Goal: Task Accomplishment & Management: Manage account settings

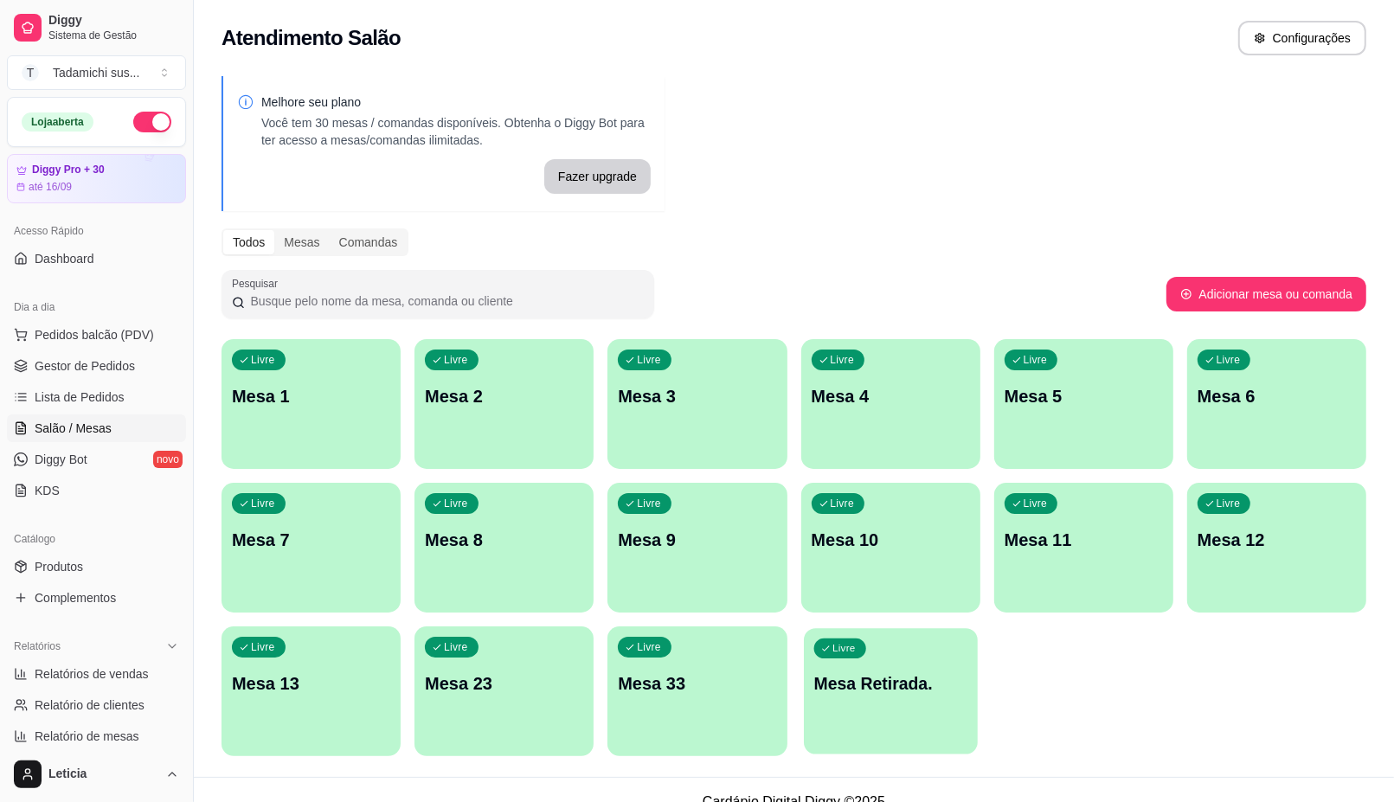
click at [854, 662] on div "Livre Mesa Retirada." at bounding box center [891, 681] width 174 height 106
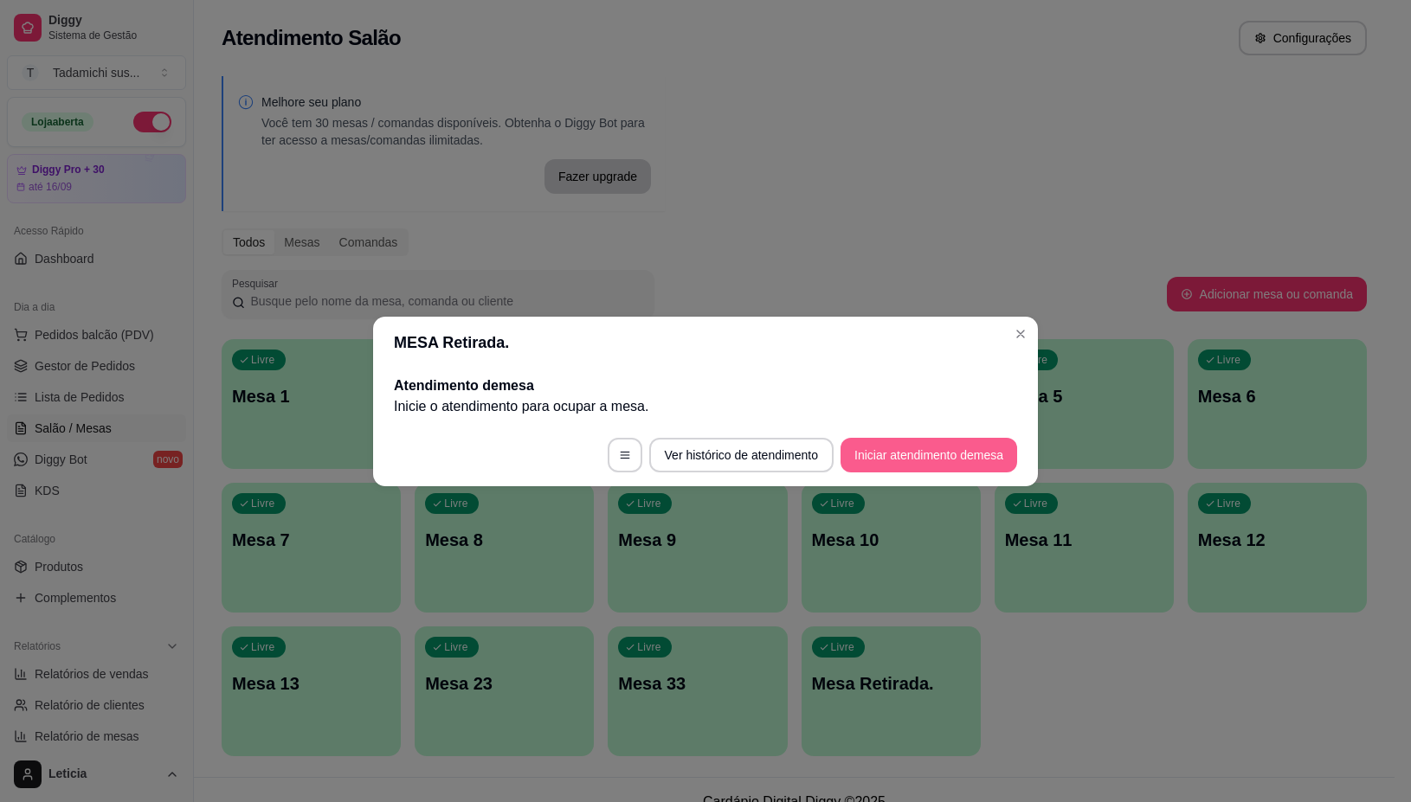
click at [963, 453] on button "Iniciar atendimento de mesa" at bounding box center [928, 455] width 177 height 35
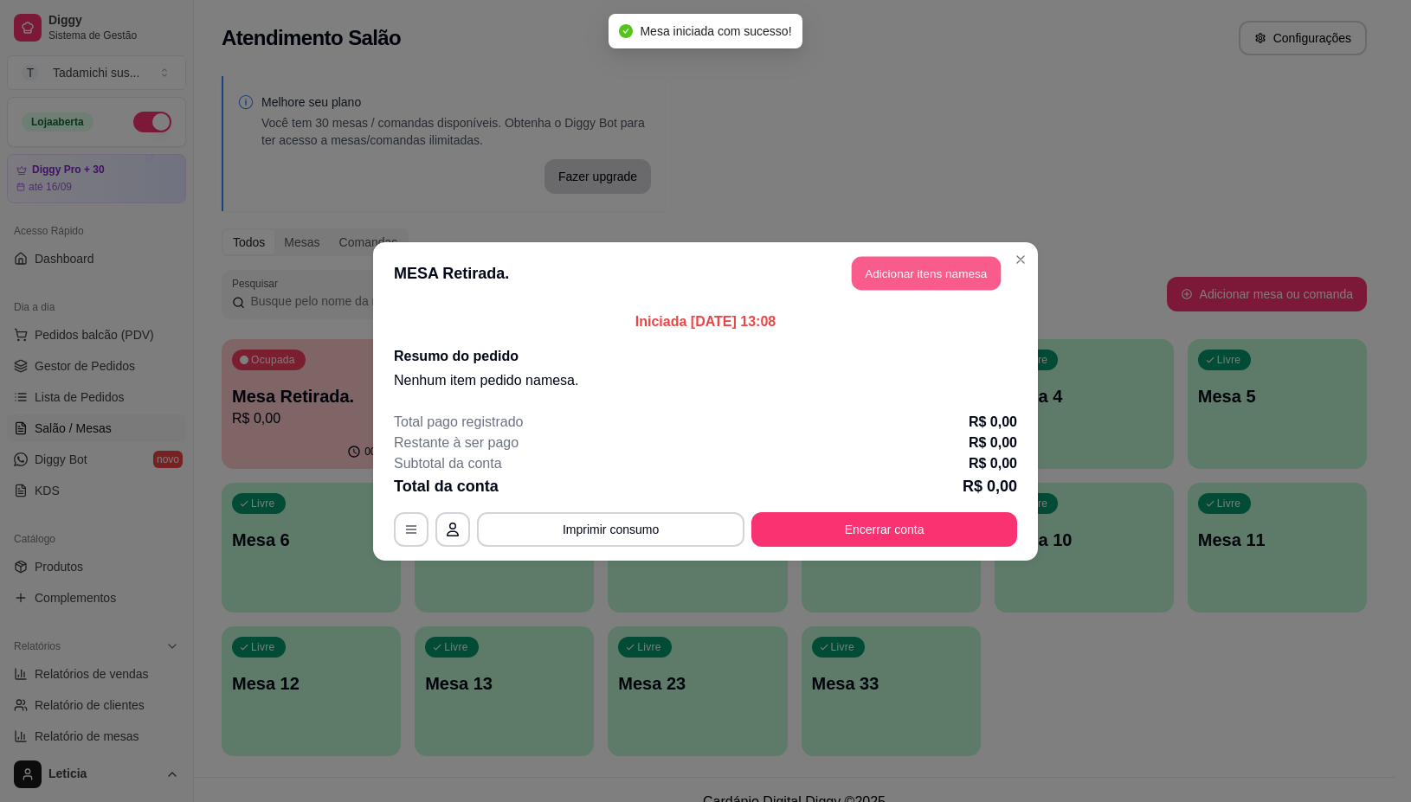
click at [950, 282] on button "Adicionar itens na mesa" at bounding box center [926, 273] width 149 height 34
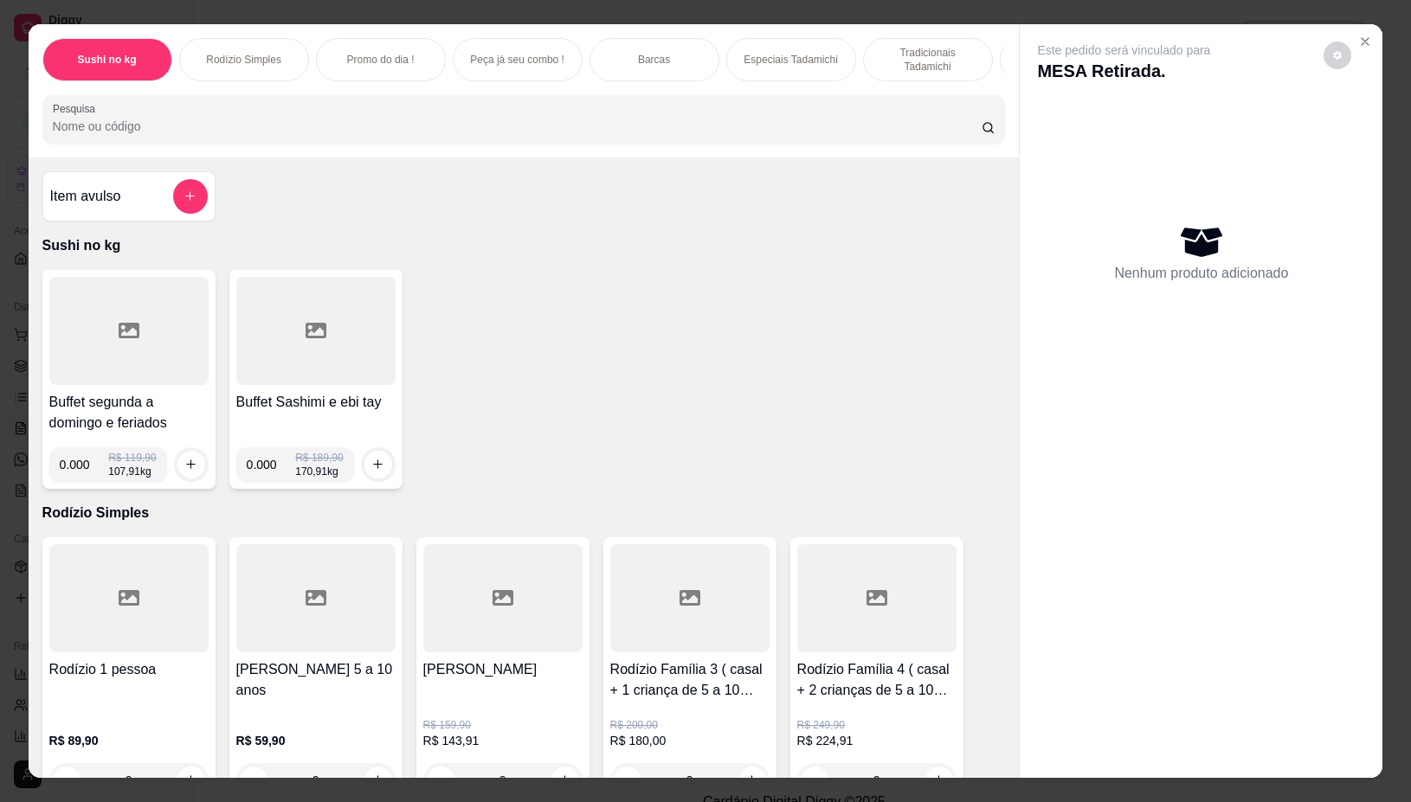
click at [91, 344] on div at bounding box center [128, 331] width 159 height 108
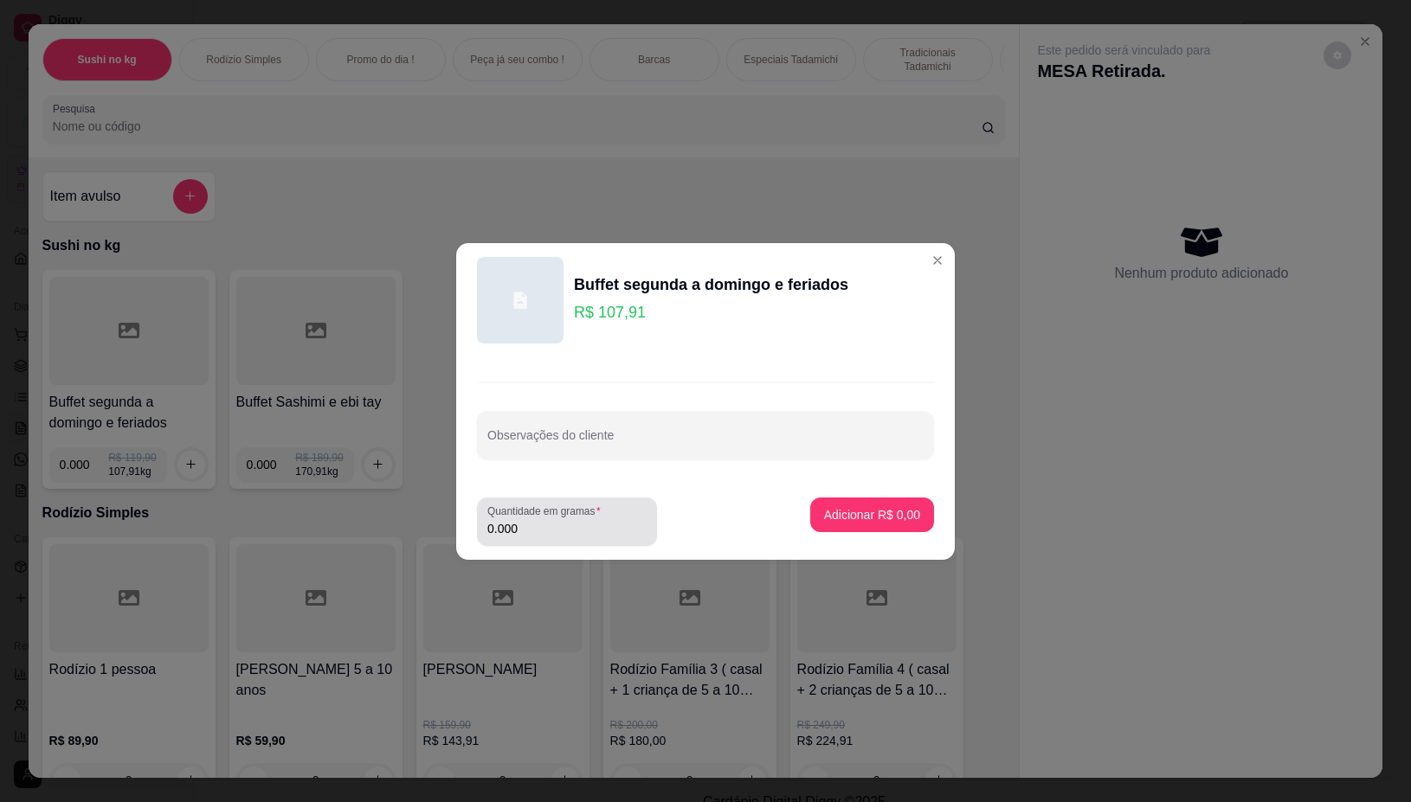
click at [541, 524] on input "0.000" at bounding box center [566, 528] width 159 height 17
type input "0.138"
click at [898, 500] on button "Adicionar R$ 14,89" at bounding box center [868, 515] width 127 height 34
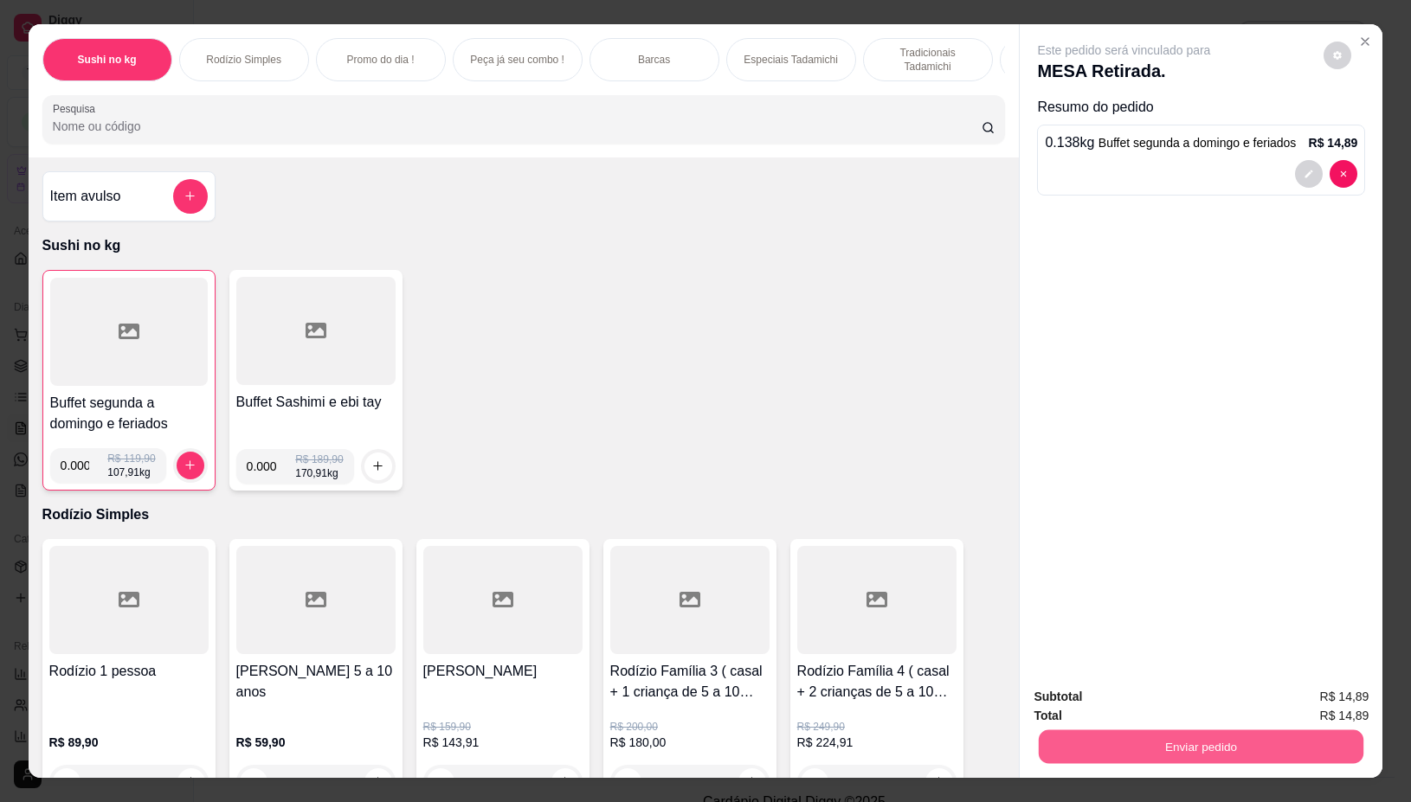
click at [1191, 744] on button "Enviar pedido" at bounding box center [1201, 747] width 325 height 34
click at [1179, 680] on button "Não registrar e enviar pedido" at bounding box center [1142, 696] width 175 height 32
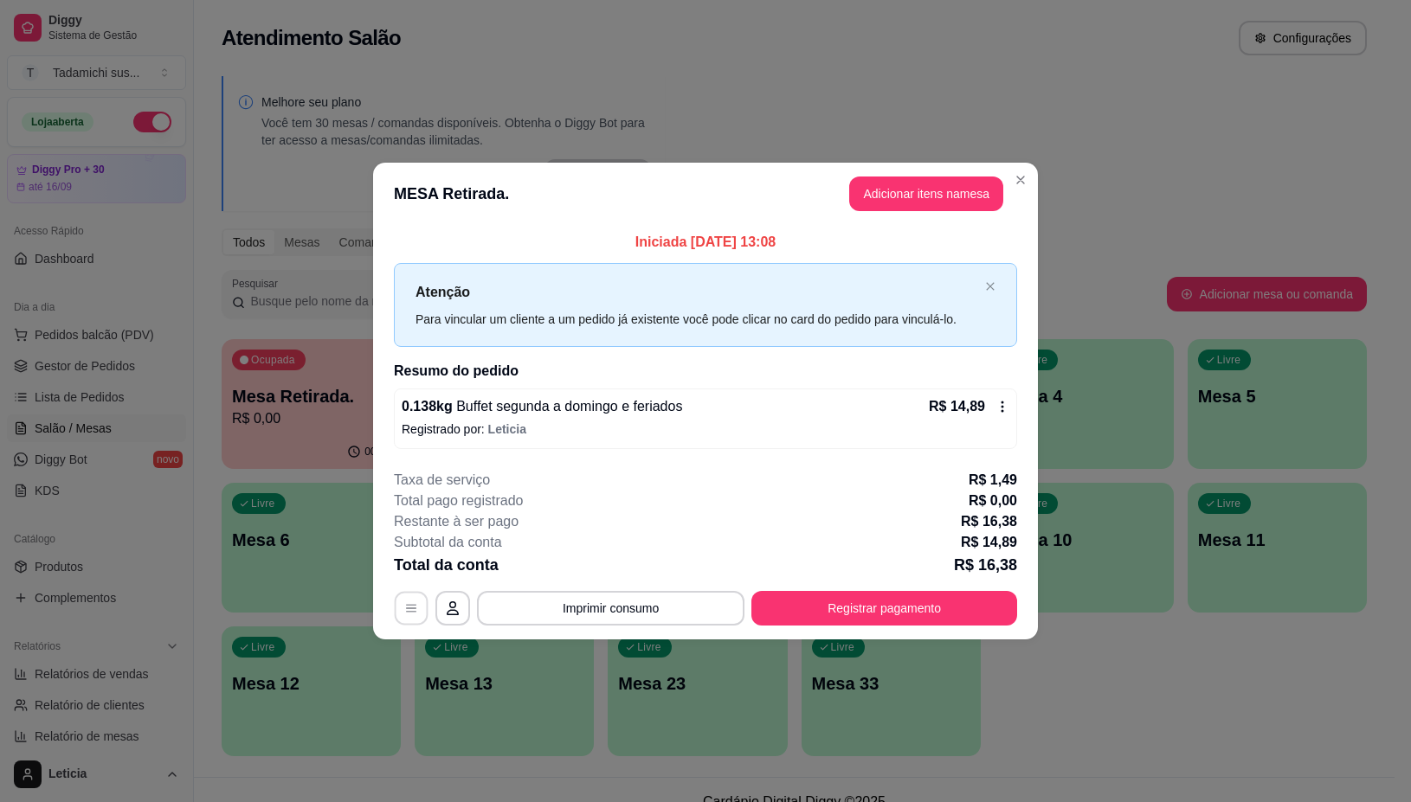
click at [405, 612] on icon "button" at bounding box center [411, 609] width 14 height 14
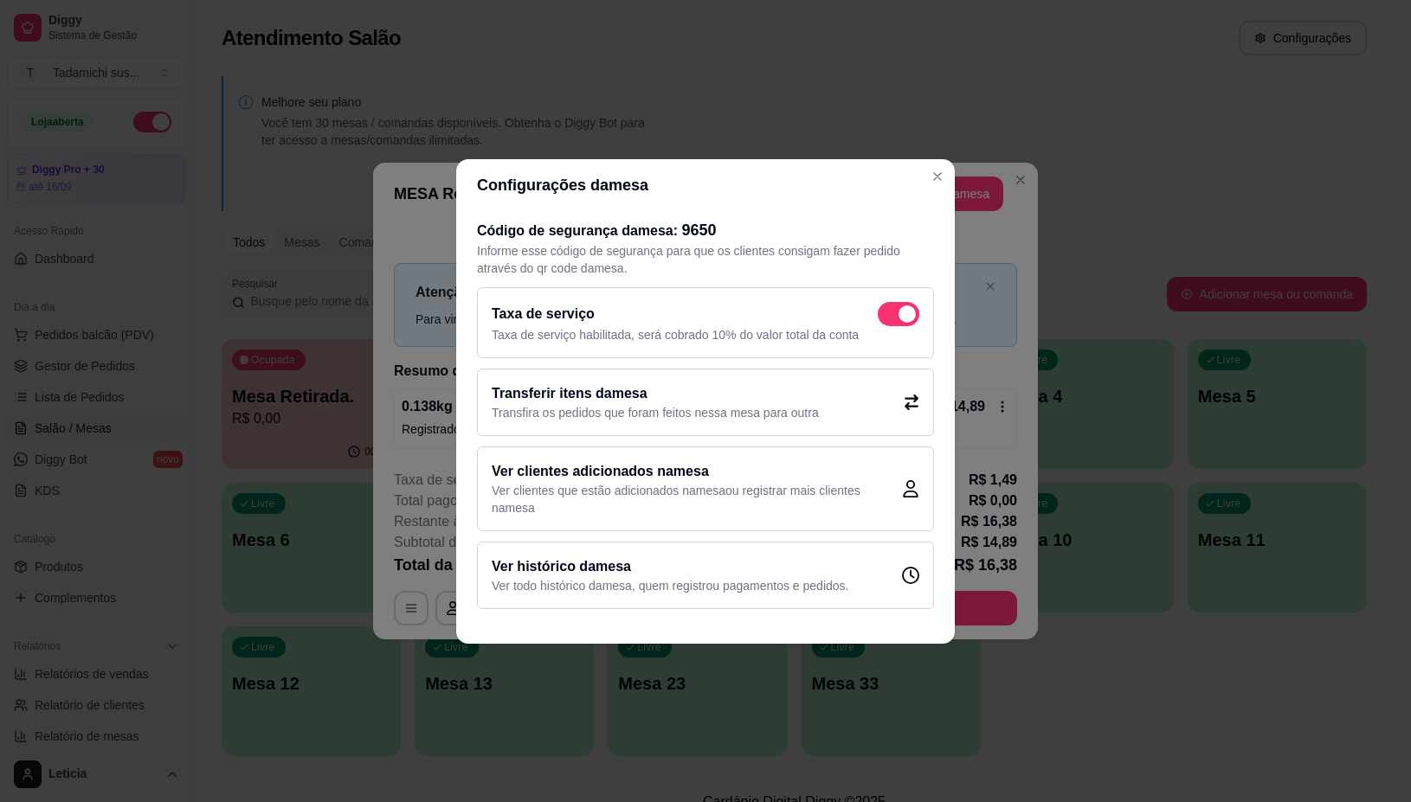
click at [898, 309] on span at bounding box center [906, 314] width 17 height 17
click at [888, 317] on input "checkbox" at bounding box center [882, 322] width 11 height 11
checkbox input "false"
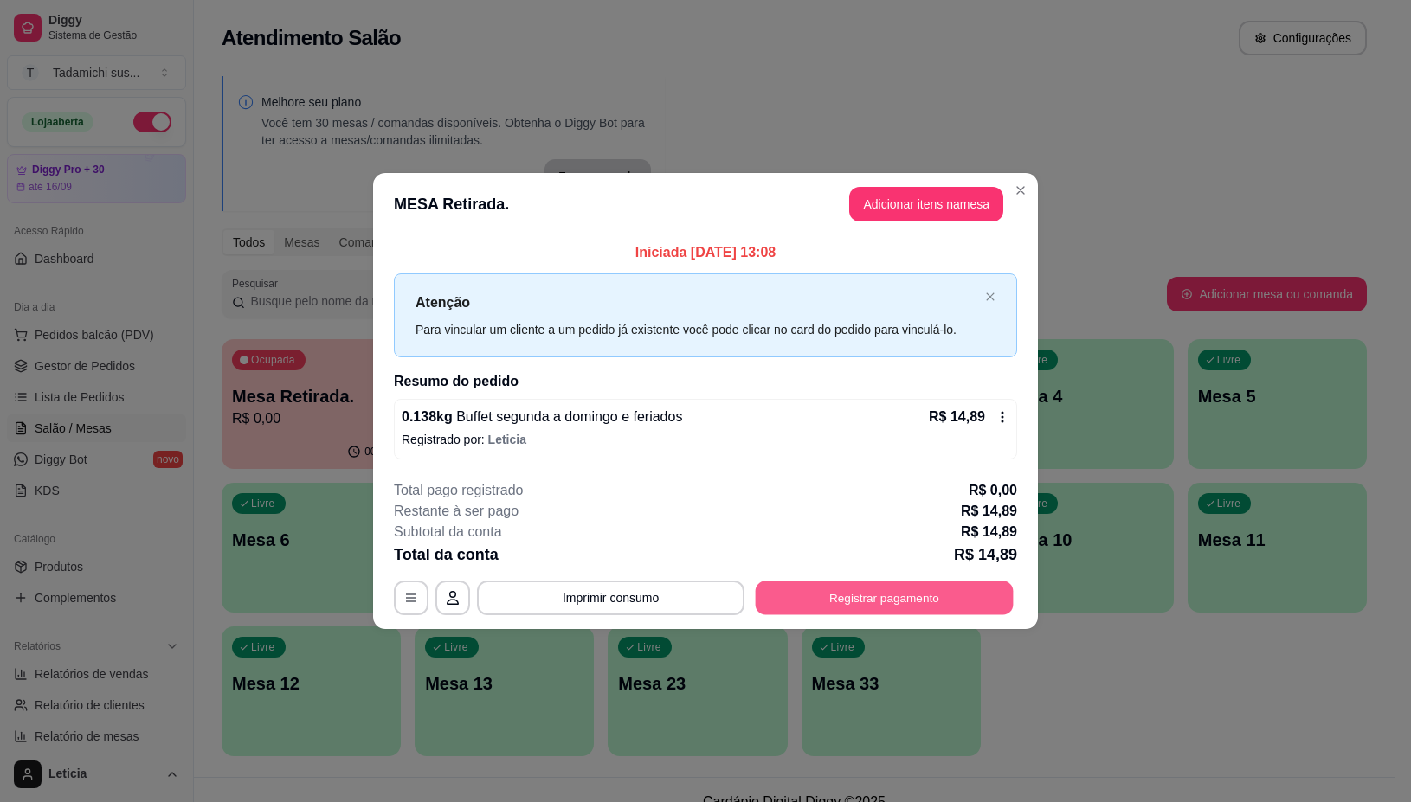
click at [906, 603] on button "Registrar pagamento" at bounding box center [885, 599] width 258 height 34
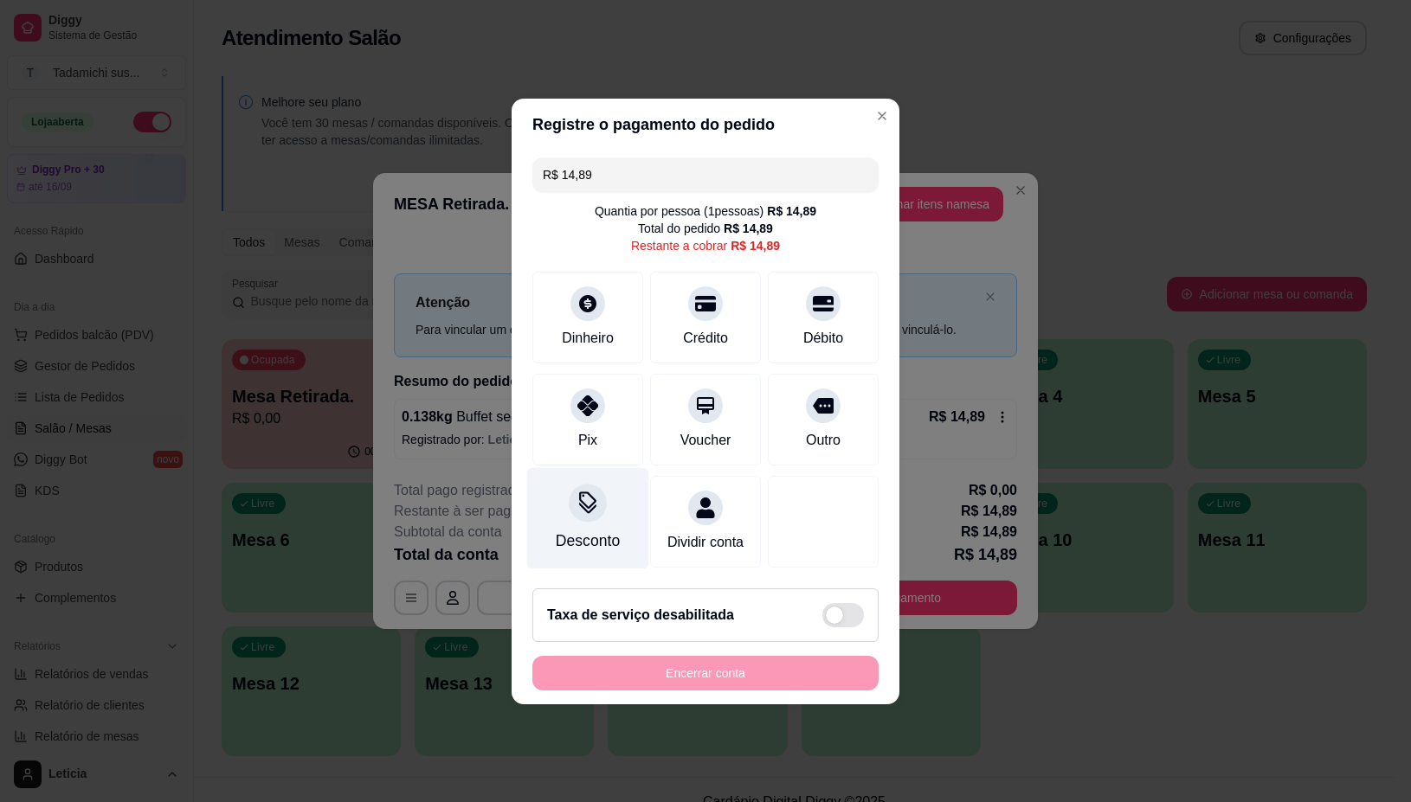
click at [582, 512] on div "Desconto" at bounding box center [588, 517] width 122 height 101
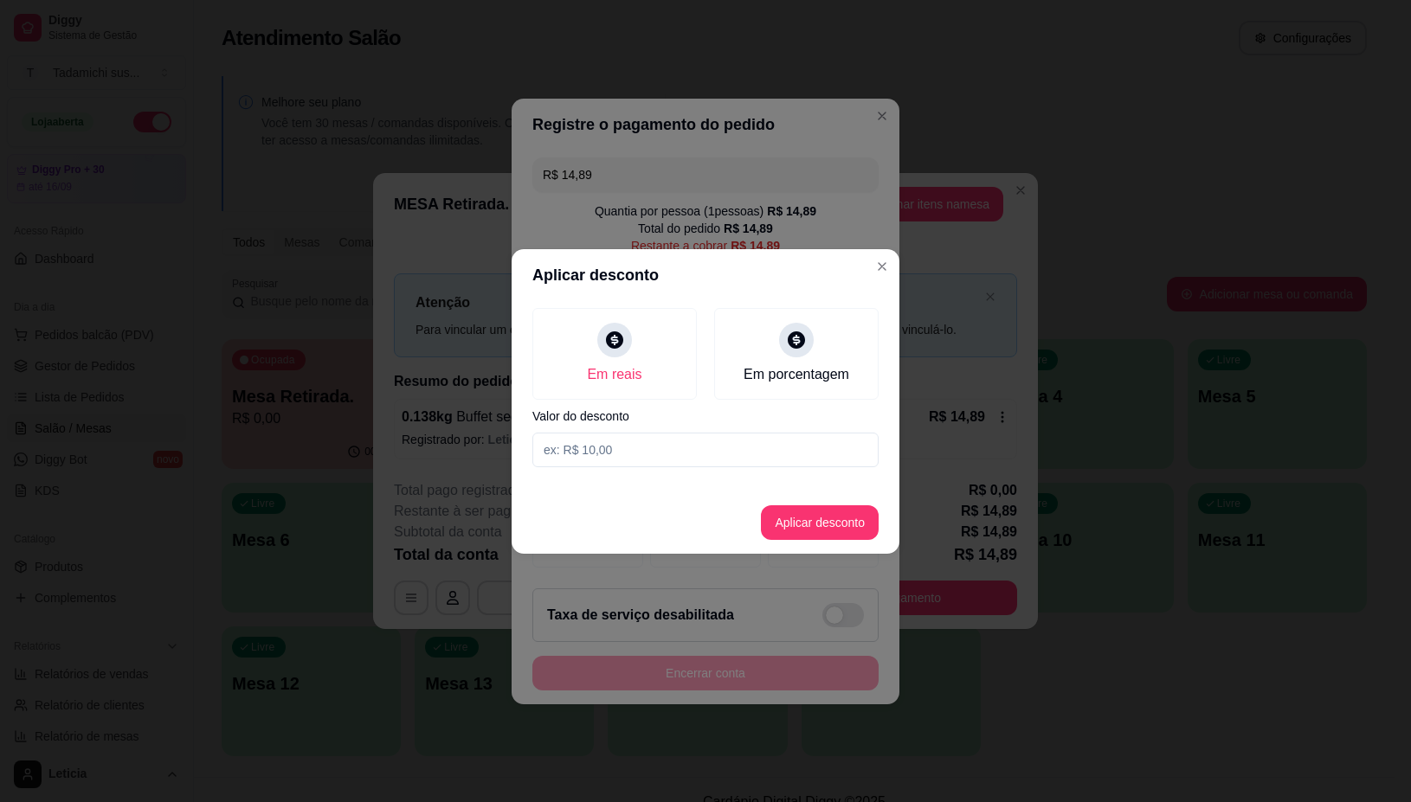
click at [672, 447] on input at bounding box center [705, 450] width 346 height 35
type input "0,89"
click at [833, 524] on button "Aplicar desconto" at bounding box center [819, 522] width 113 height 34
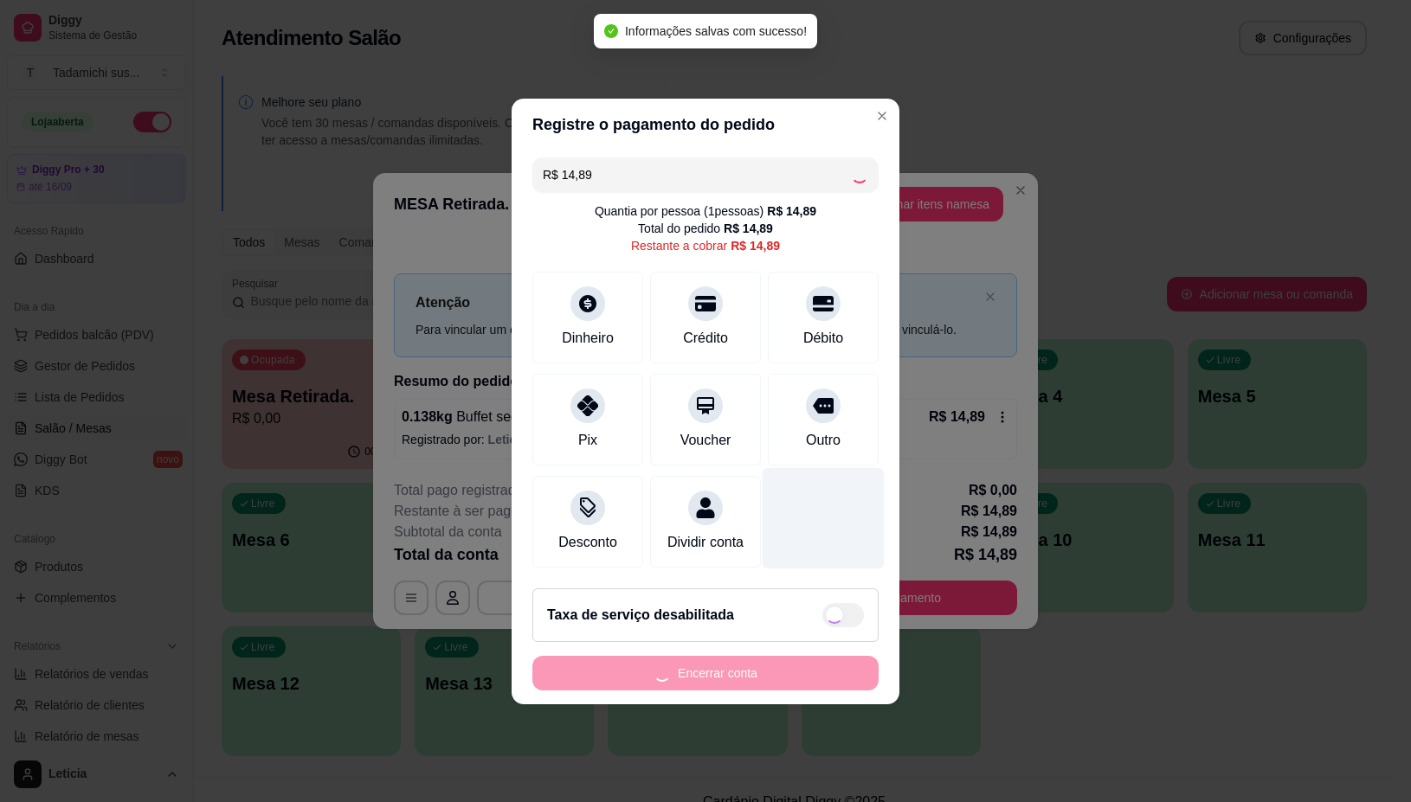
type input "R$ 14,00"
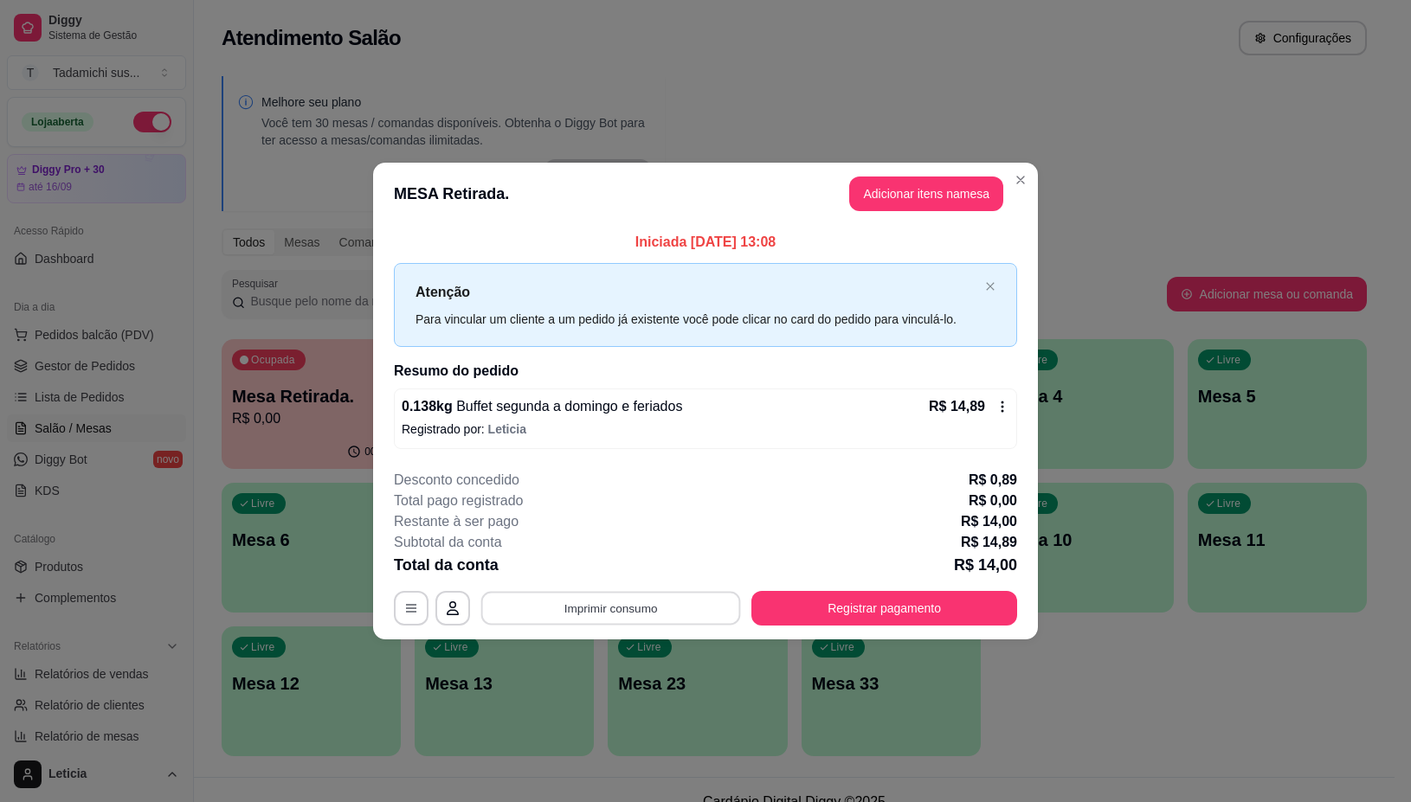
click at [581, 607] on button "Imprimir consumo" at bounding box center [611, 609] width 260 height 34
click at [571, 535] on button "IMPRESSORA" at bounding box center [615, 534] width 129 height 27
click at [923, 606] on button "Registrar pagamento" at bounding box center [884, 608] width 266 height 35
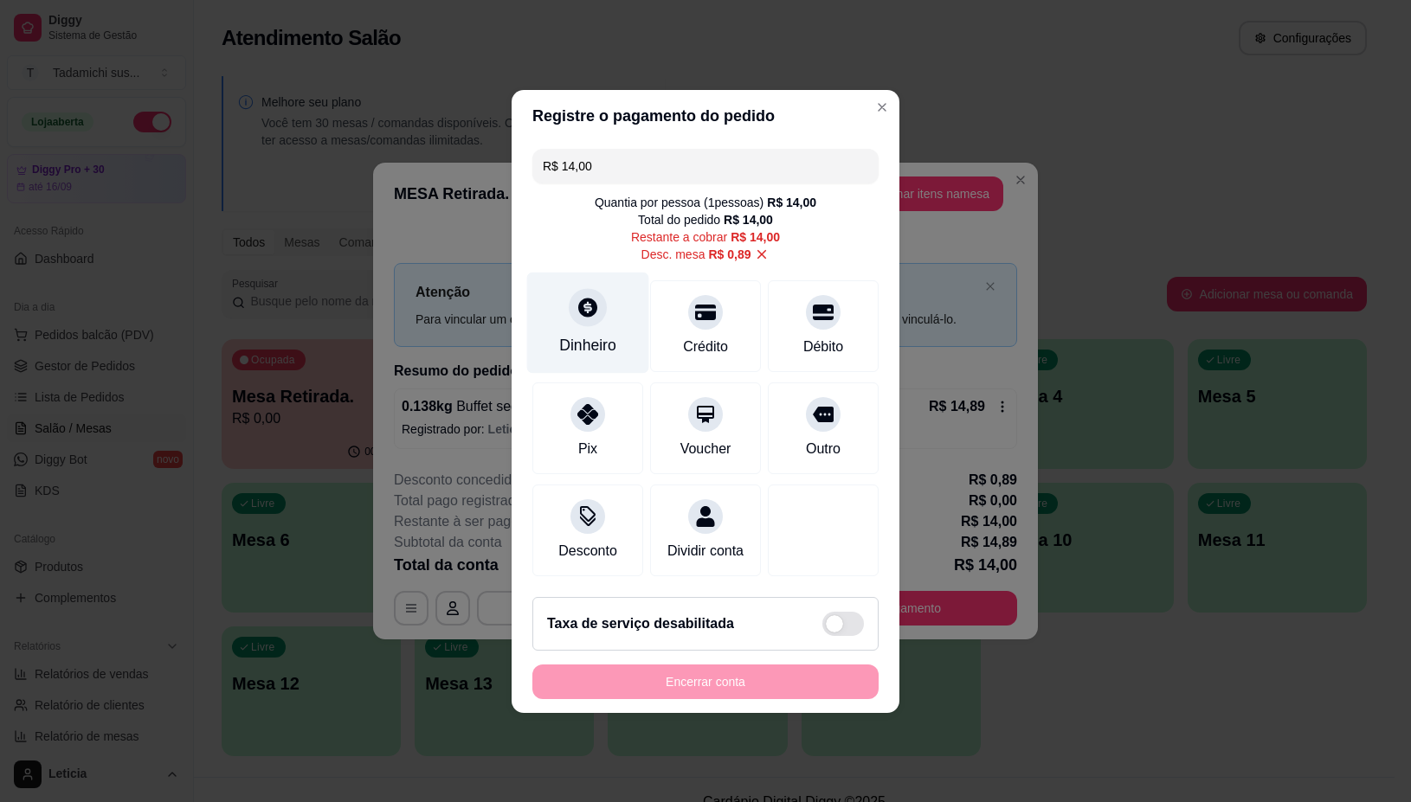
click at [586, 312] on div at bounding box center [588, 307] width 38 height 38
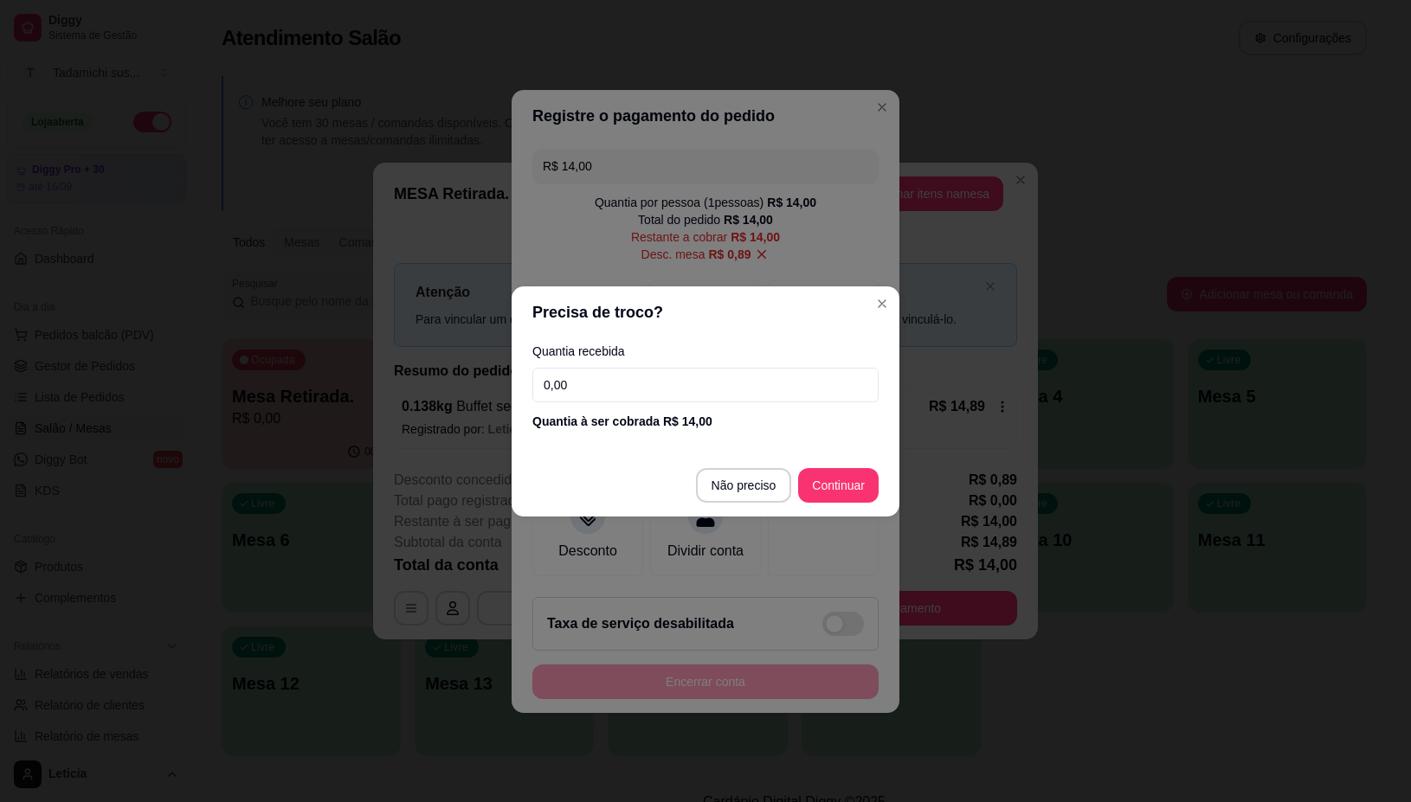
click at [654, 383] on input "0,00" at bounding box center [705, 385] width 346 height 35
type input "14,00"
click at [835, 476] on div at bounding box center [823, 526] width 122 height 101
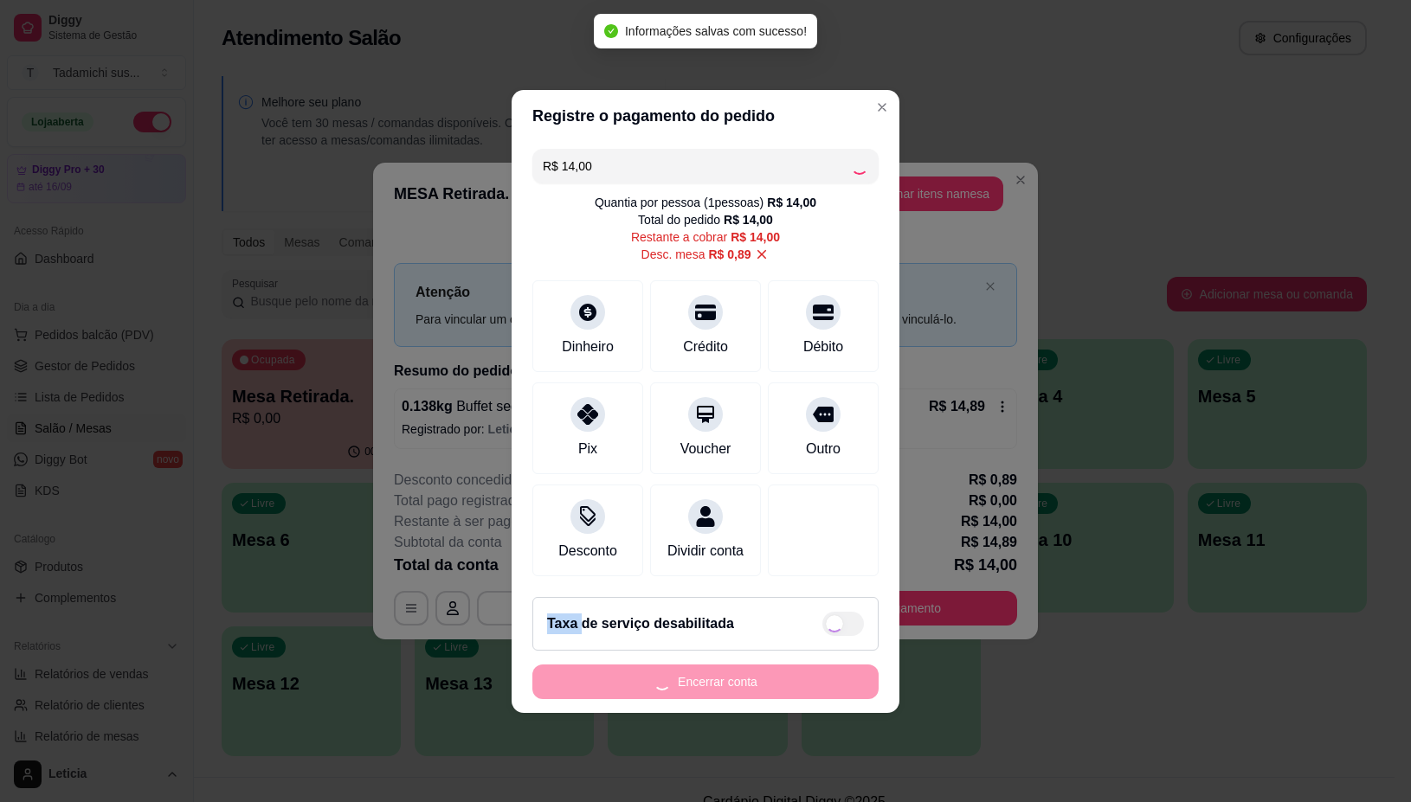
type input "R$ 0,00"
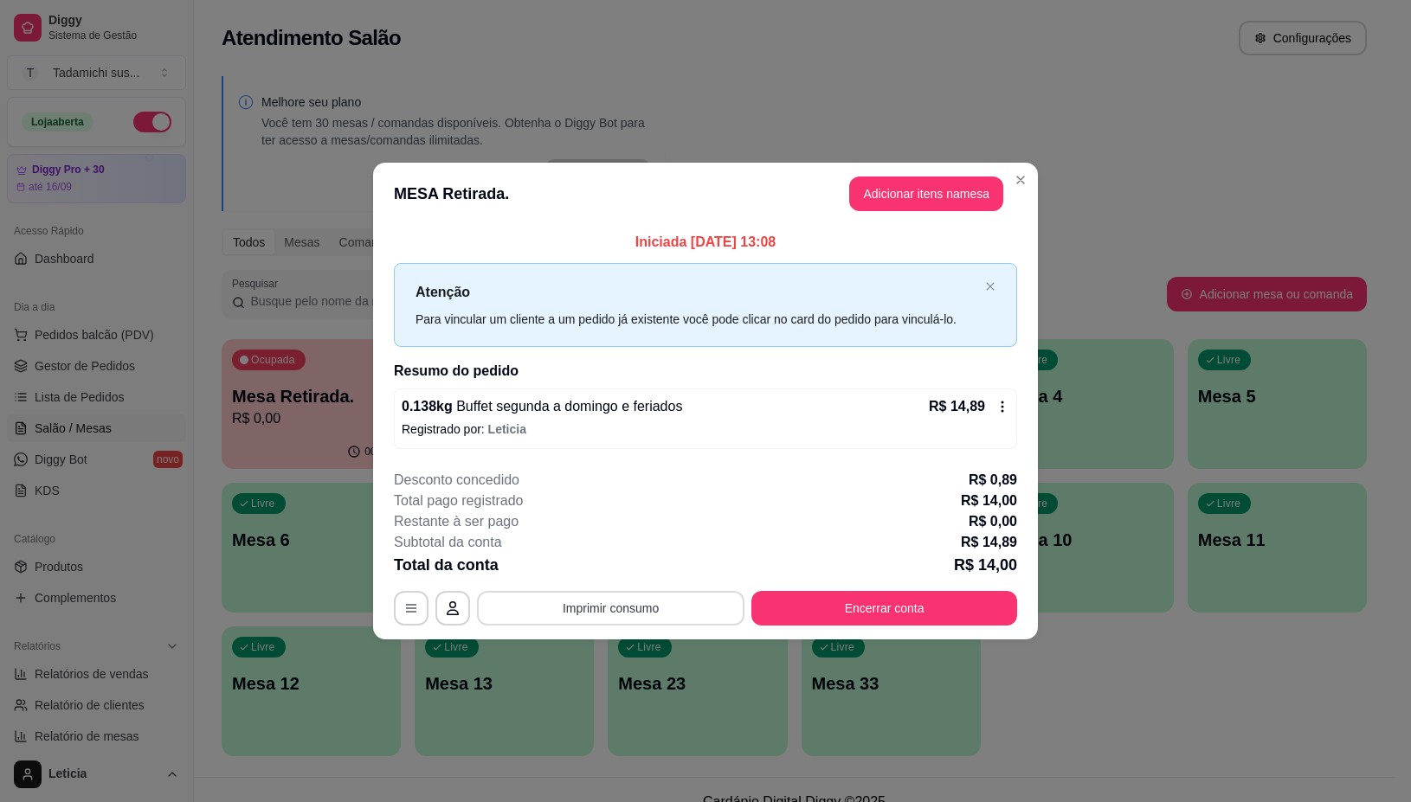
click at [639, 600] on button "Imprimir consumo" at bounding box center [610, 608] width 267 height 35
click at [629, 529] on button "IMPRESSORA" at bounding box center [615, 534] width 129 height 27
click at [820, 608] on button "Encerrar conta" at bounding box center [884, 608] width 266 height 35
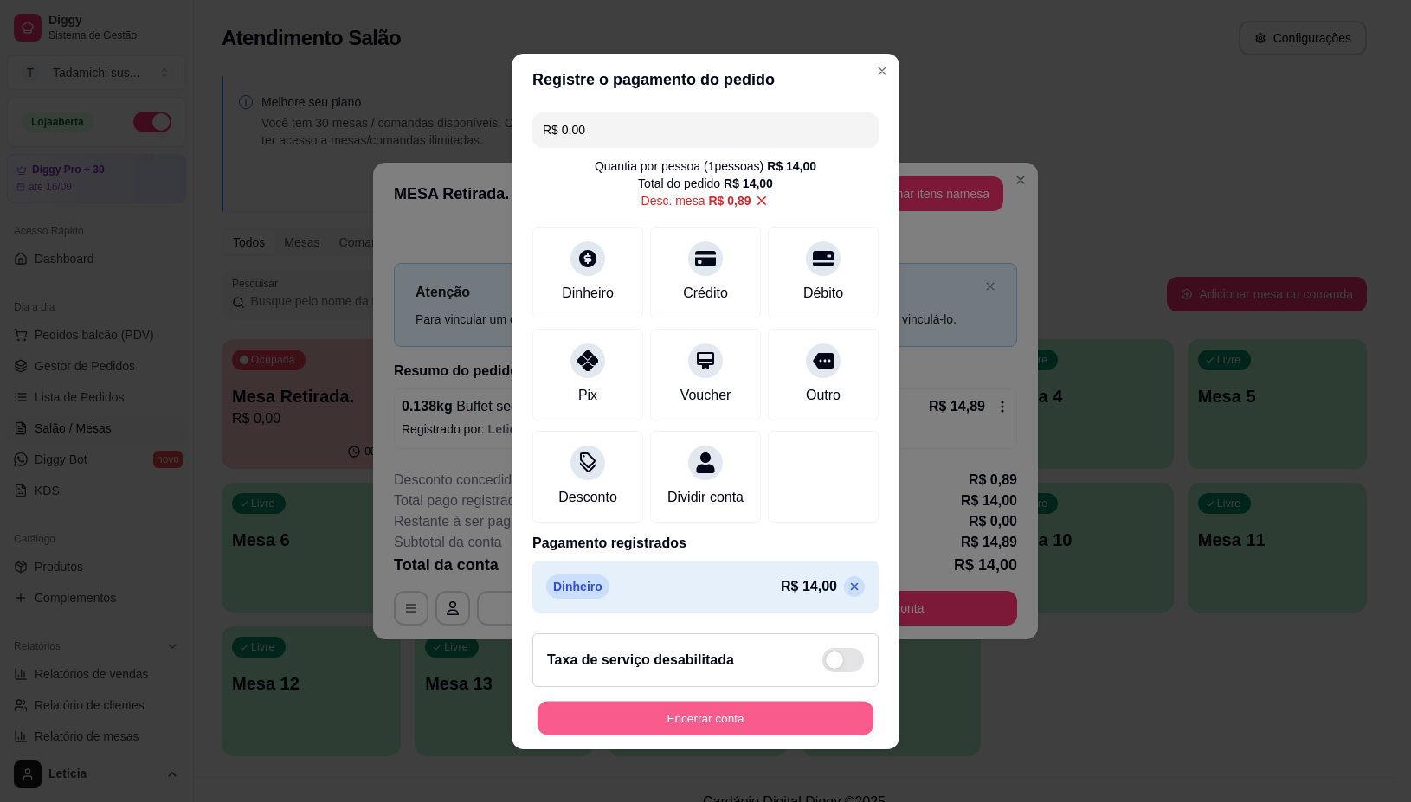
click at [702, 734] on button "Encerrar conta" at bounding box center [705, 718] width 336 height 34
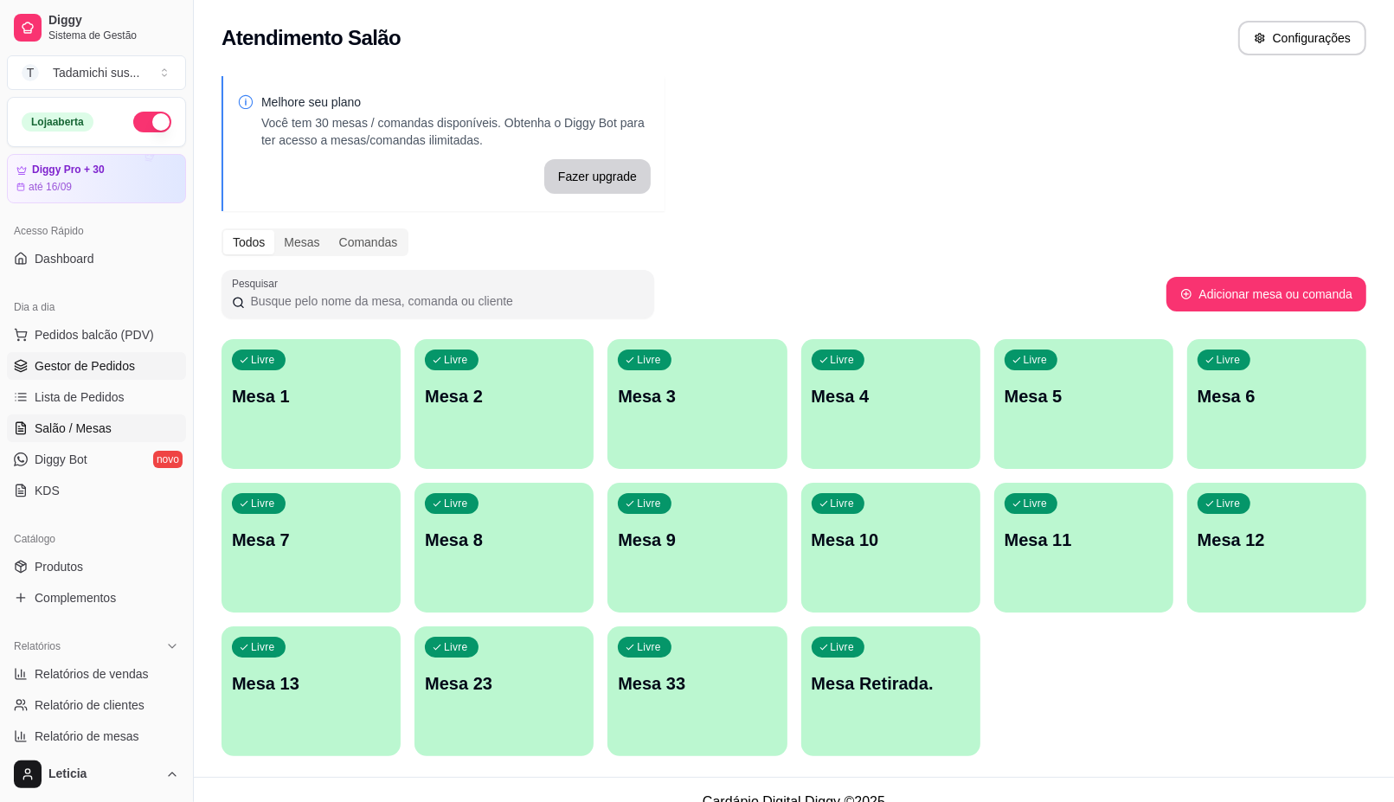
click at [87, 362] on span "Gestor de Pedidos" at bounding box center [85, 365] width 100 height 17
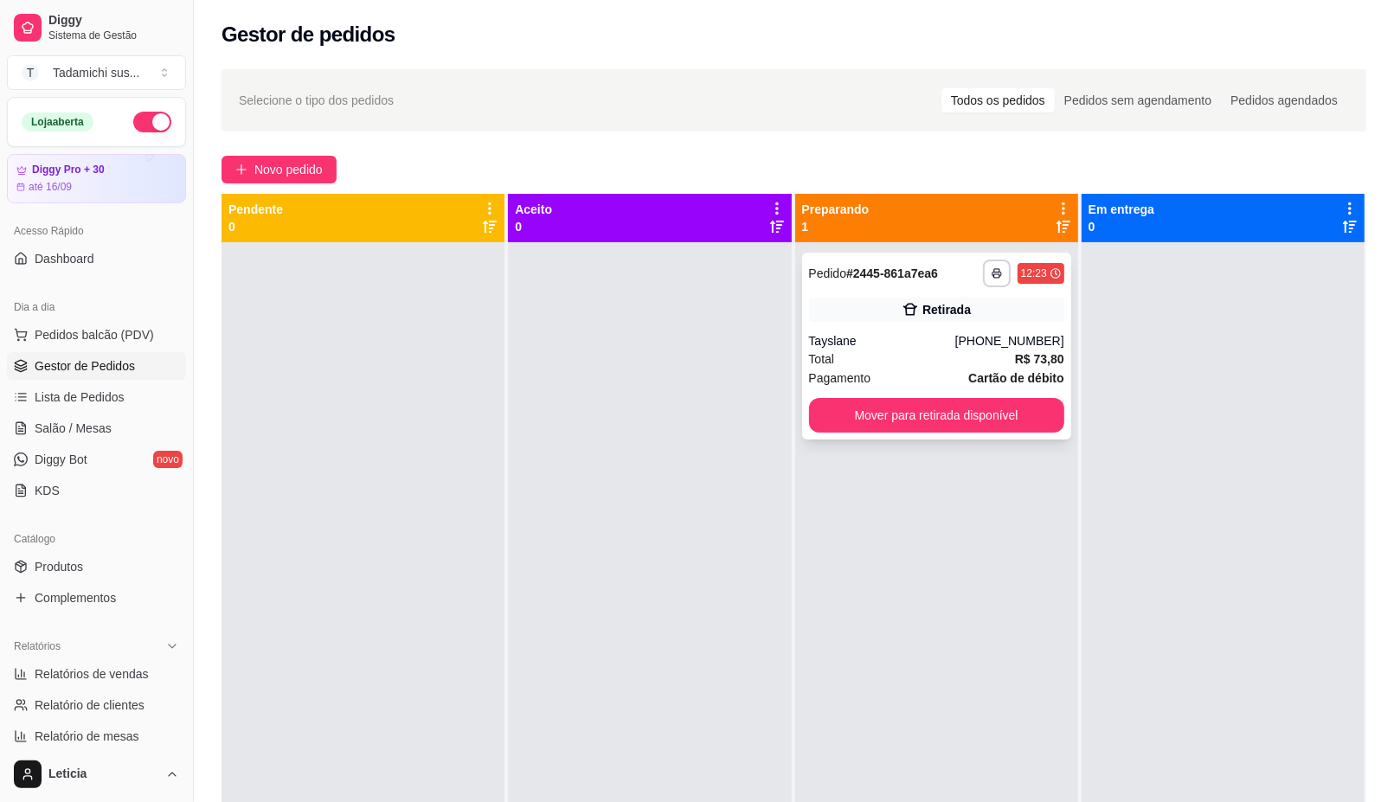
click at [866, 313] on div "Retirada" at bounding box center [936, 310] width 255 height 24
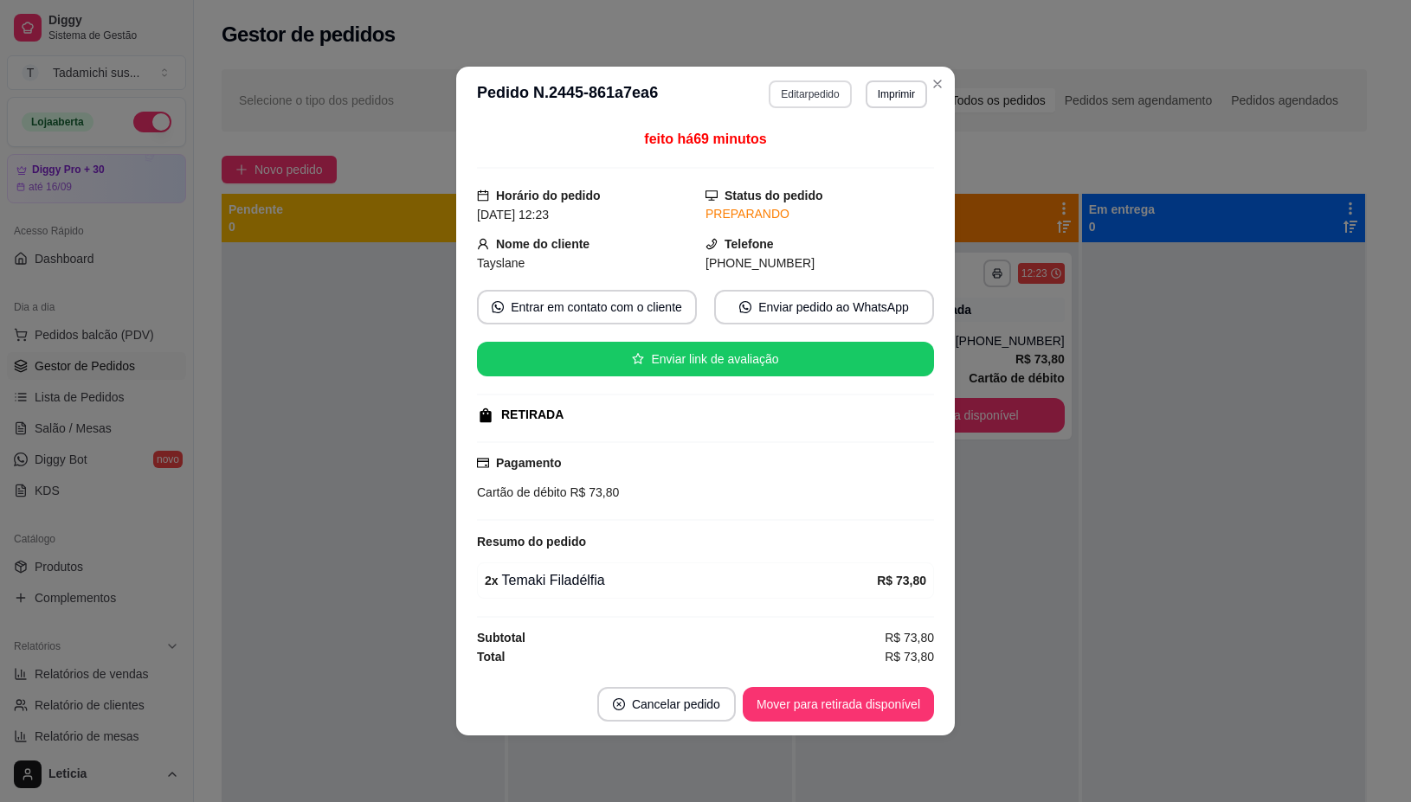
click at [810, 95] on button "Editar pedido" at bounding box center [810, 94] width 82 height 28
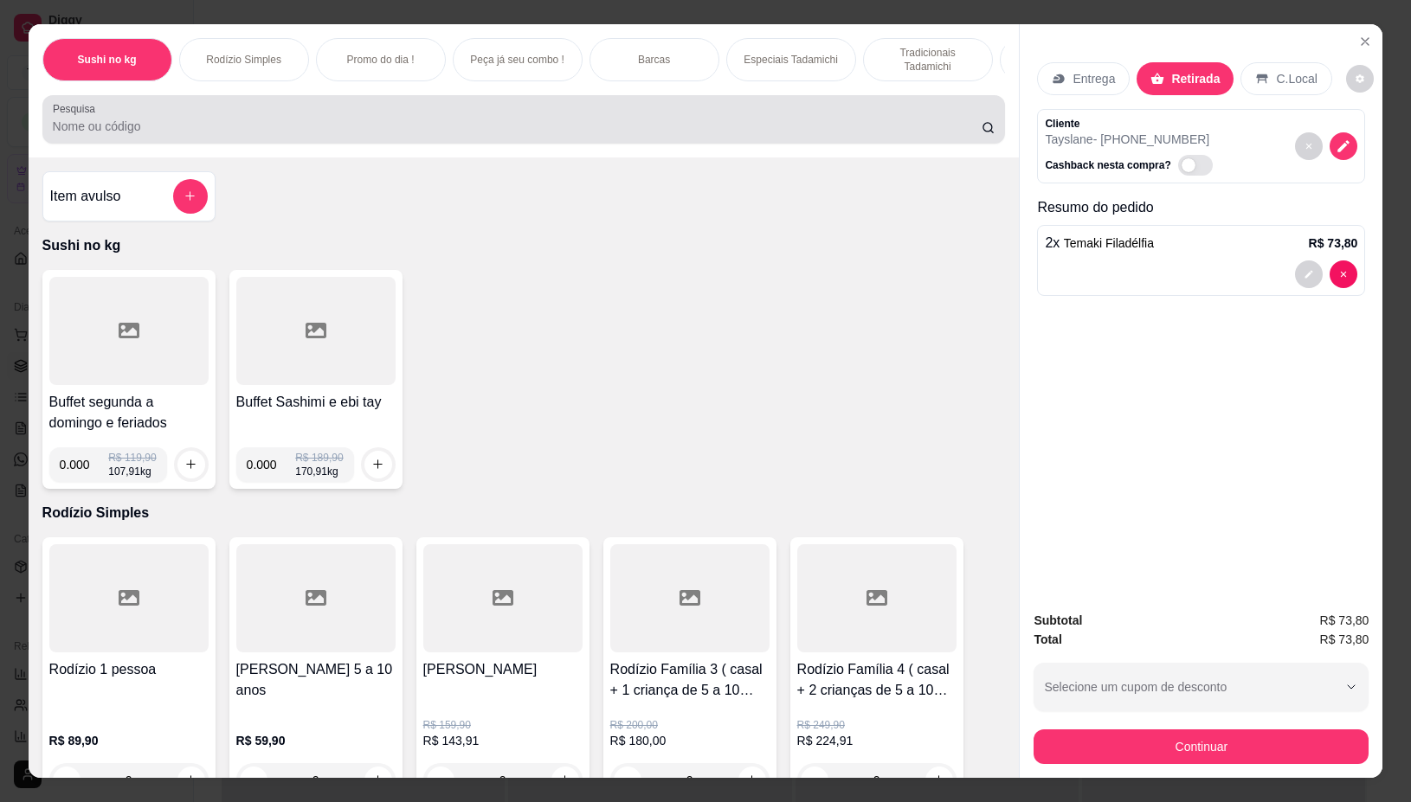
click at [754, 127] on input "Pesquisa" at bounding box center [517, 126] width 929 height 17
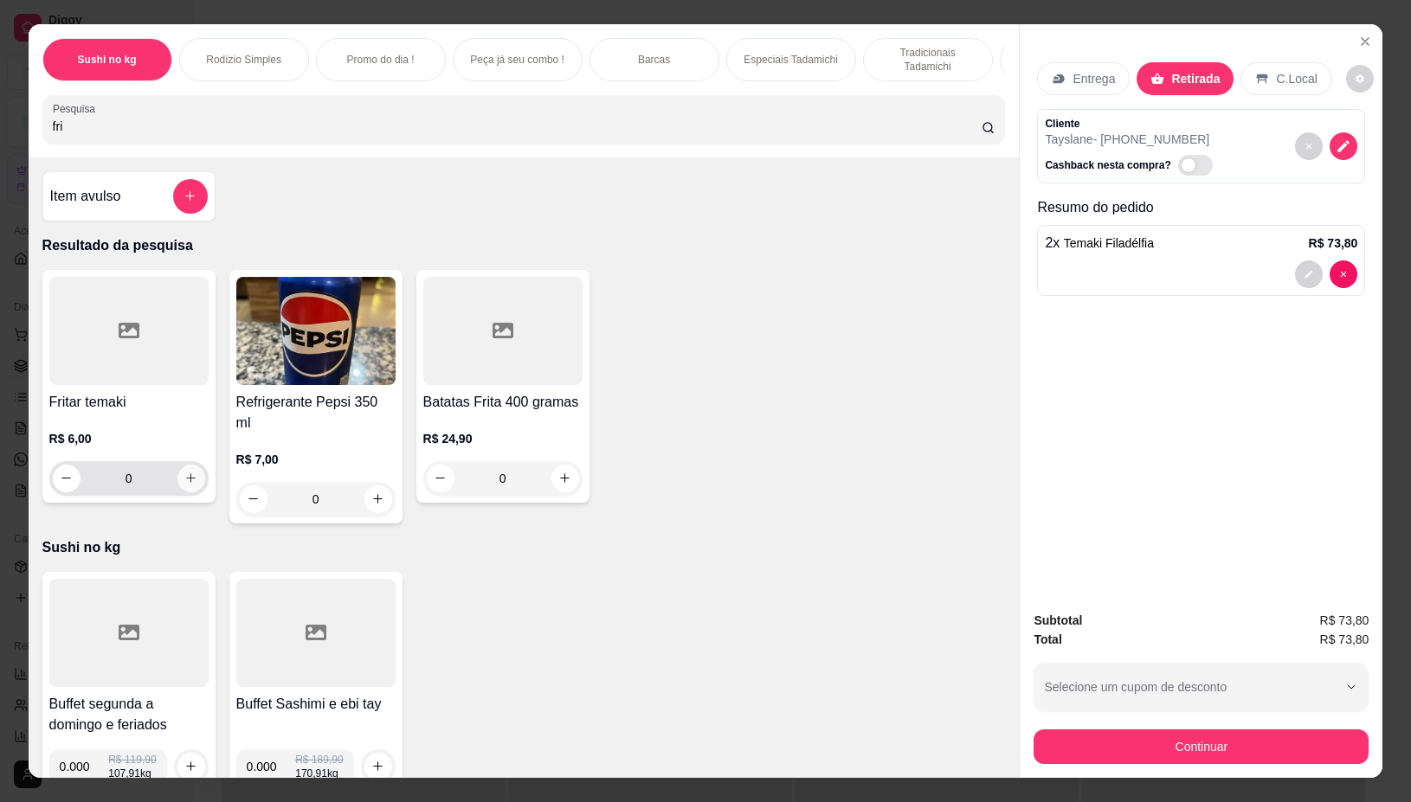
type input "fri"
click at [184, 482] on icon "increase-product-quantity" at bounding box center [190, 478] width 13 height 13
type input "1"
click at [183, 482] on icon "increase-product-quantity" at bounding box center [189, 479] width 13 height 13
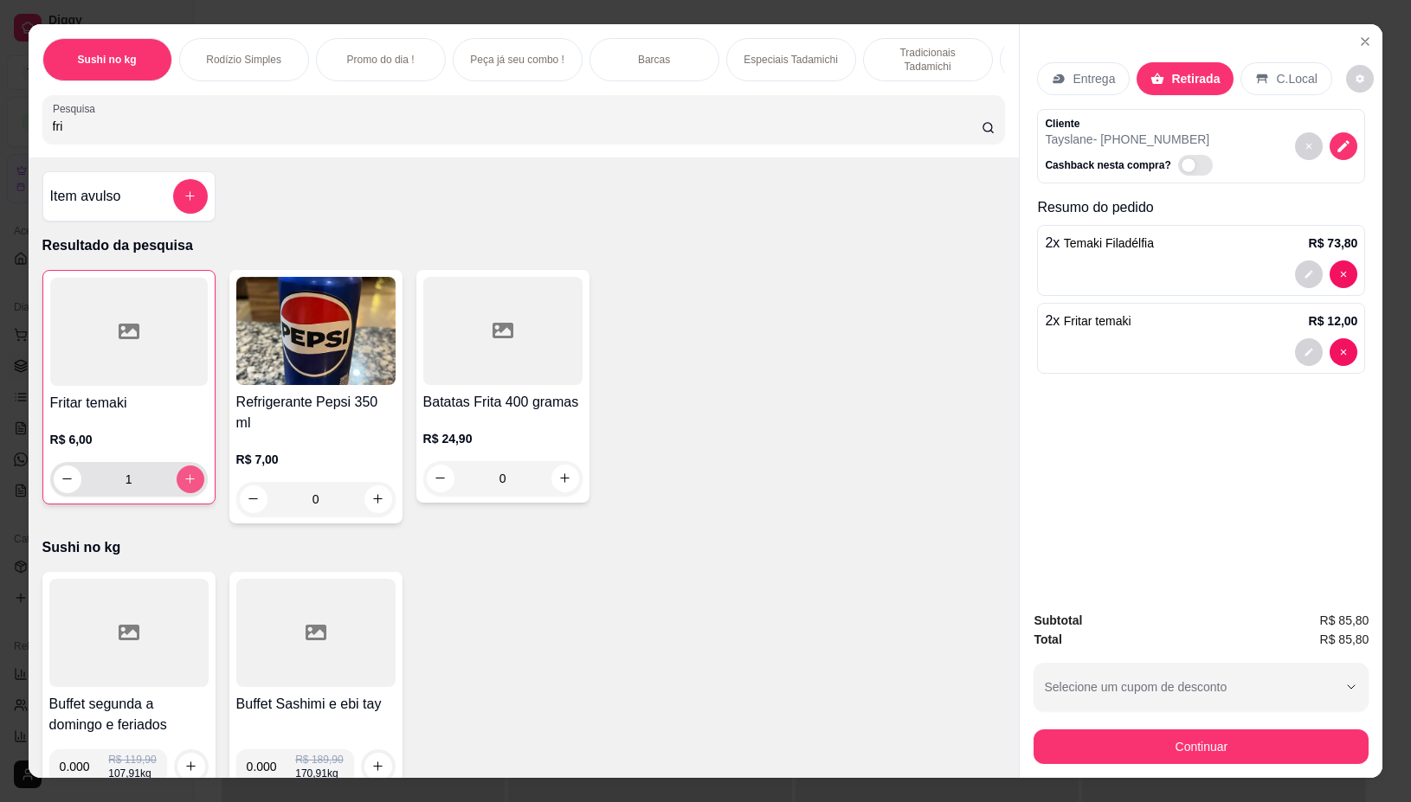
type input "2"
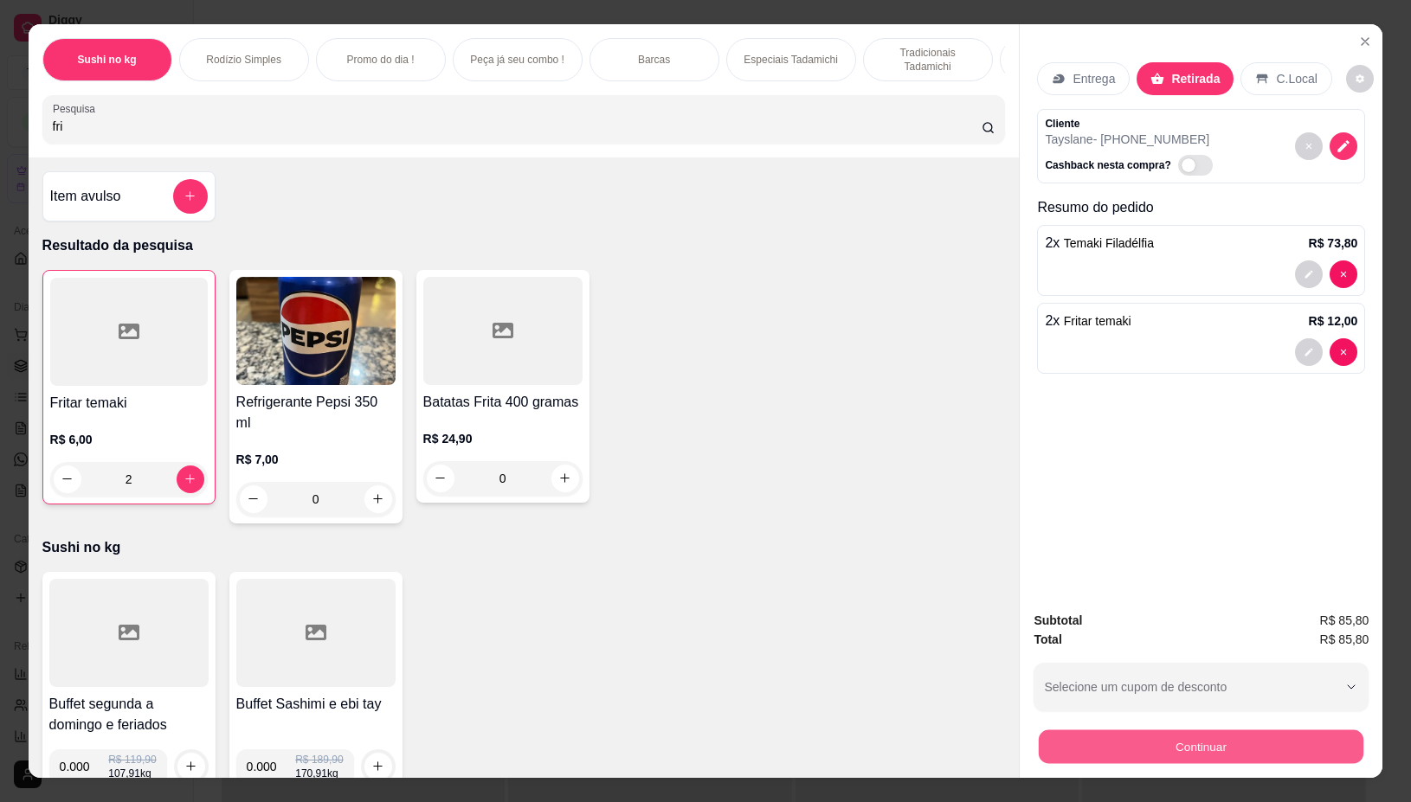
click at [1216, 747] on button "Continuar" at bounding box center [1201, 747] width 325 height 34
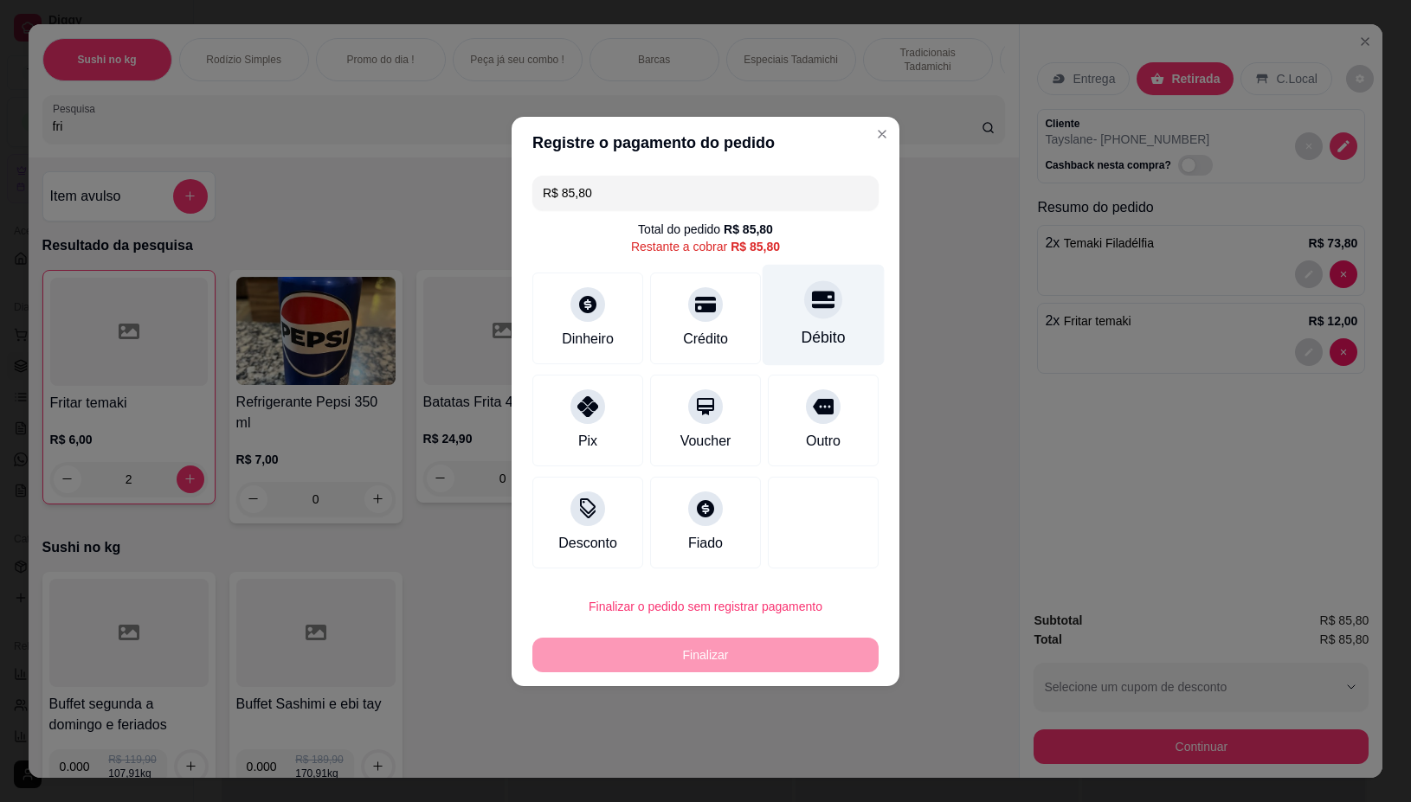
click at [836, 331] on div "Débito" at bounding box center [823, 314] width 122 height 101
type input "R$ 0,00"
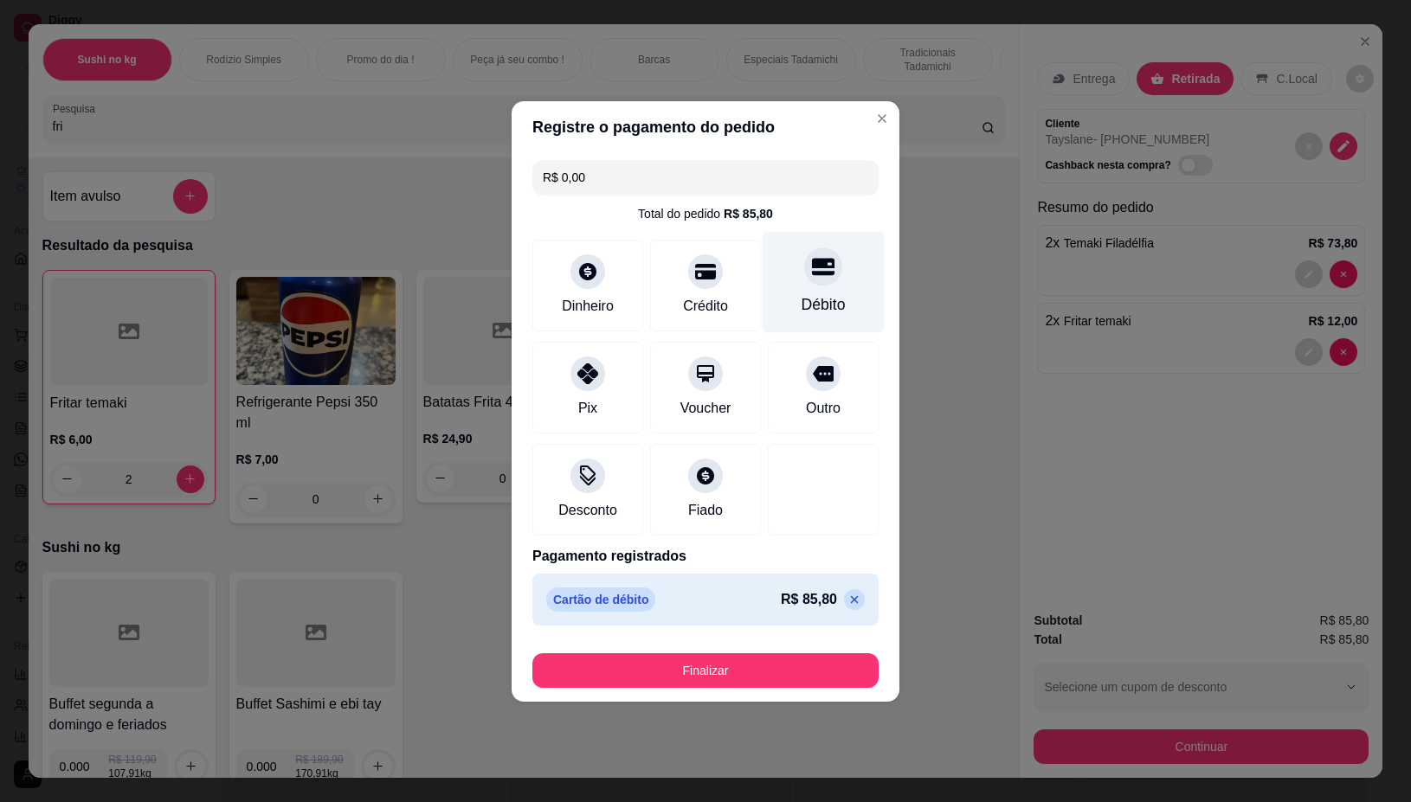
click at [836, 331] on div "Débito" at bounding box center [823, 281] width 122 height 101
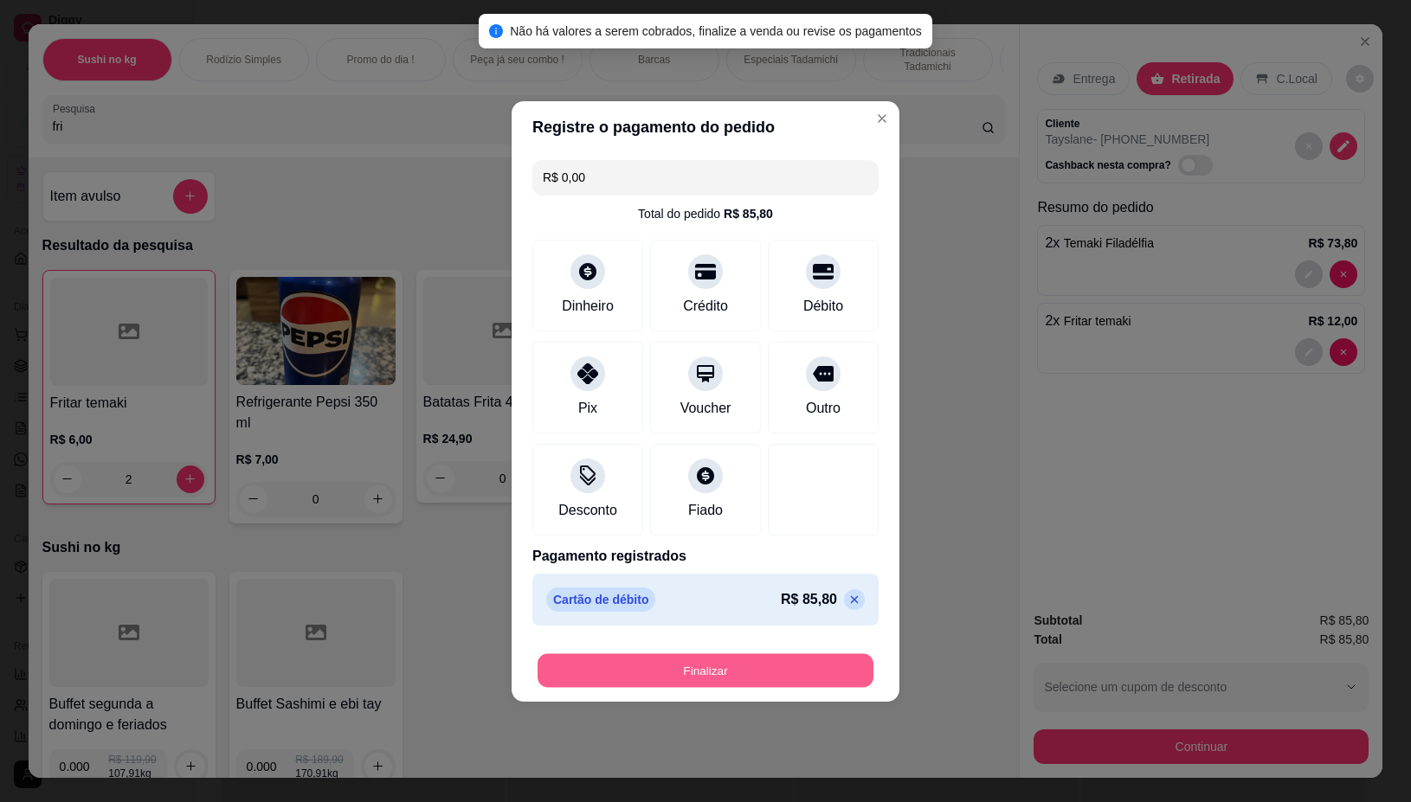
click at [676, 659] on button "Finalizar" at bounding box center [705, 670] width 336 height 34
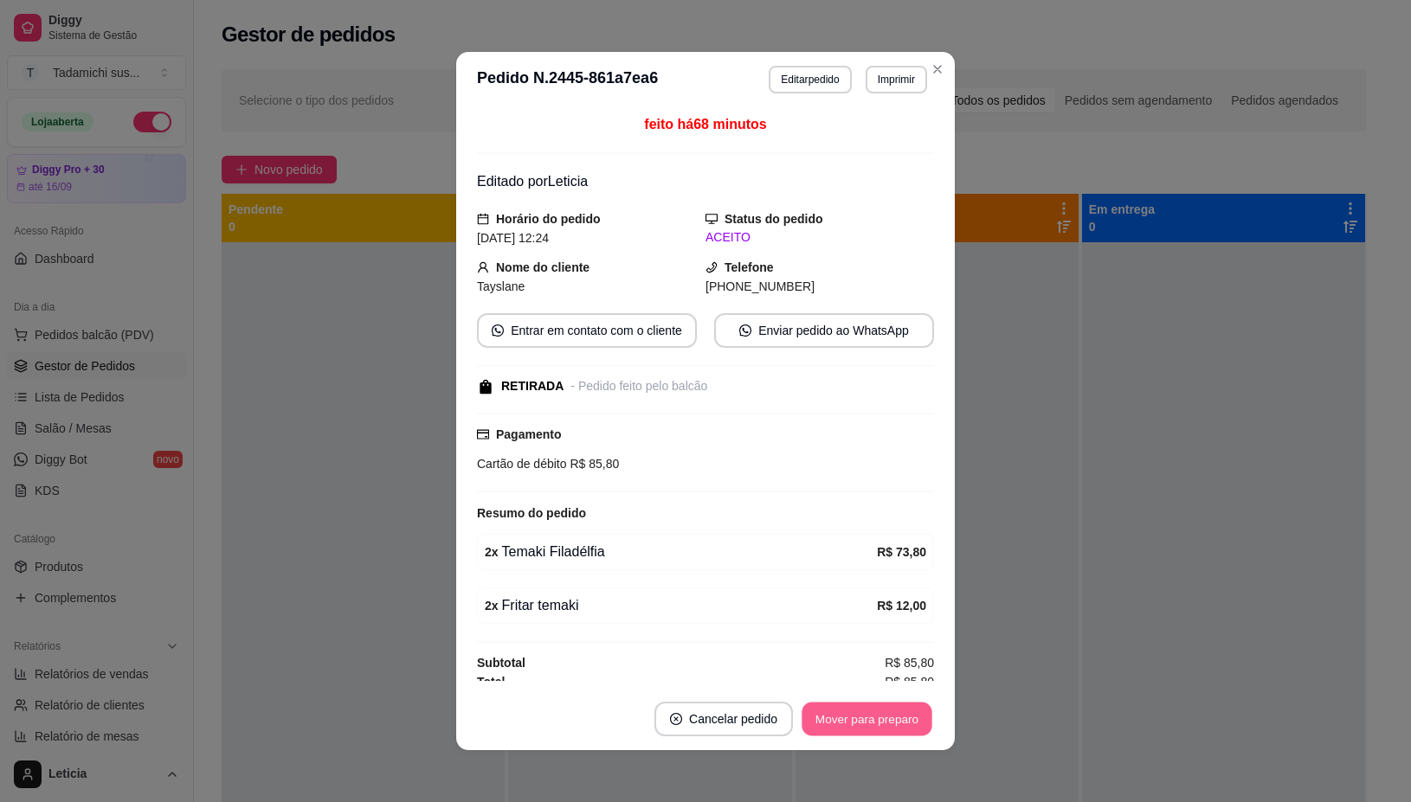
click at [836, 711] on button "Mover para preparo" at bounding box center [866, 720] width 130 height 34
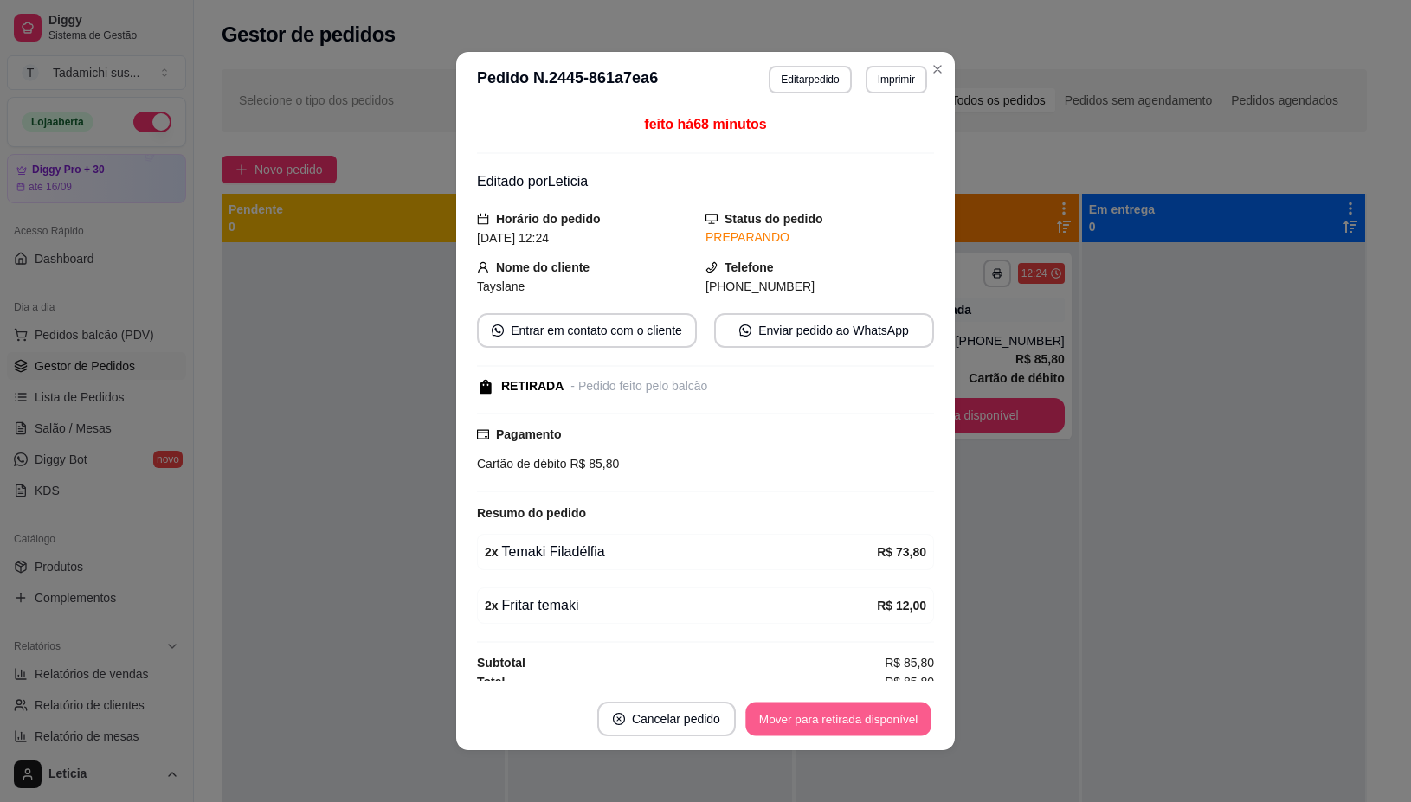
click at [836, 711] on button "Mover para retirada disponível" at bounding box center [837, 720] width 185 height 34
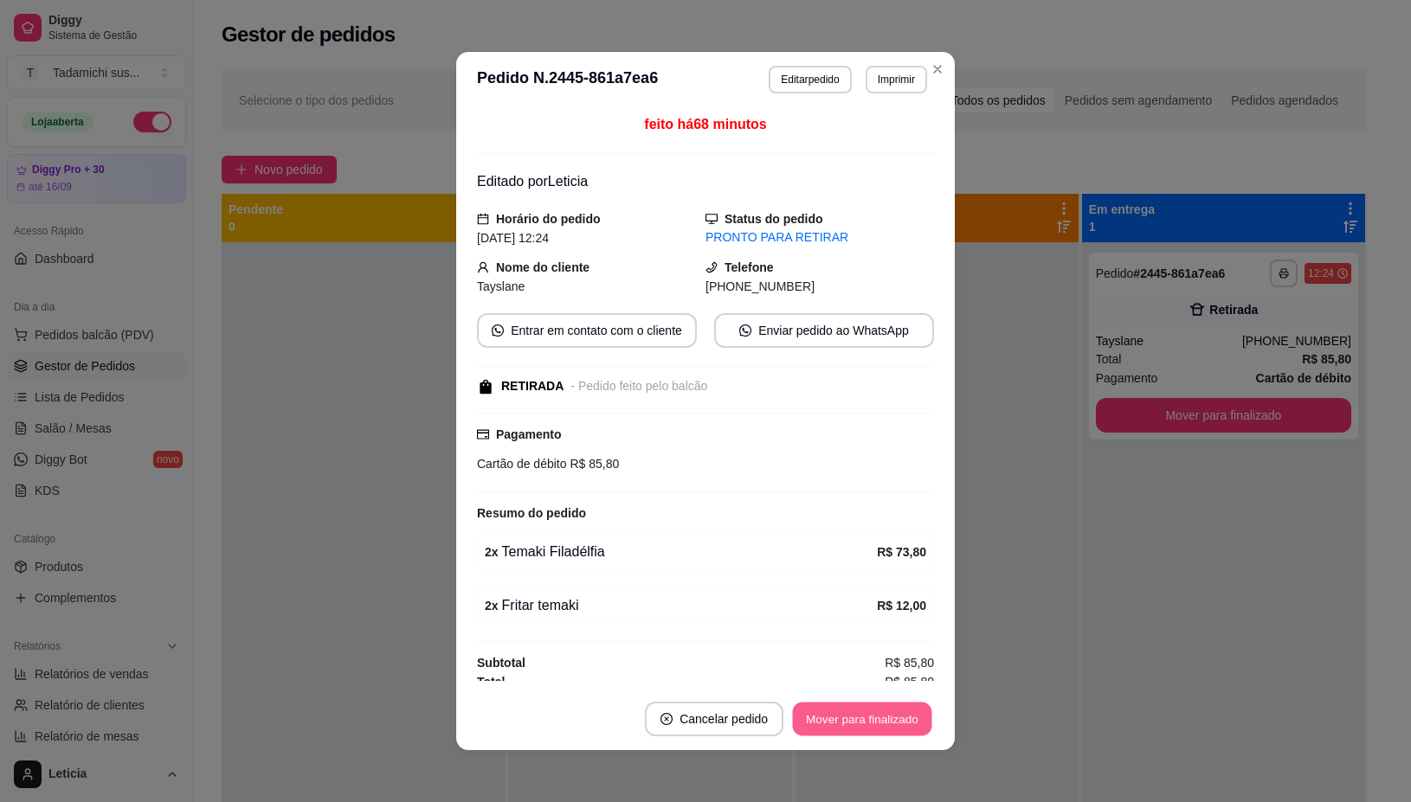
click at [836, 711] on button "Mover para finalizado" at bounding box center [862, 720] width 139 height 34
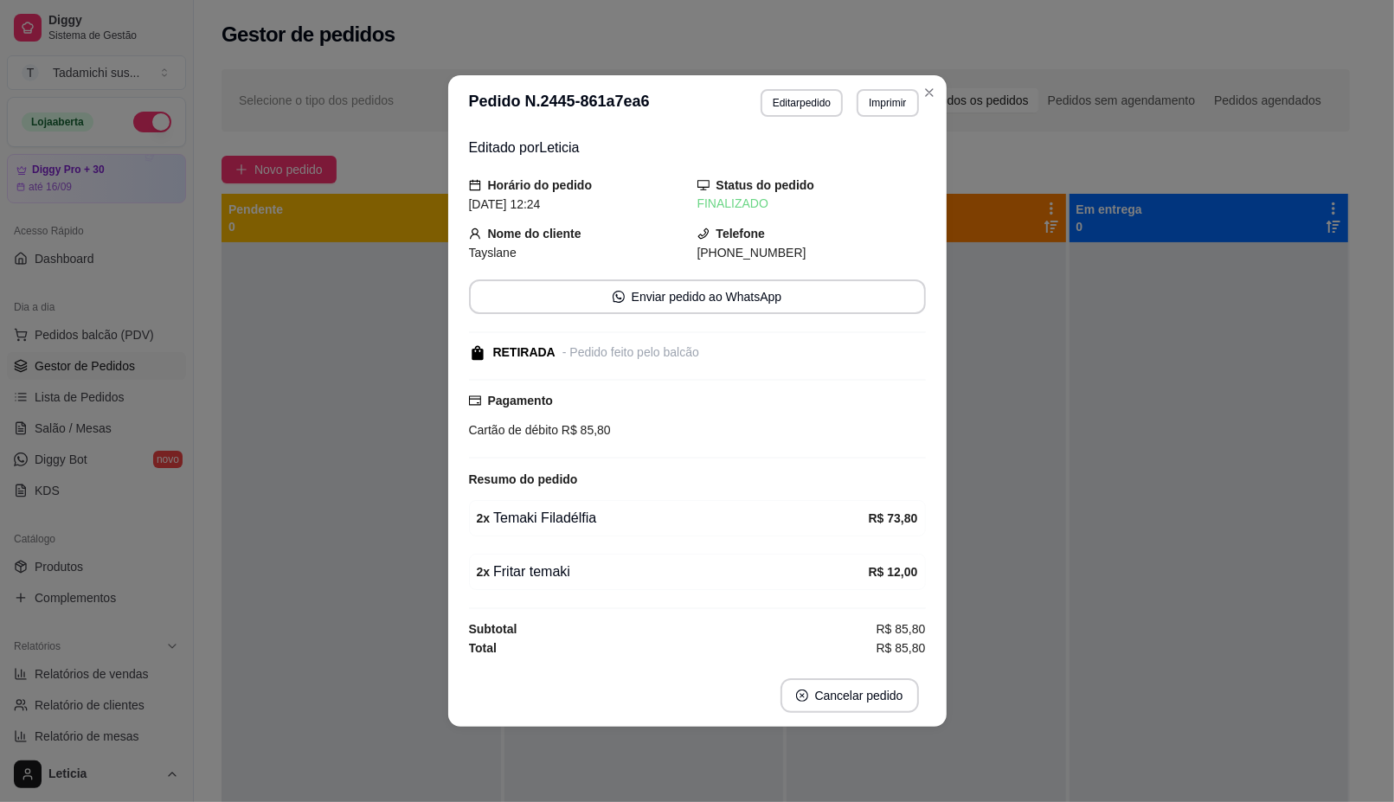
click at [1165, 650] on div at bounding box center [1210, 643] width 280 height 802
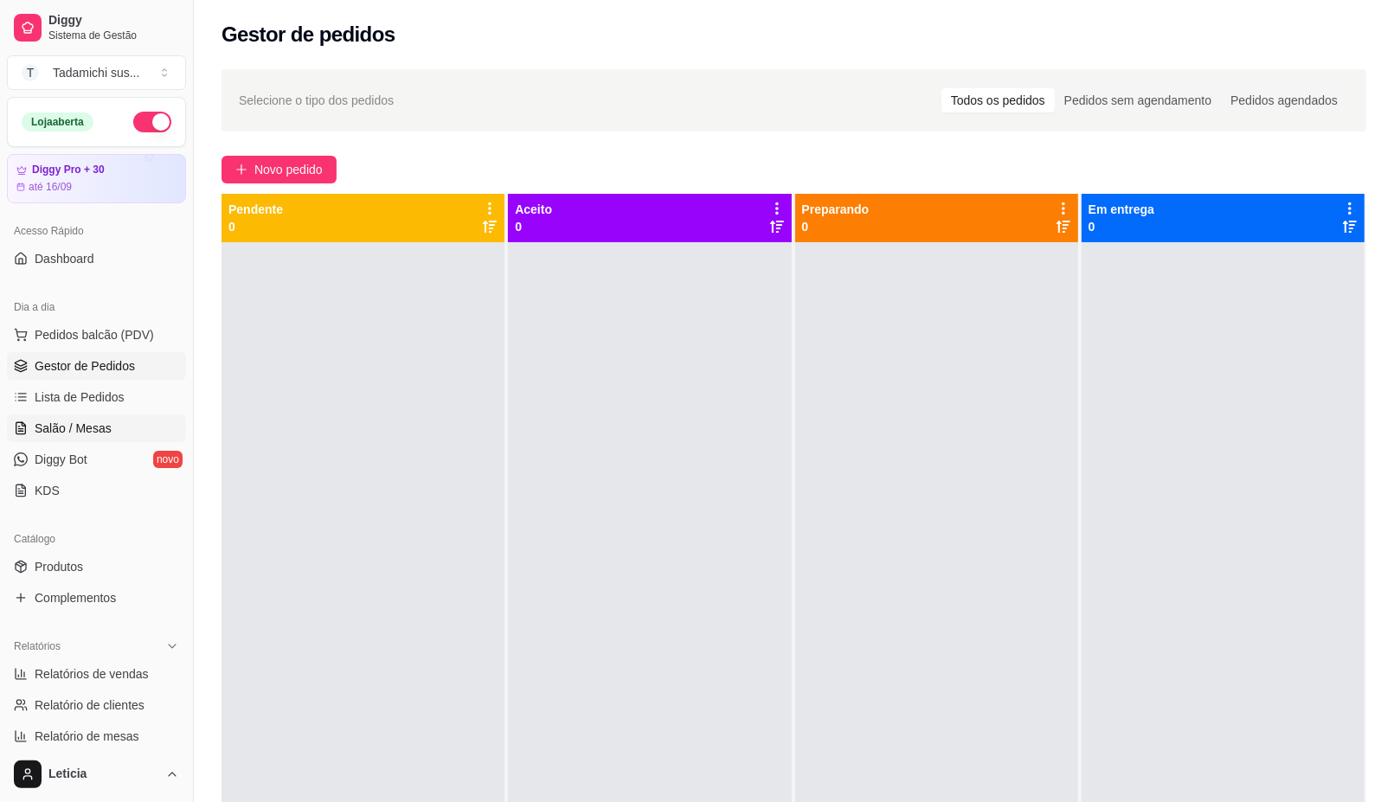
click at [101, 434] on span "Salão / Mesas" at bounding box center [73, 428] width 77 height 17
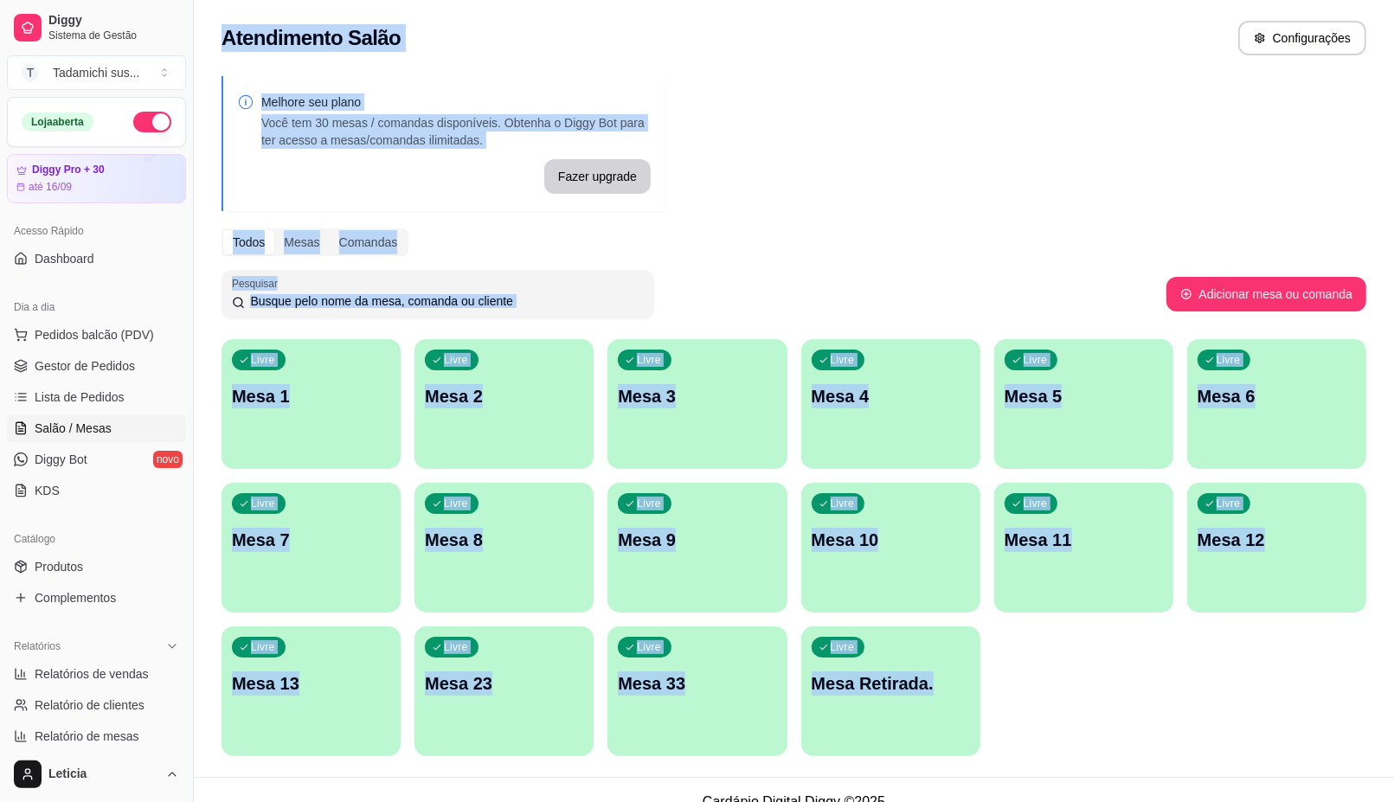
click at [1200, 692] on div "Livre Mesa 1 Livre Mesa 2 Livre Mesa 3 Livre Mesa 4 Livre Mesa 5 Livre Mesa 6 L…" at bounding box center [794, 547] width 1145 height 417
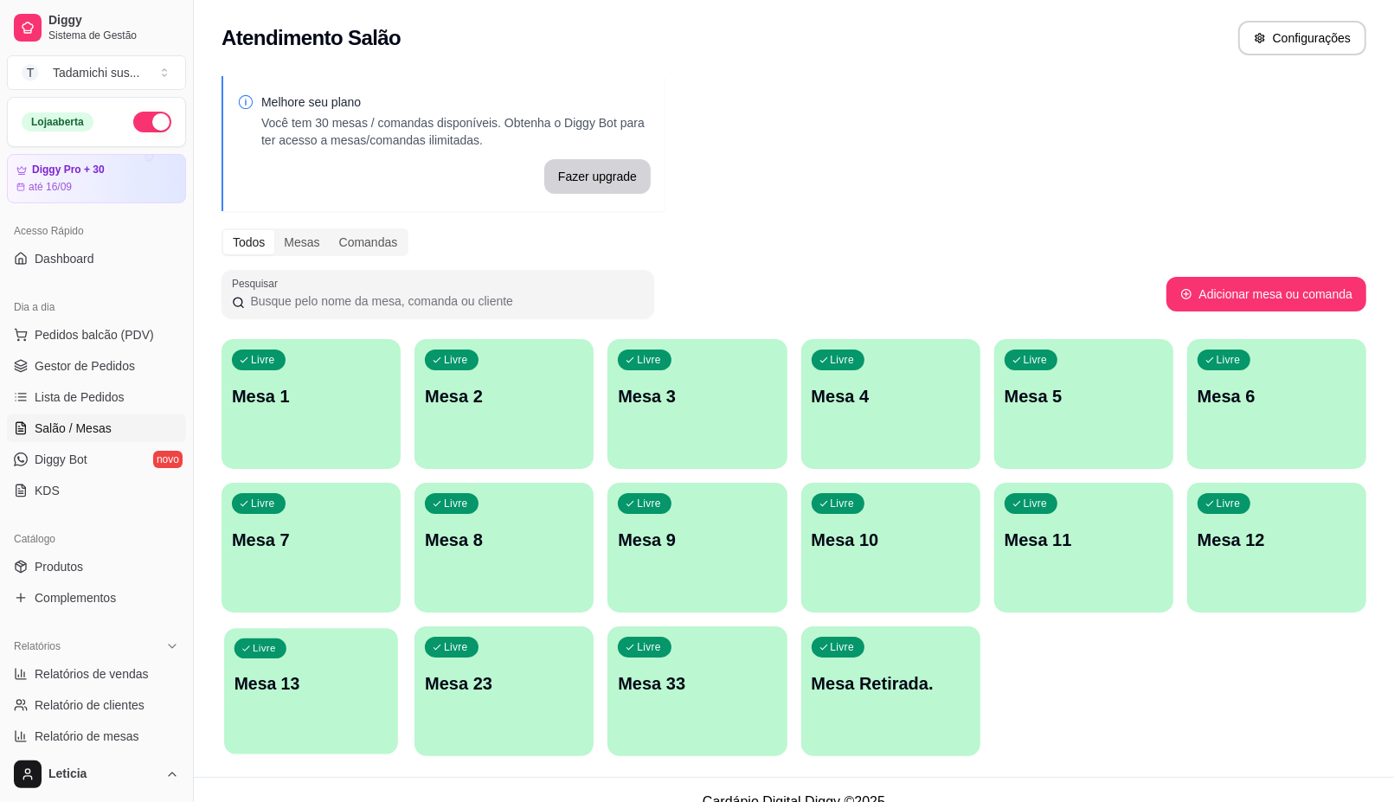
click at [314, 714] on div "Livre Mesa 13" at bounding box center [311, 681] width 174 height 106
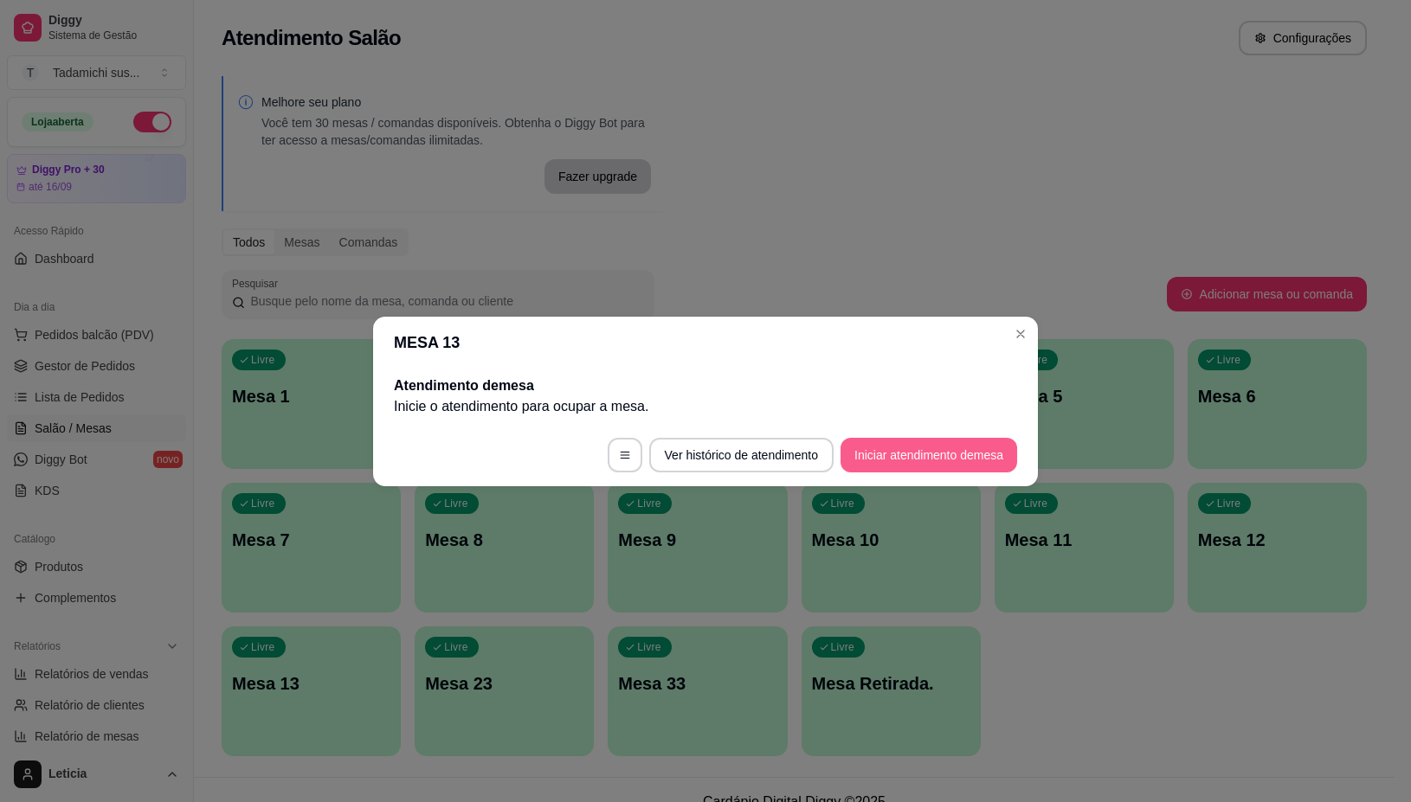
click at [981, 447] on button "Iniciar atendimento de mesa" at bounding box center [928, 455] width 177 height 35
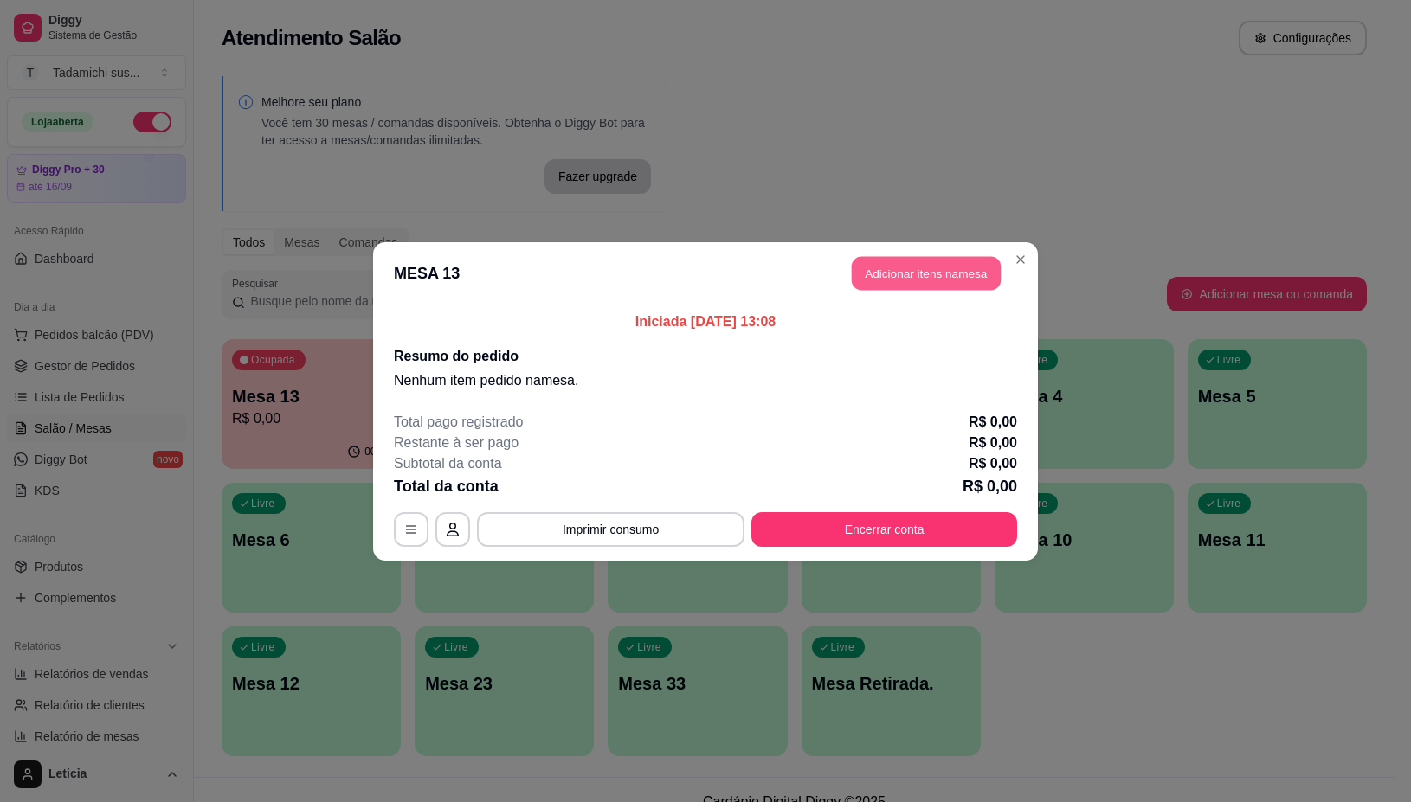
click at [924, 281] on button "Adicionar itens na mesa" at bounding box center [926, 273] width 149 height 34
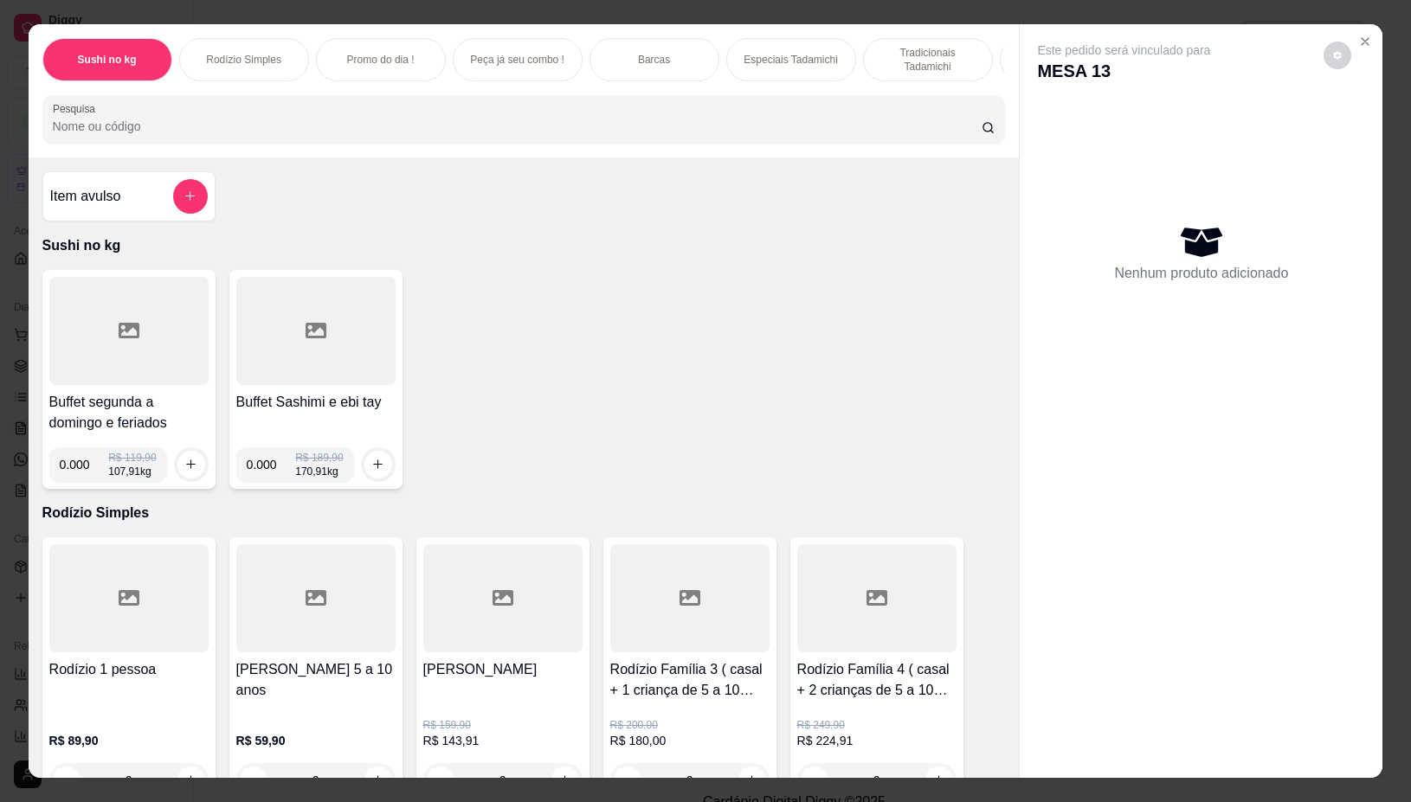
click at [153, 352] on div at bounding box center [128, 331] width 159 height 108
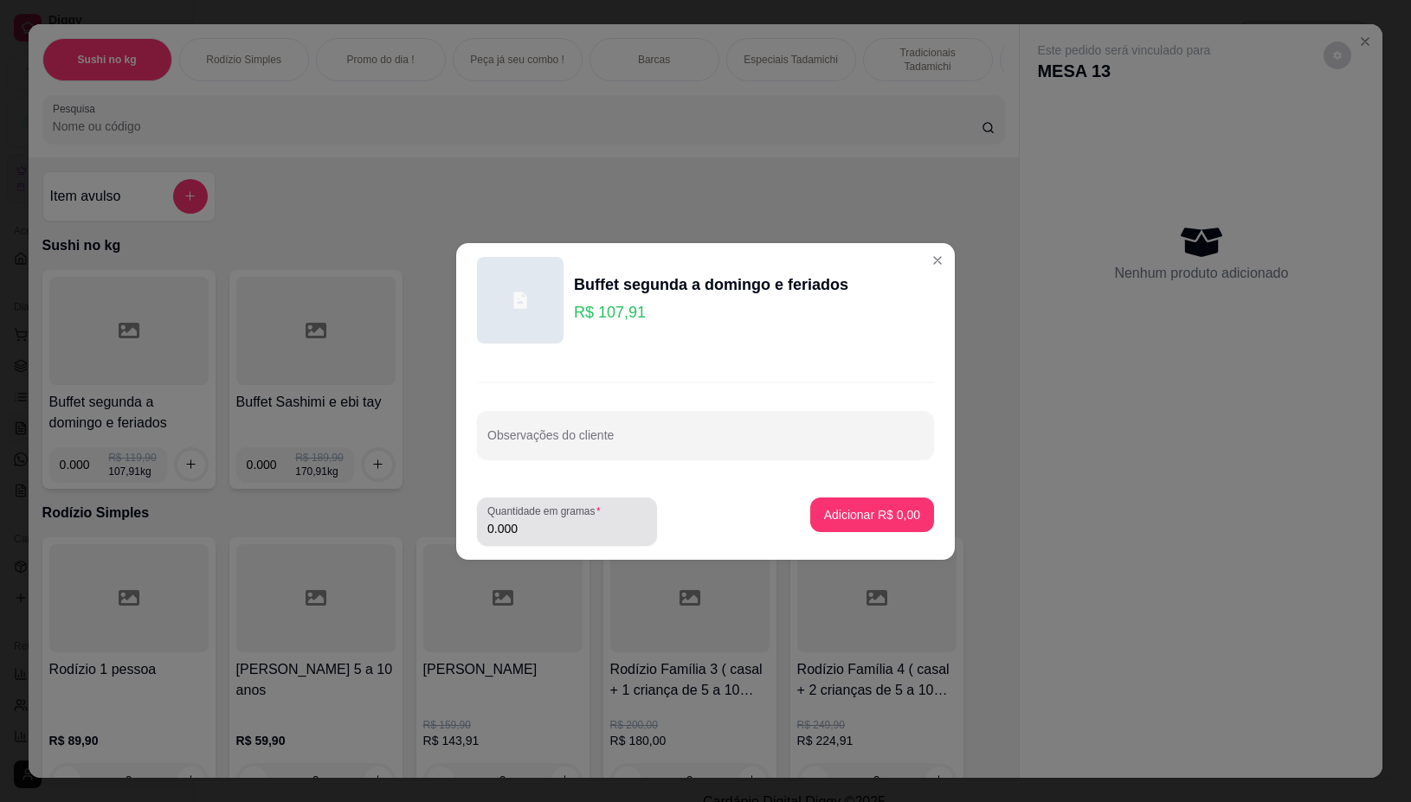
click at [572, 539] on div "Quantidade em gramas 0.000" at bounding box center [567, 522] width 180 height 48
type input "0.544"
click at [876, 518] on p "Adicionar R$ 58,70" at bounding box center [869, 514] width 100 height 16
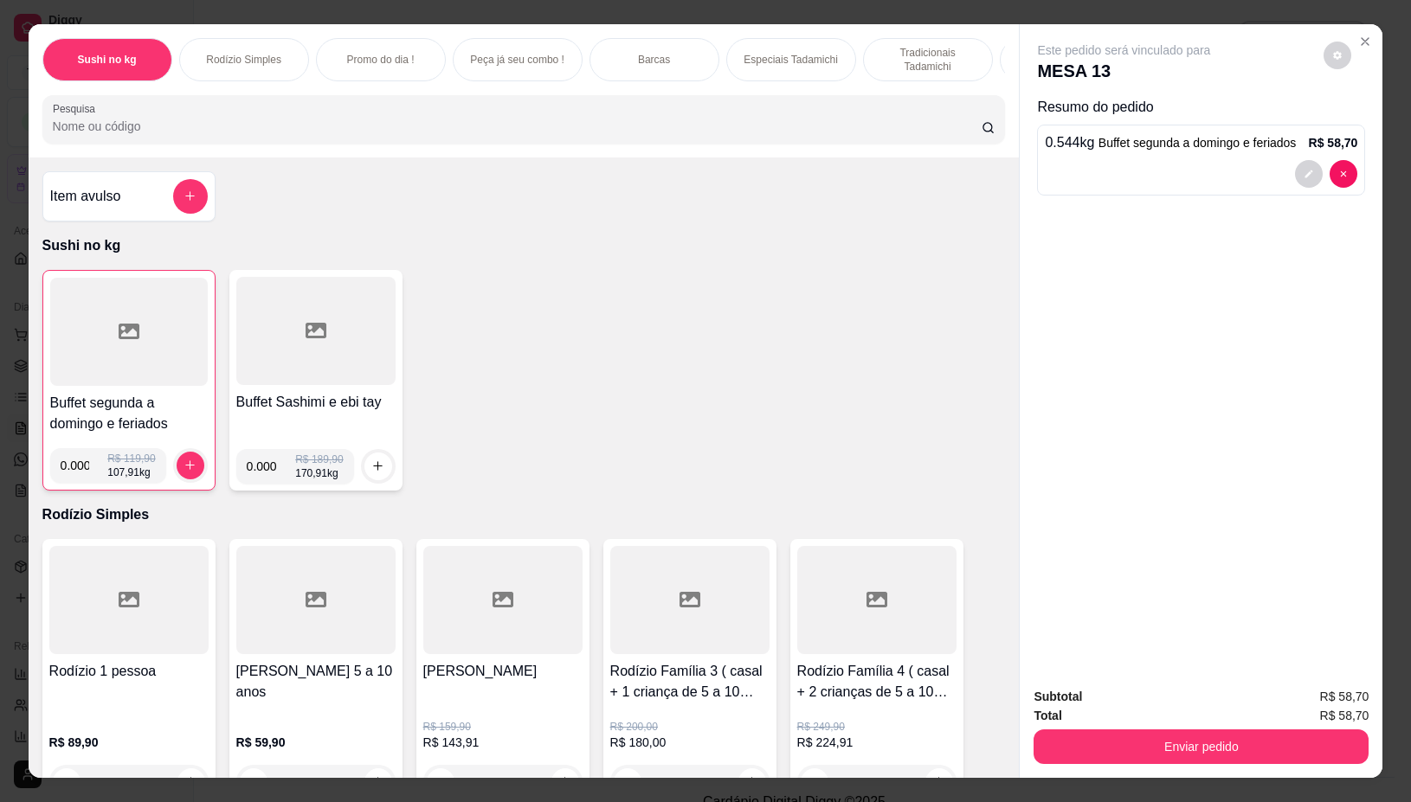
click at [160, 357] on div at bounding box center [129, 332] width 158 height 108
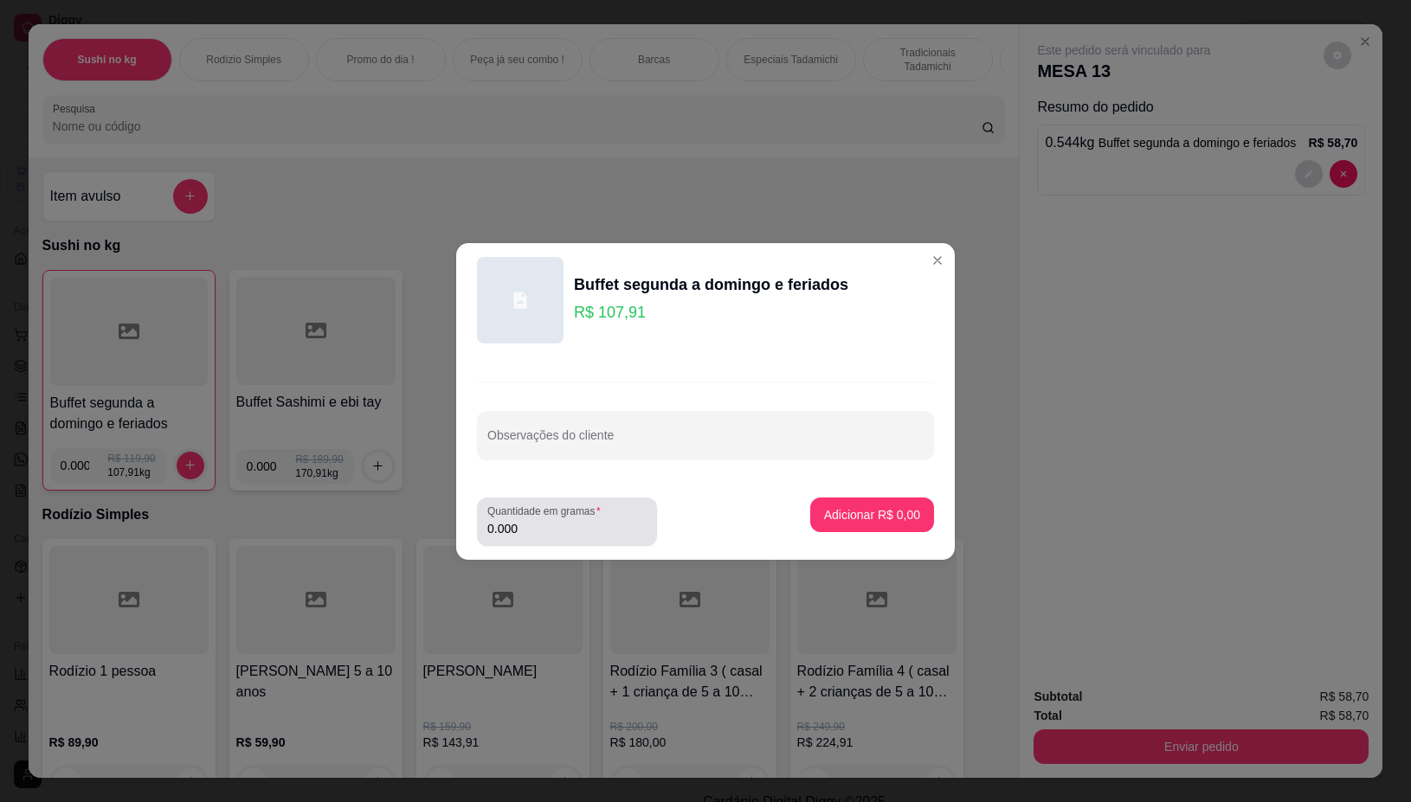
click at [530, 520] on input "0.000" at bounding box center [566, 528] width 159 height 17
type input "0.438"
click at [837, 515] on p "Adicionar R$ 47,26" at bounding box center [869, 514] width 100 height 16
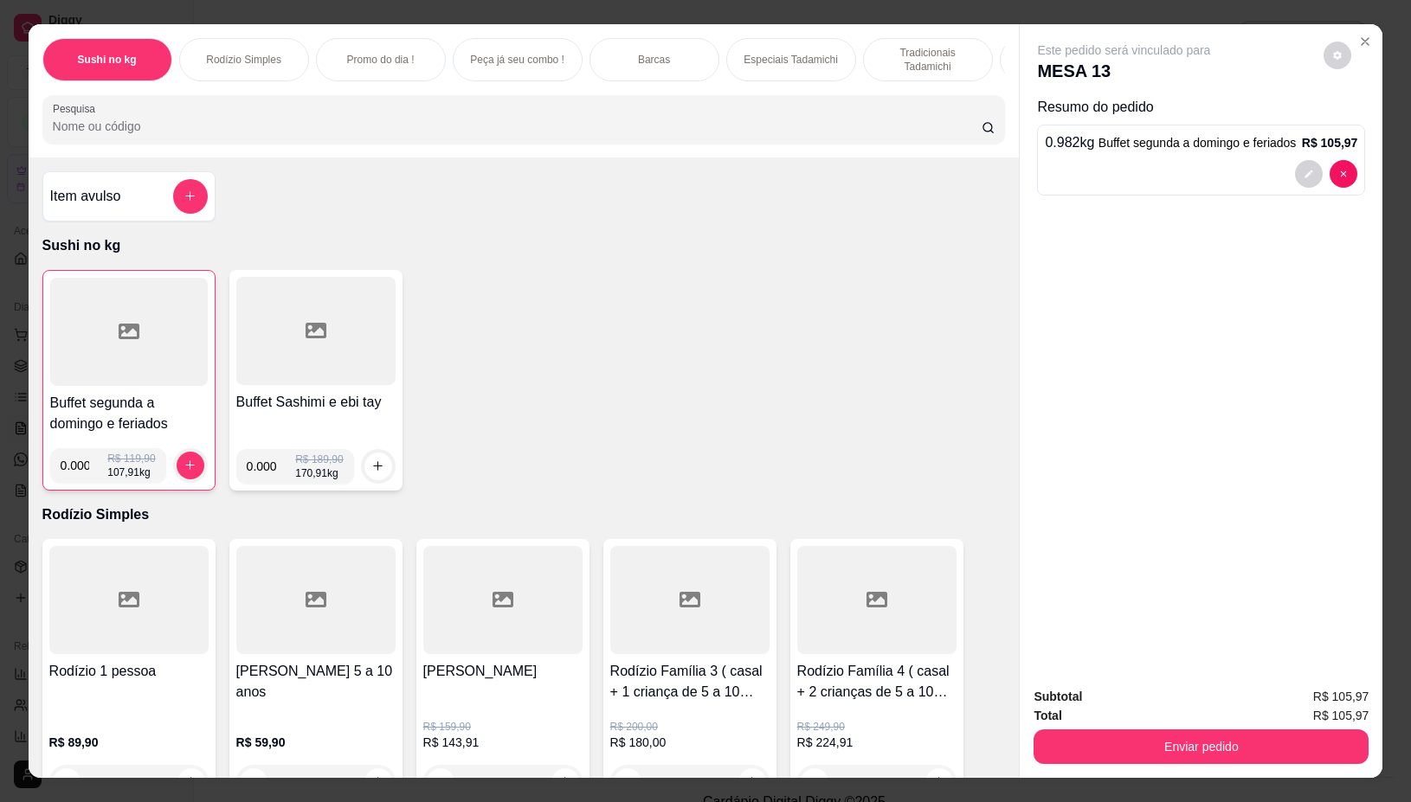
click at [295, 374] on div at bounding box center [315, 331] width 159 height 108
click at [309, 369] on div at bounding box center [315, 331] width 159 height 108
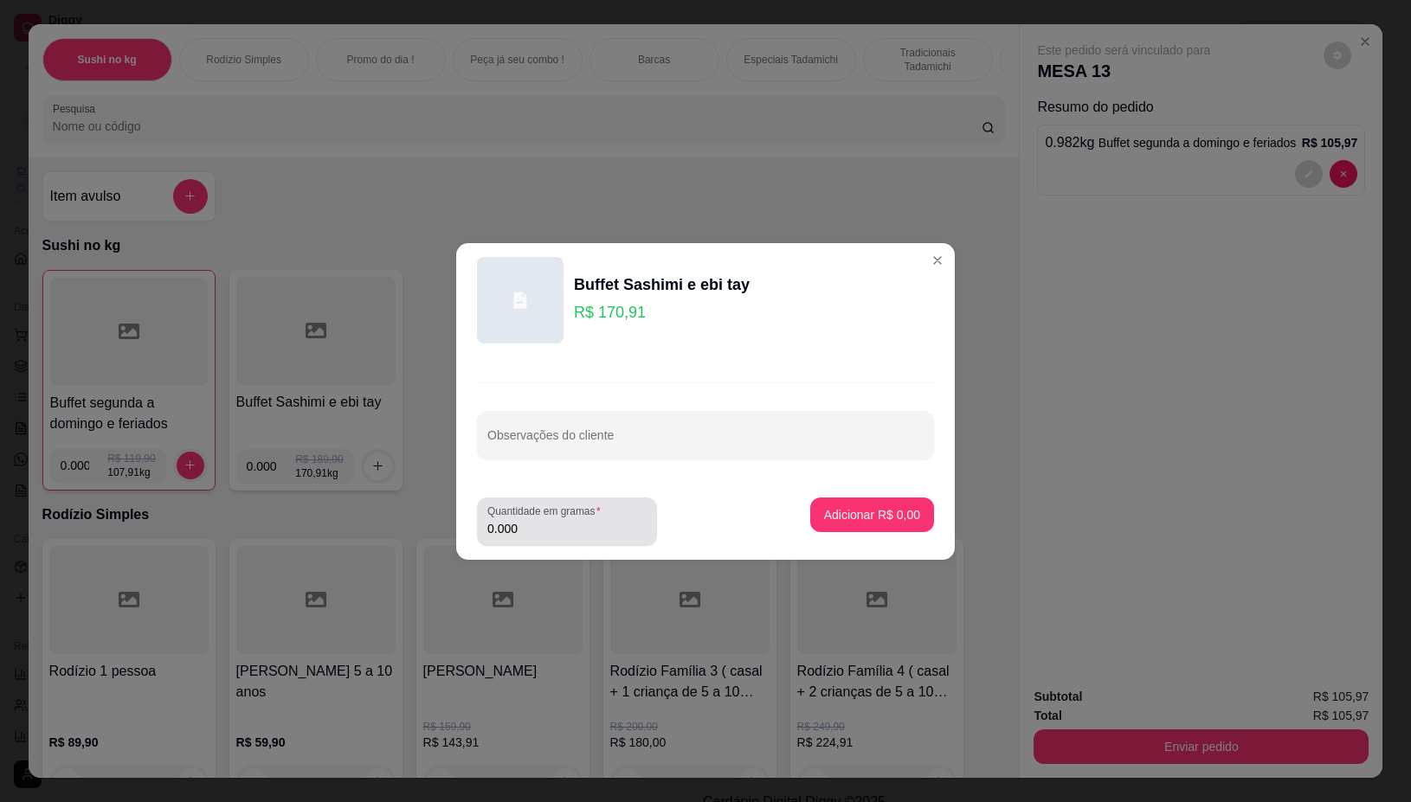
click at [530, 538] on div "0.000" at bounding box center [566, 522] width 159 height 35
type input "0.202"
click at [858, 524] on button "Adicionar R$ 34,52" at bounding box center [868, 515] width 127 height 34
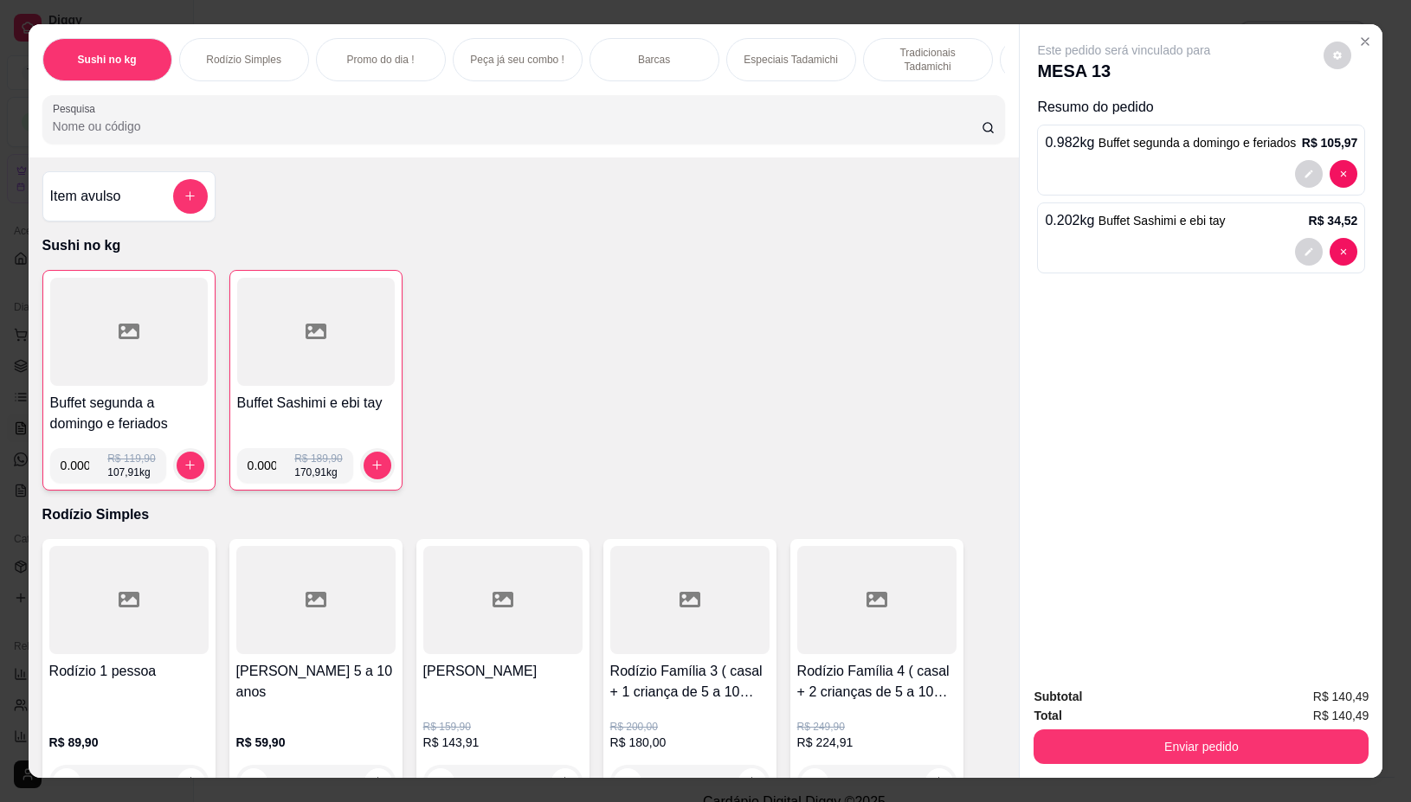
click at [84, 334] on div at bounding box center [129, 332] width 158 height 108
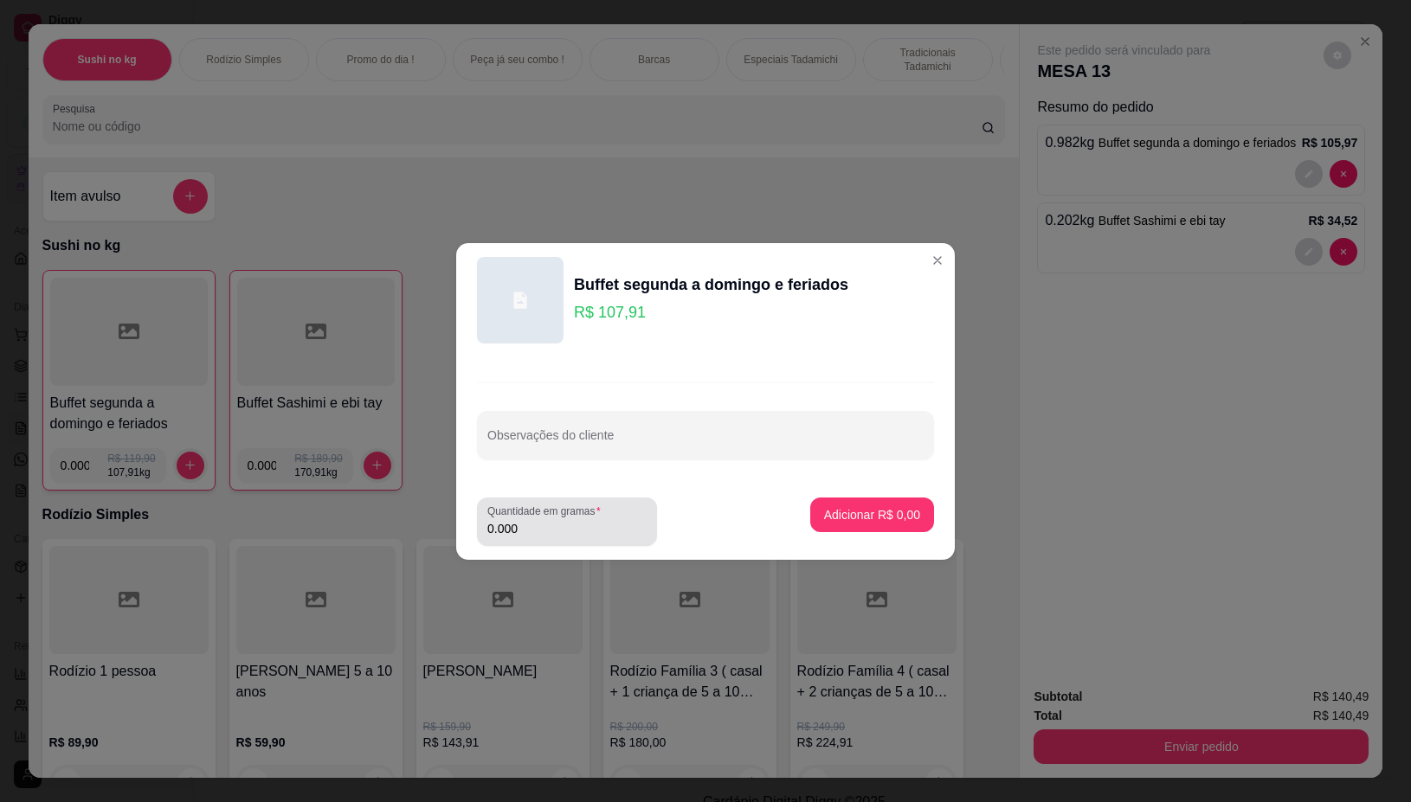
click at [552, 530] on input "0.000" at bounding box center [566, 528] width 159 height 17
type input "0.352"
click at [893, 509] on p "Adicionar R$ 37,98" at bounding box center [869, 514] width 100 height 16
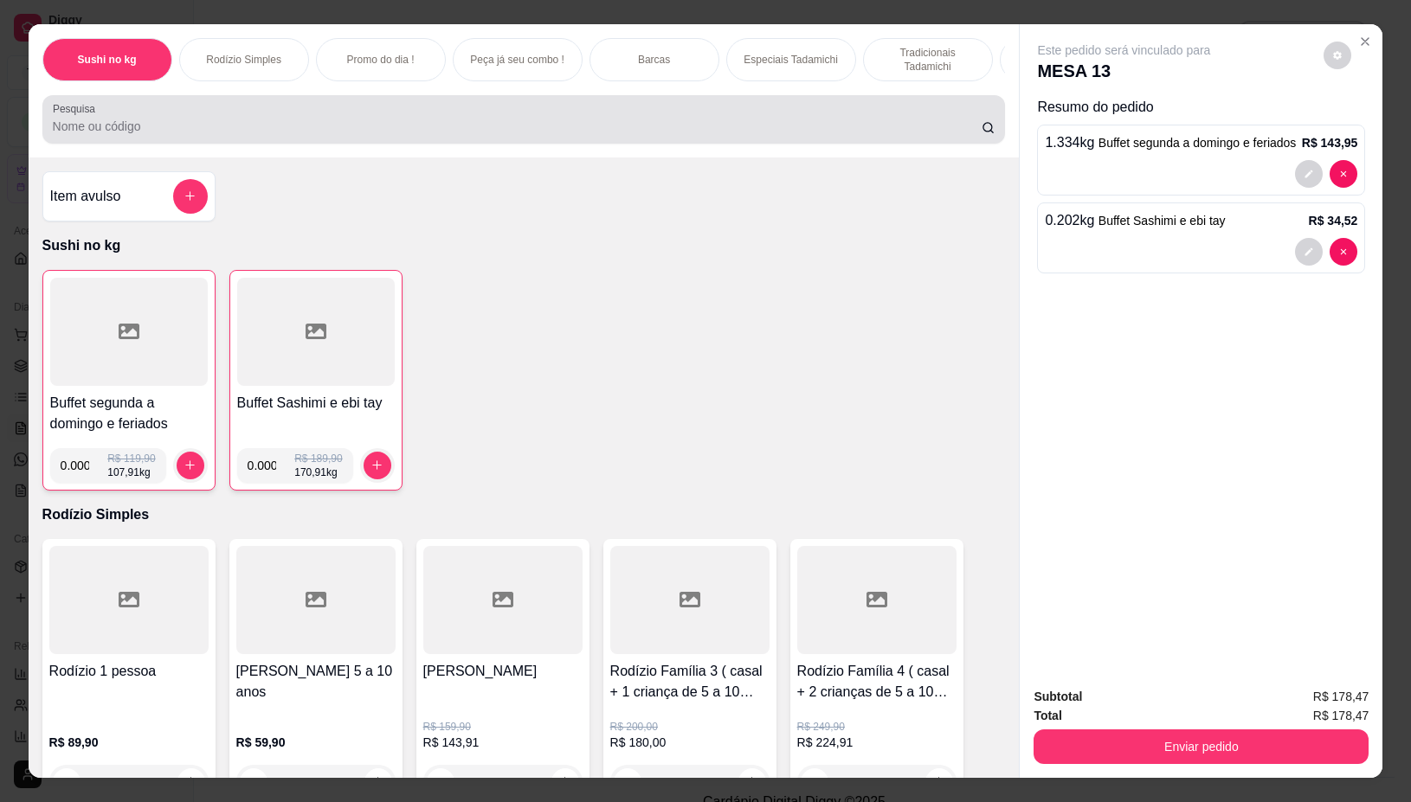
click at [372, 126] on input "Pesquisa" at bounding box center [517, 126] width 929 height 17
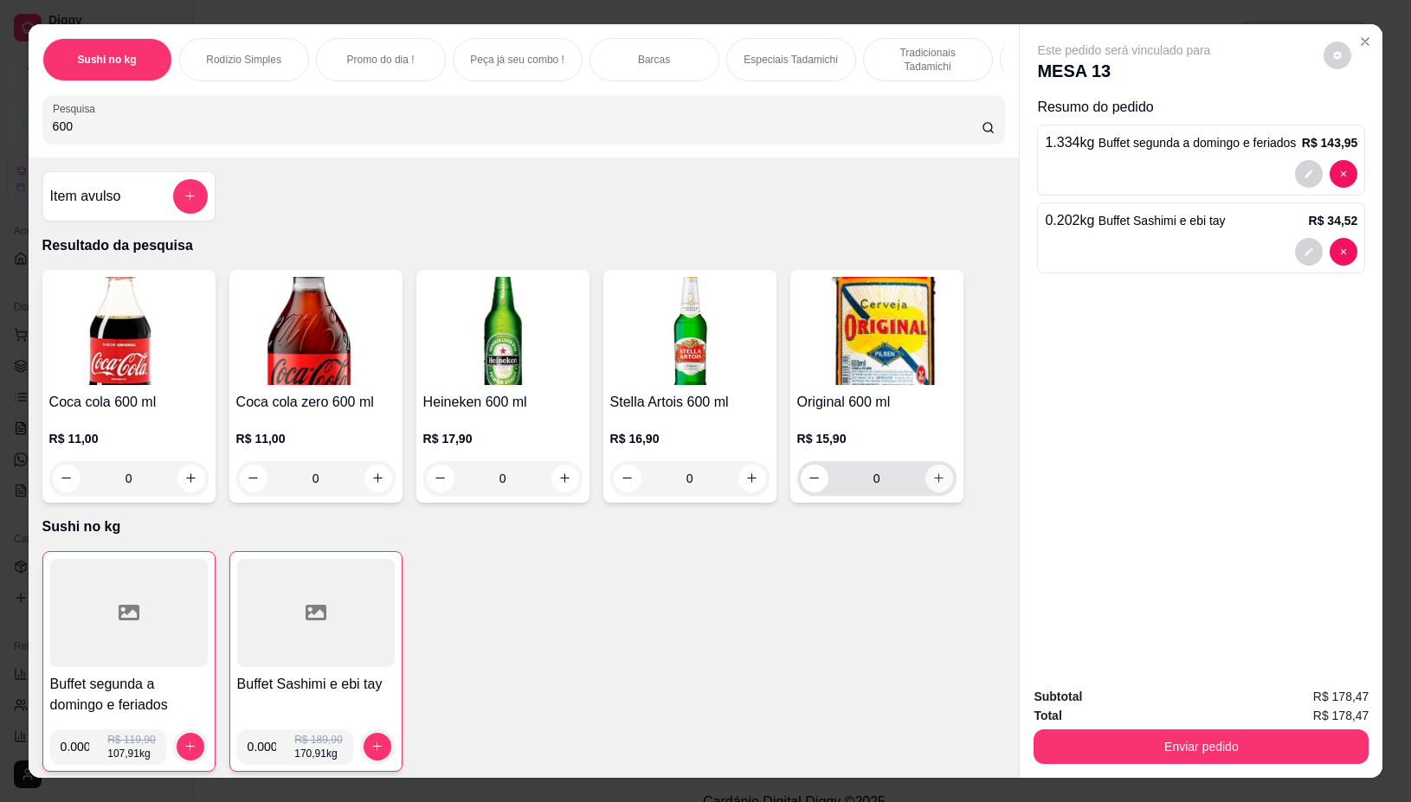
type input "600"
click at [932, 486] on icon "increase-product-quantity" at bounding box center [938, 479] width 13 height 13
type input "1"
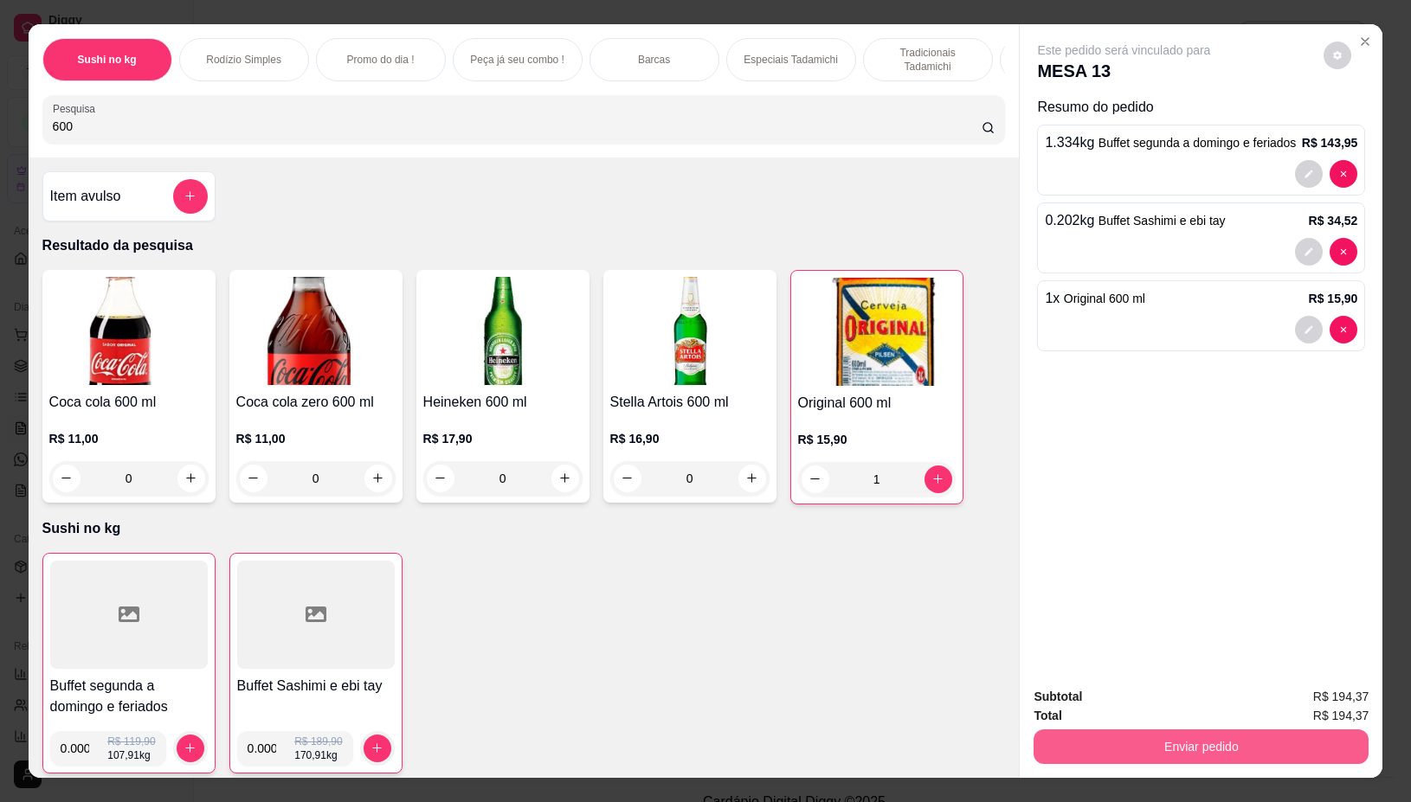
click at [1155, 737] on button "Enviar pedido" at bounding box center [1200, 747] width 335 height 35
click at [1149, 680] on button "Não registrar e enviar pedido" at bounding box center [1142, 696] width 175 height 32
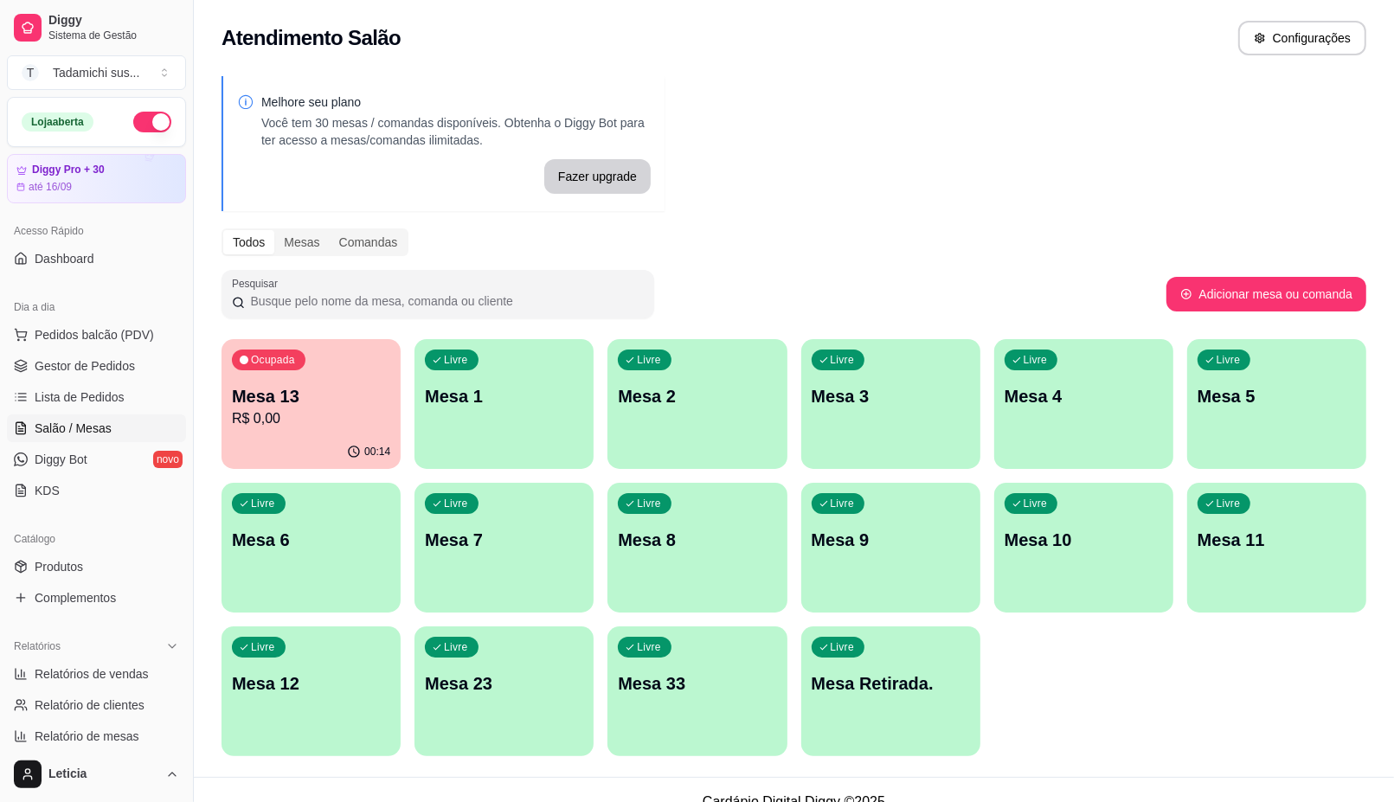
click at [930, 711] on div "Livre Mesa Retirada." at bounding box center [890, 681] width 179 height 109
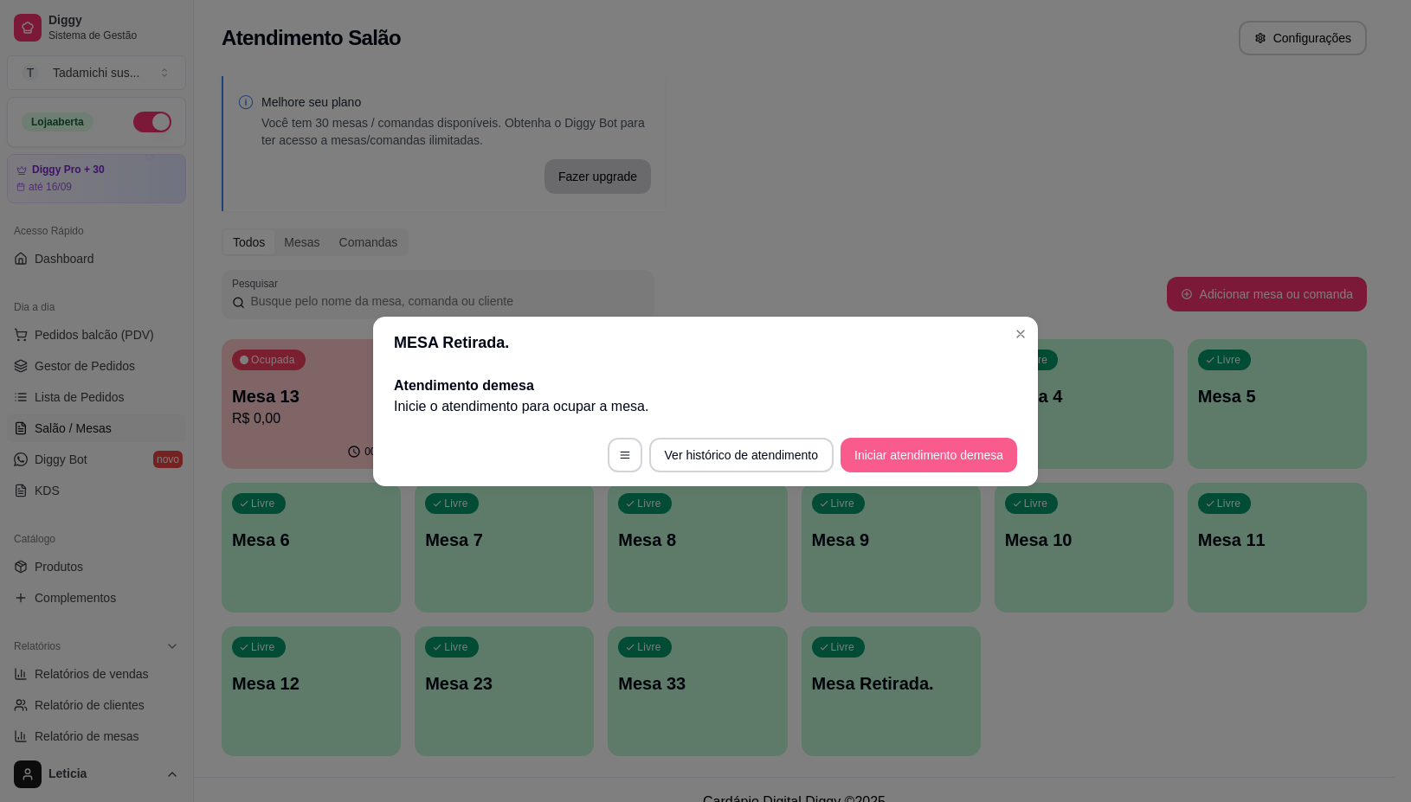
click at [874, 460] on button "Iniciar atendimento de mesa" at bounding box center [928, 455] width 177 height 35
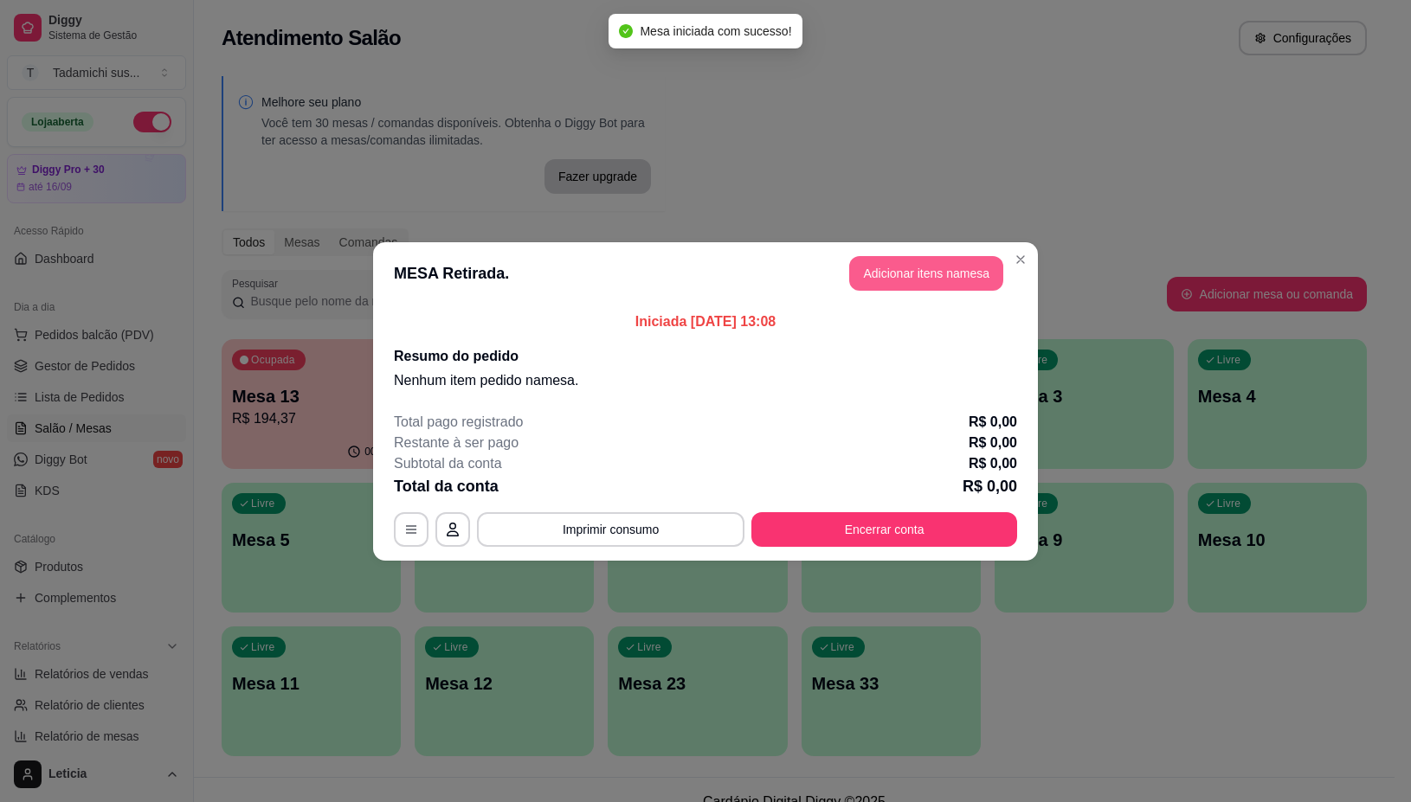
click at [900, 275] on button "Adicionar itens na mesa" at bounding box center [926, 273] width 154 height 35
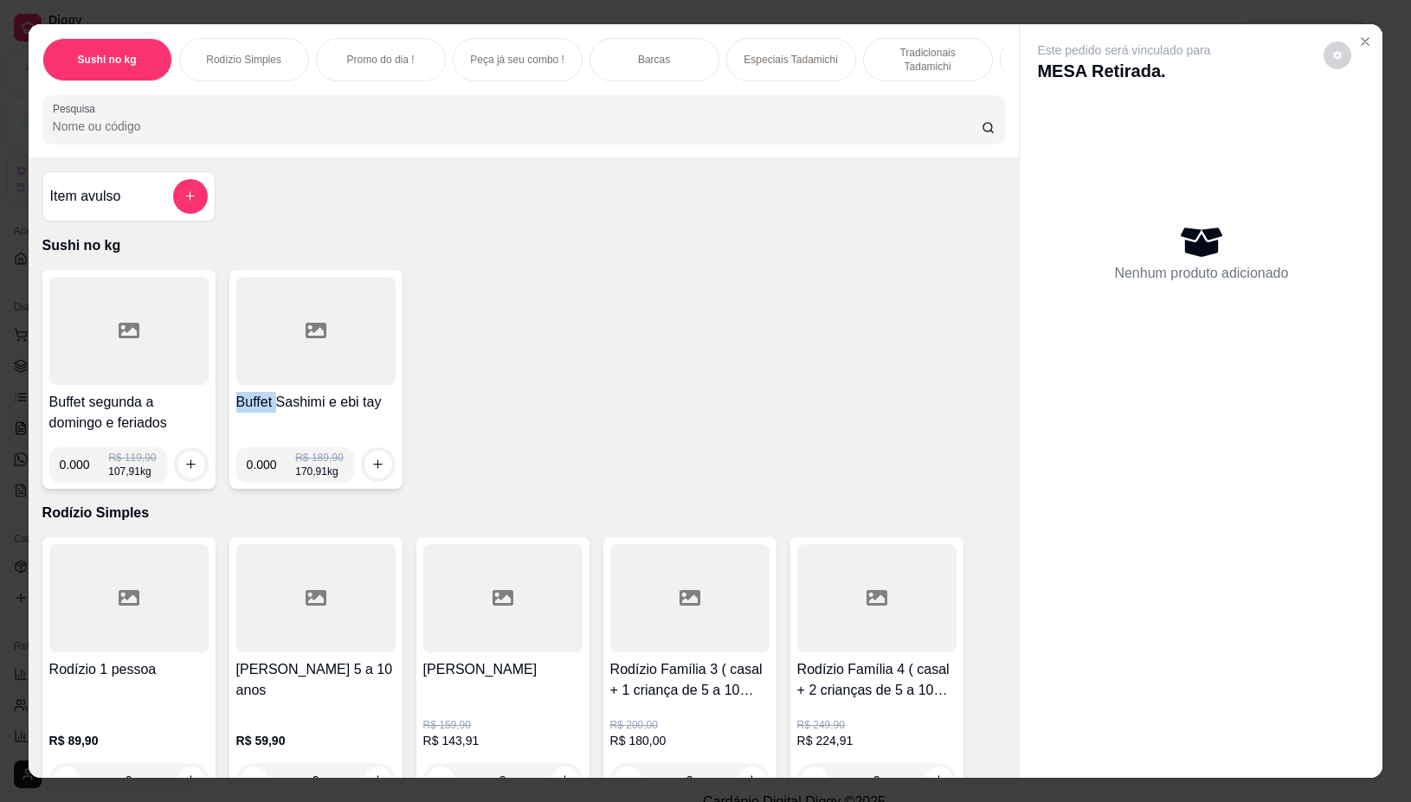
click at [880, 297] on div "Buffet segunda a domingo e feriados 0.000 R$ 119,90 107,91 kg Buffet Sashimi e …" at bounding box center [523, 379] width 963 height 219
click at [775, 352] on div "Buffet segunda a domingo e feriados 0.000 R$ 119,90 107,91 kg Buffet Sashimi e …" at bounding box center [523, 379] width 963 height 219
click at [89, 375] on div at bounding box center [128, 331] width 159 height 108
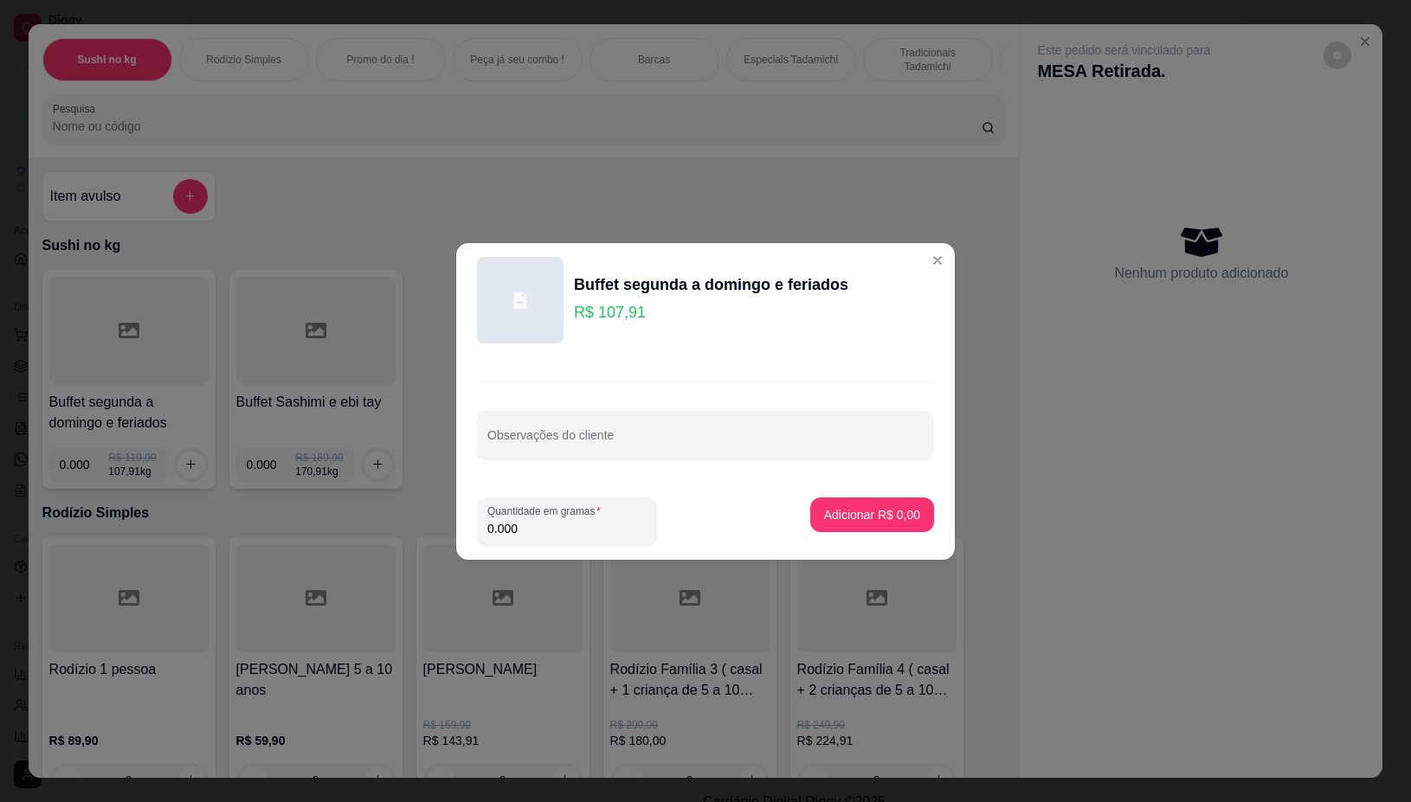
click at [538, 524] on input "0.000" at bounding box center [566, 528] width 159 height 17
type input "0.262"
click at [807, 507] on button "Adicionar R$ 28,27" at bounding box center [868, 515] width 127 height 34
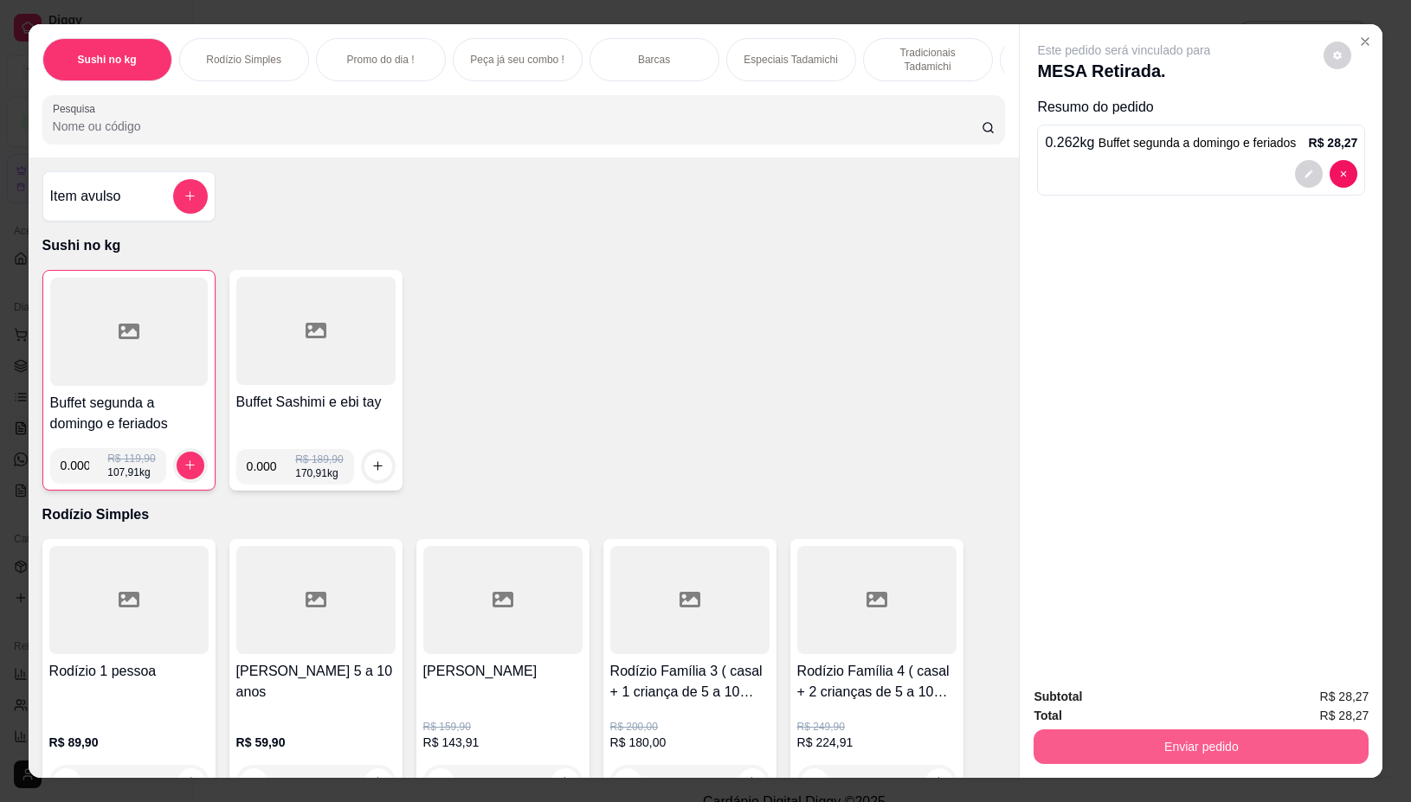
click at [1201, 737] on button "Enviar pedido" at bounding box center [1200, 747] width 335 height 35
click at [1164, 685] on button "Não registrar e enviar pedido" at bounding box center [1142, 696] width 175 height 32
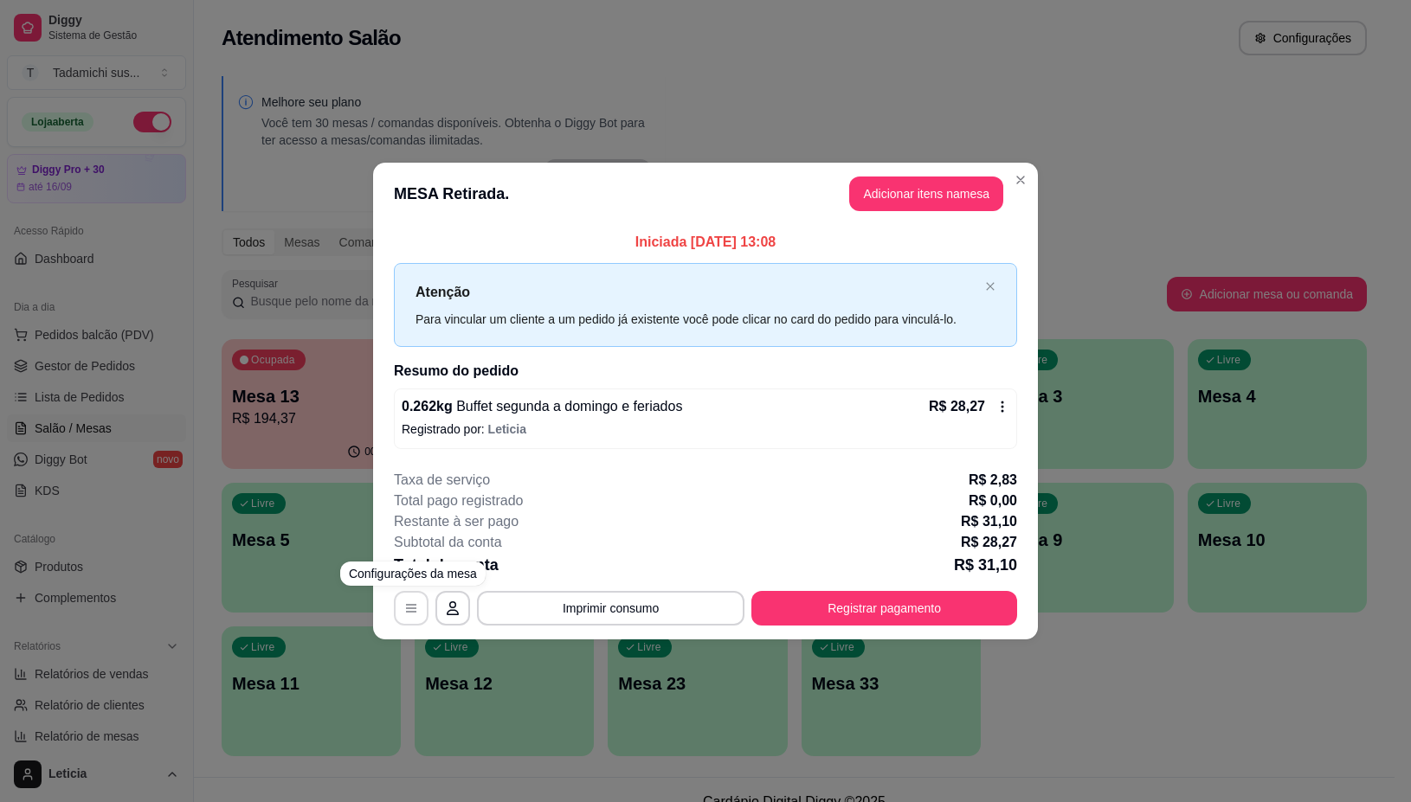
click at [407, 602] on icon "button" at bounding box center [411, 609] width 14 height 14
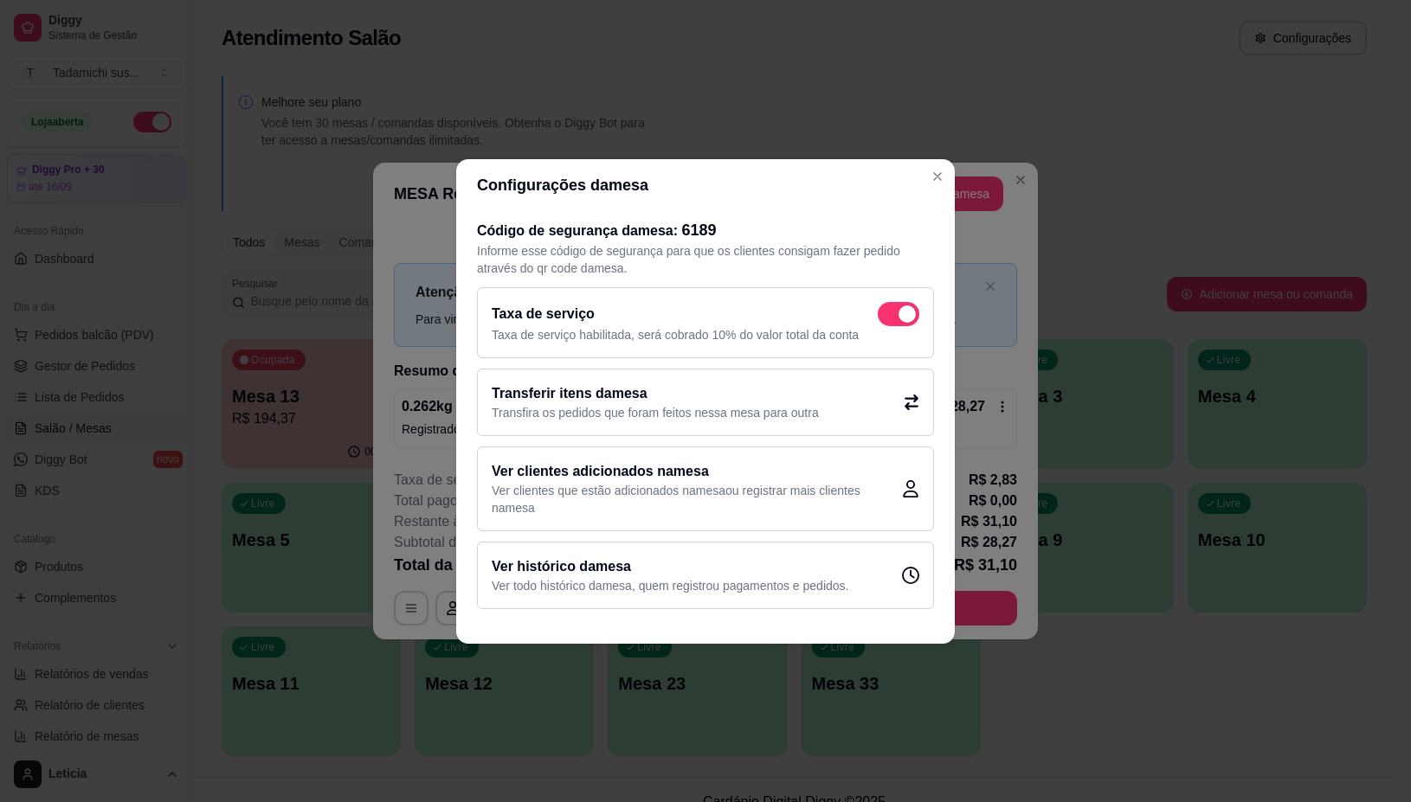
click at [885, 312] on span at bounding box center [899, 314] width 42 height 24
click at [885, 317] on input "checkbox" at bounding box center [882, 322] width 11 height 11
checkbox input "false"
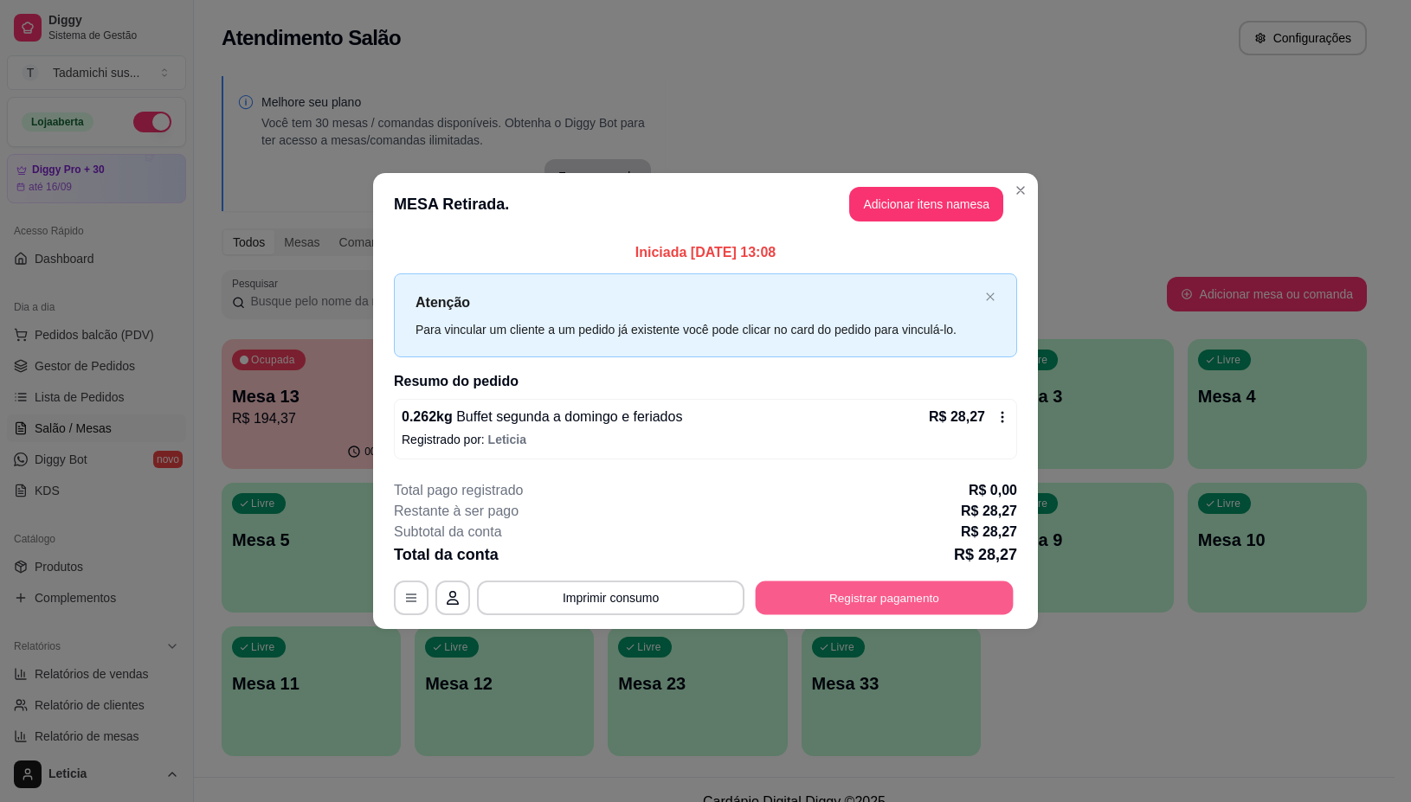
click at [898, 586] on button "Registrar pagamento" at bounding box center [885, 599] width 258 height 34
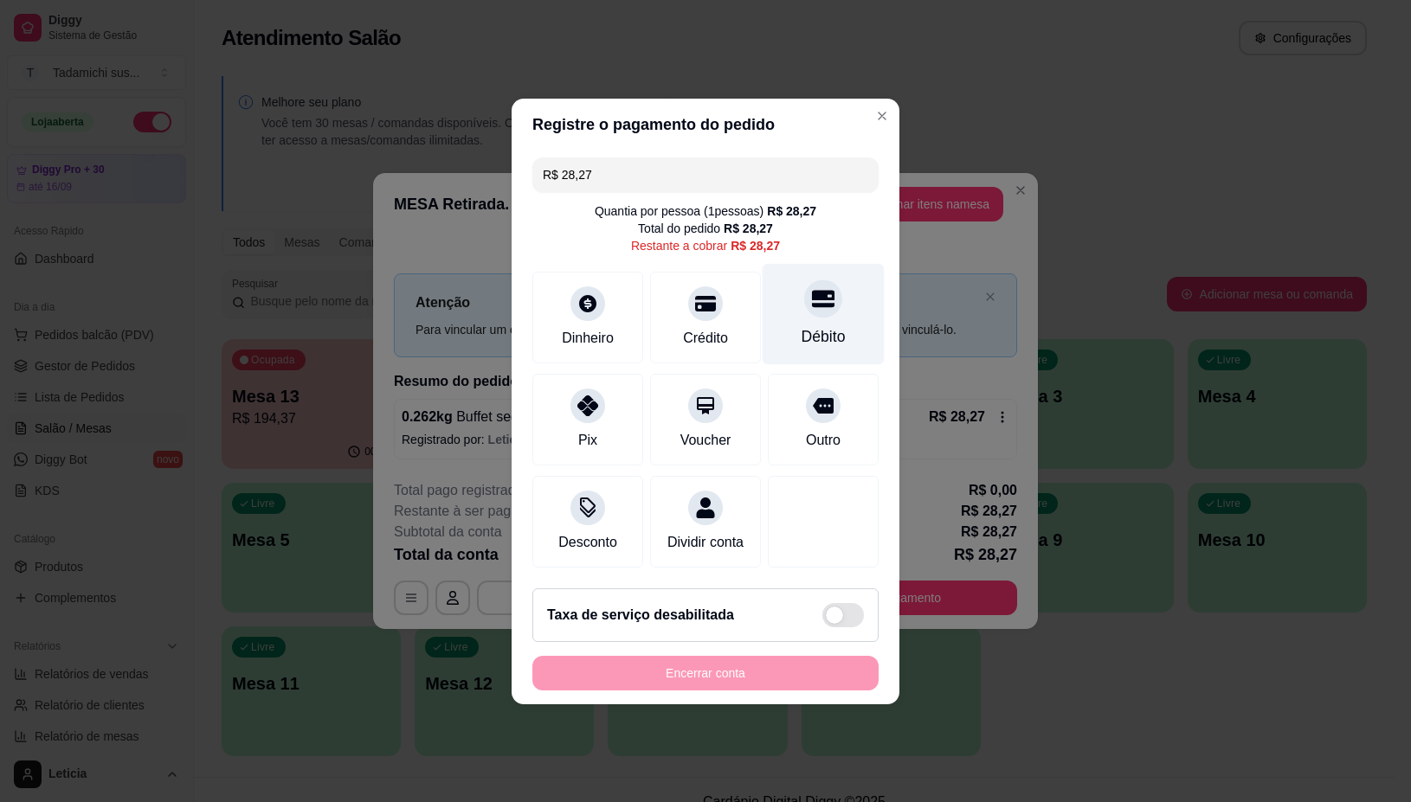
click at [804, 305] on div at bounding box center [823, 299] width 38 height 38
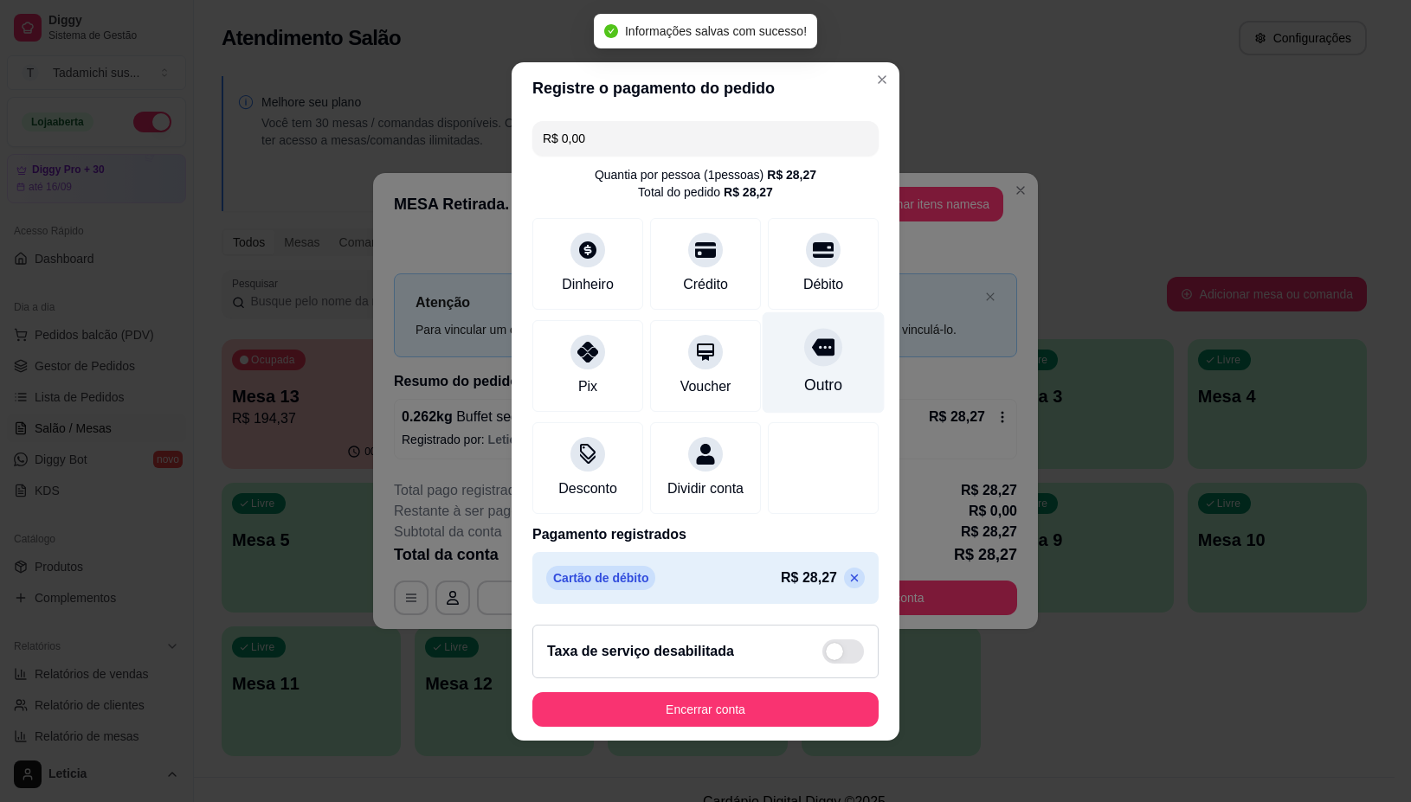
type input "R$ 0,00"
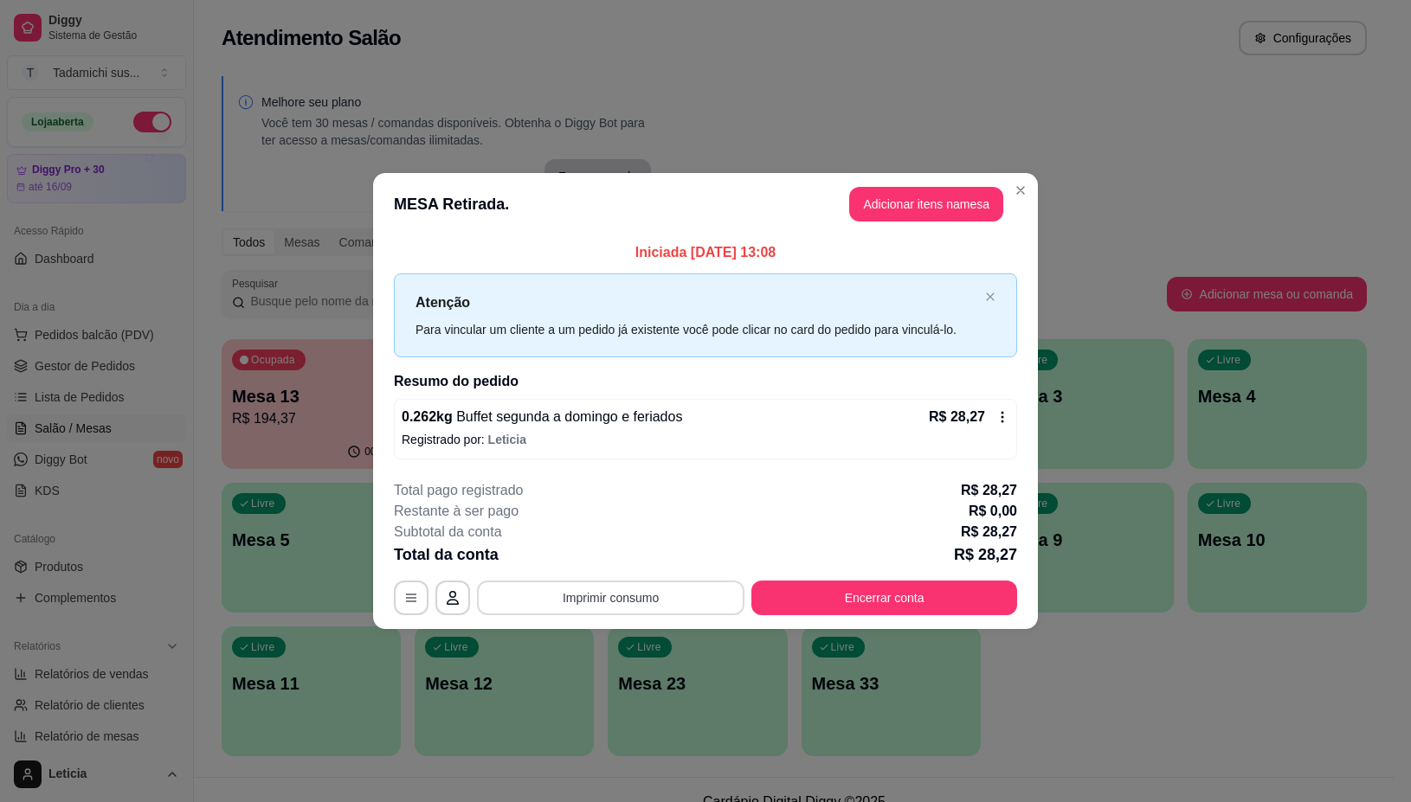
click at [612, 603] on button "Imprimir consumo" at bounding box center [610, 598] width 267 height 35
click at [623, 524] on button "IMPRESSORA" at bounding box center [615, 525] width 133 height 28
click at [816, 598] on button "Encerrar conta" at bounding box center [885, 599] width 258 height 34
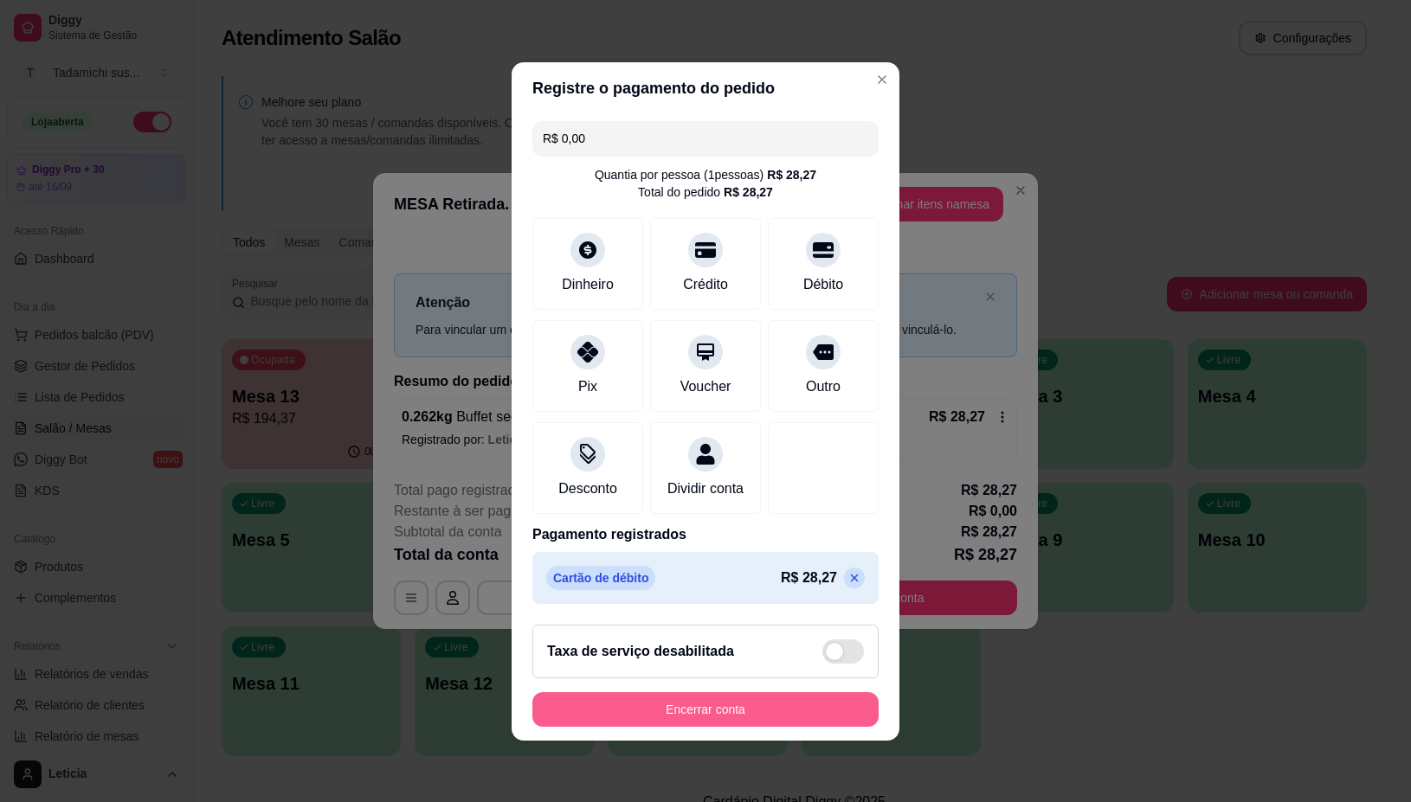
click at [663, 708] on button "Encerrar conta" at bounding box center [705, 709] width 346 height 35
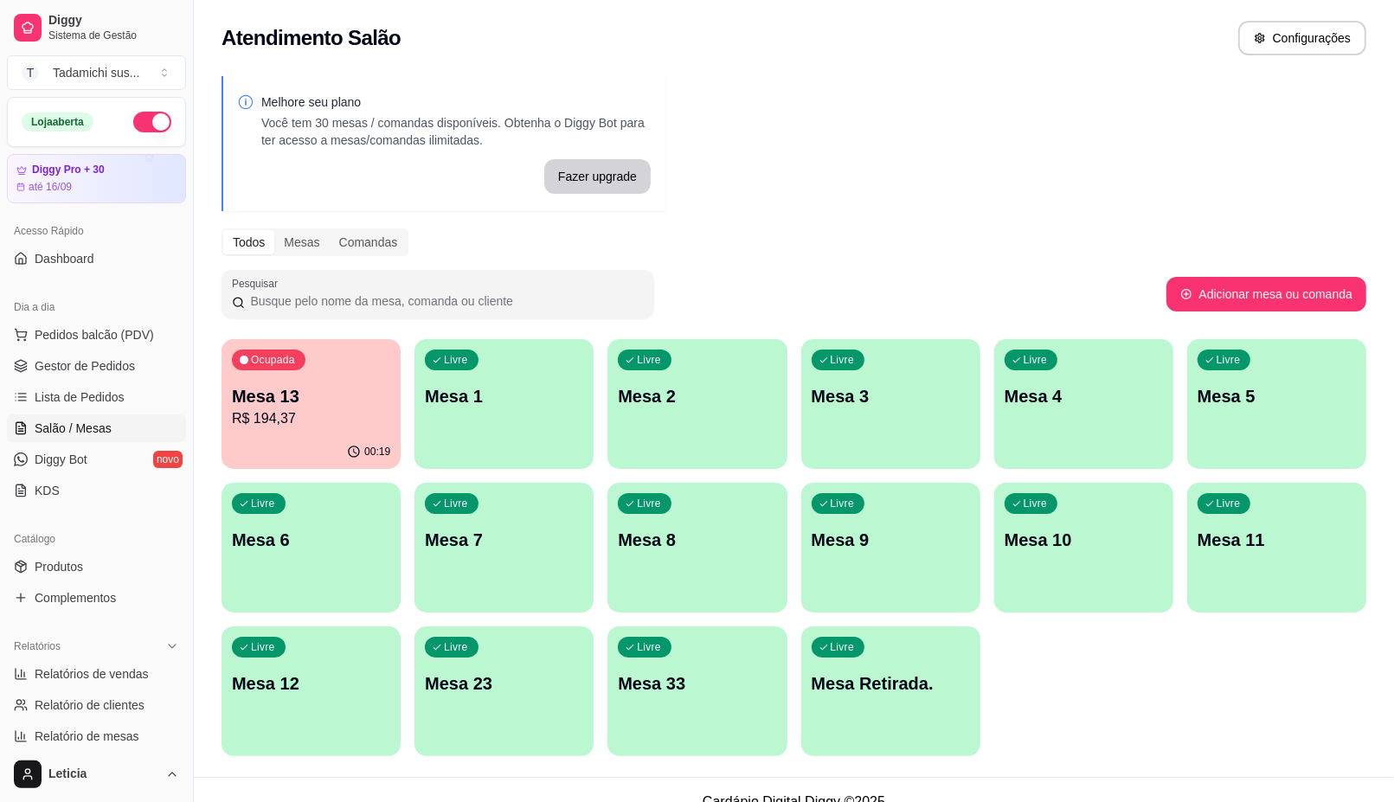
click at [373, 378] on div "Ocupada Mesa 13 R$ 194,37" at bounding box center [311, 387] width 179 height 96
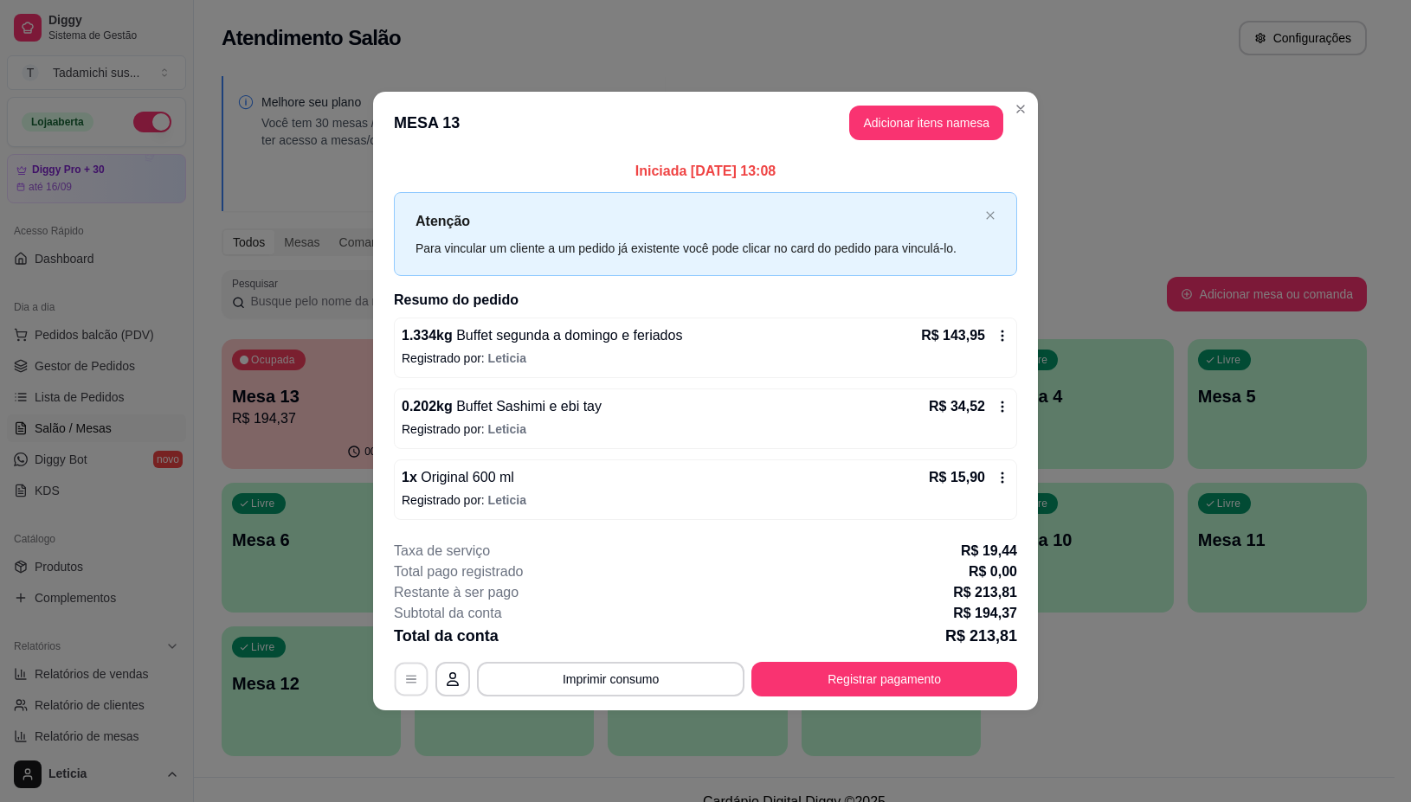
click at [407, 679] on icon "button" at bounding box center [411, 679] width 14 height 14
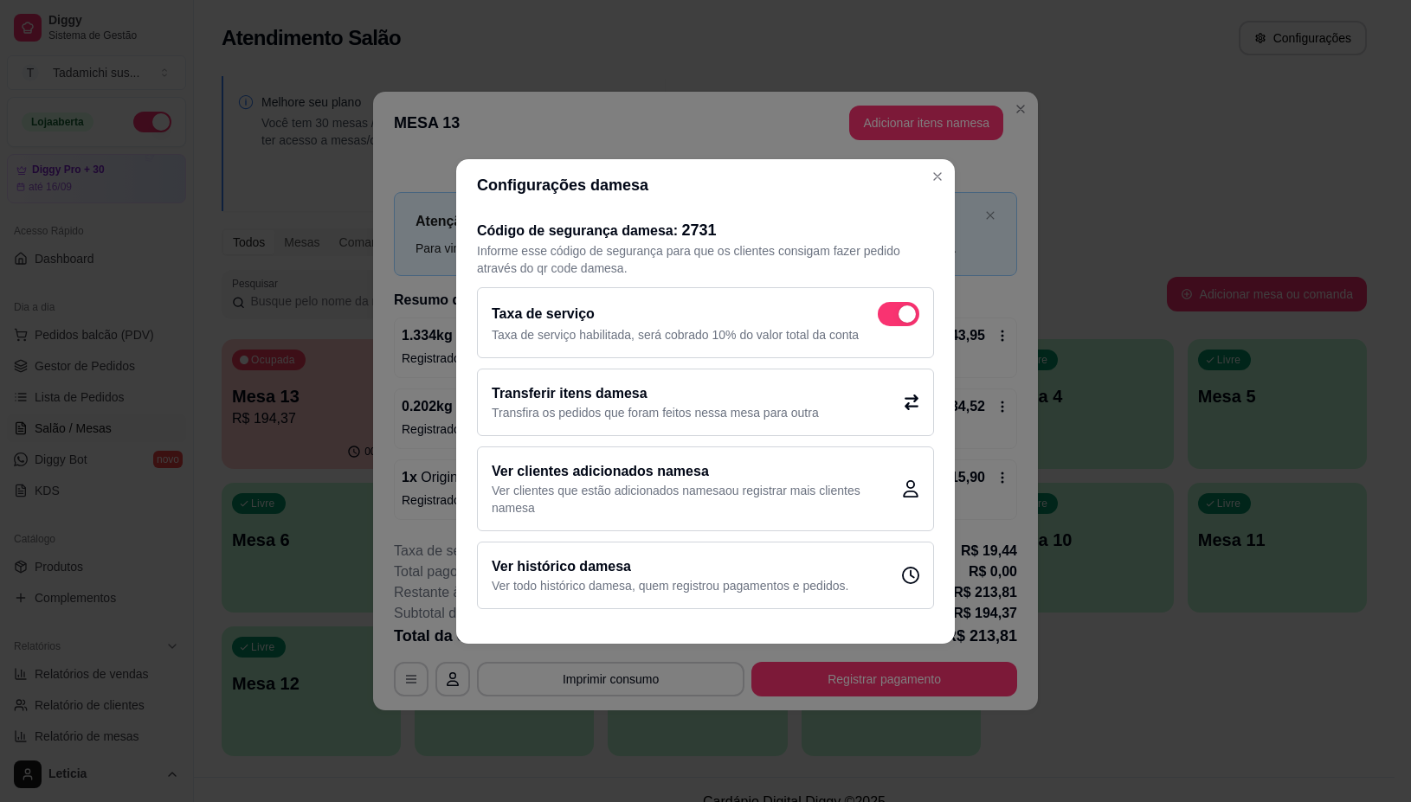
click at [898, 326] on p "Taxa de serviço habilitada, será cobrado 10% do valor total da conta" at bounding box center [706, 334] width 428 height 17
checkbox input "false"
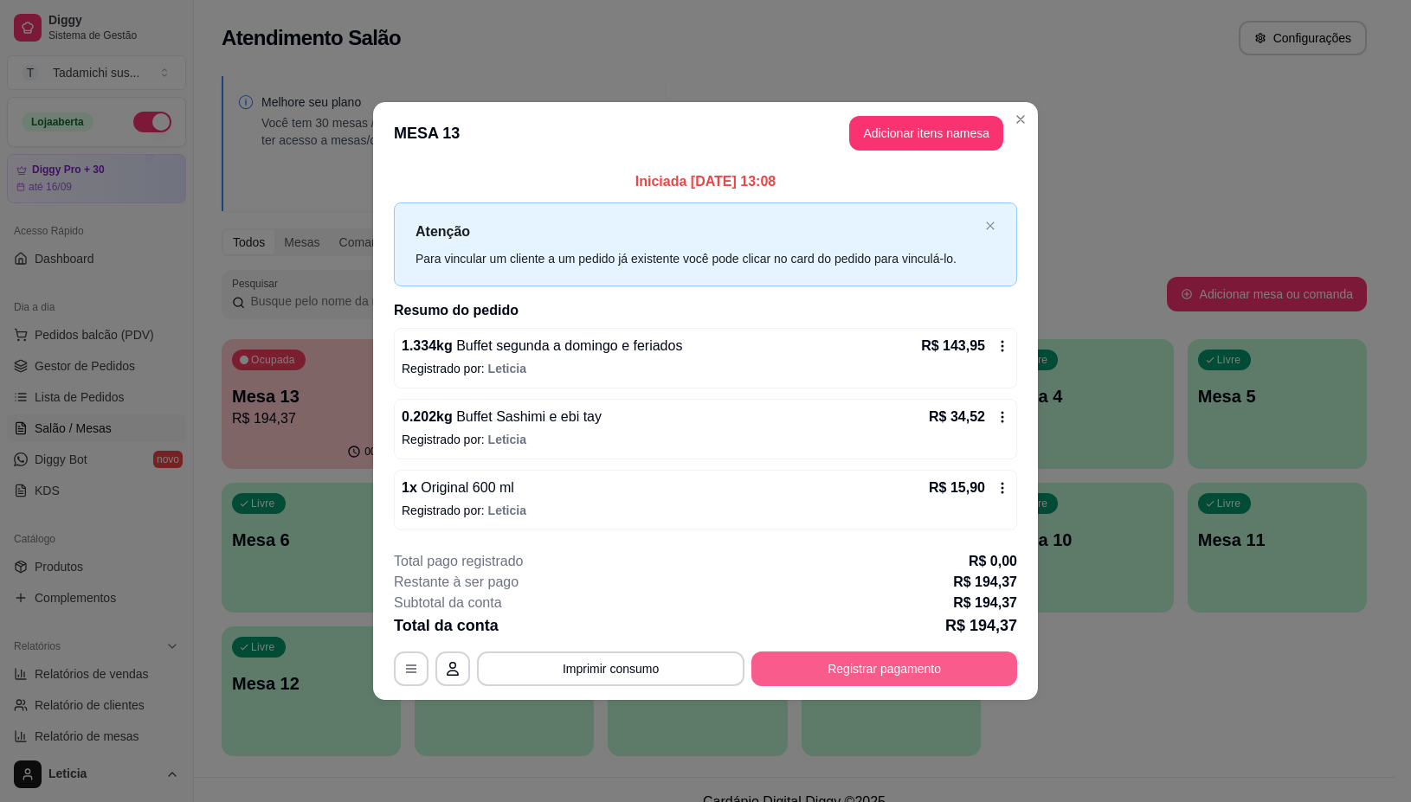
click at [870, 671] on button "Registrar pagamento" at bounding box center [884, 669] width 266 height 35
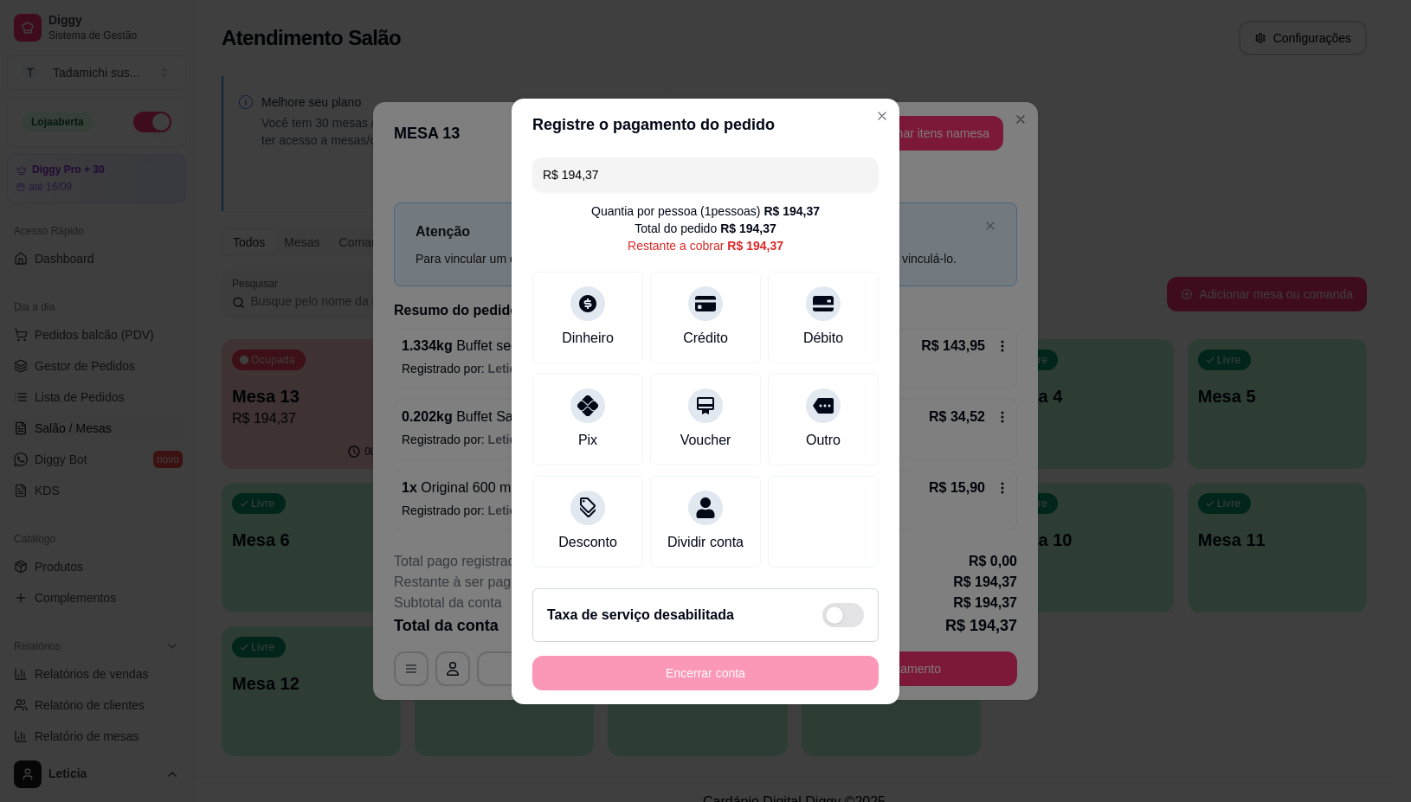
click at [632, 163] on input "R$ 194,37" at bounding box center [705, 175] width 325 height 35
click at [812, 290] on icon at bounding box center [823, 298] width 23 height 17
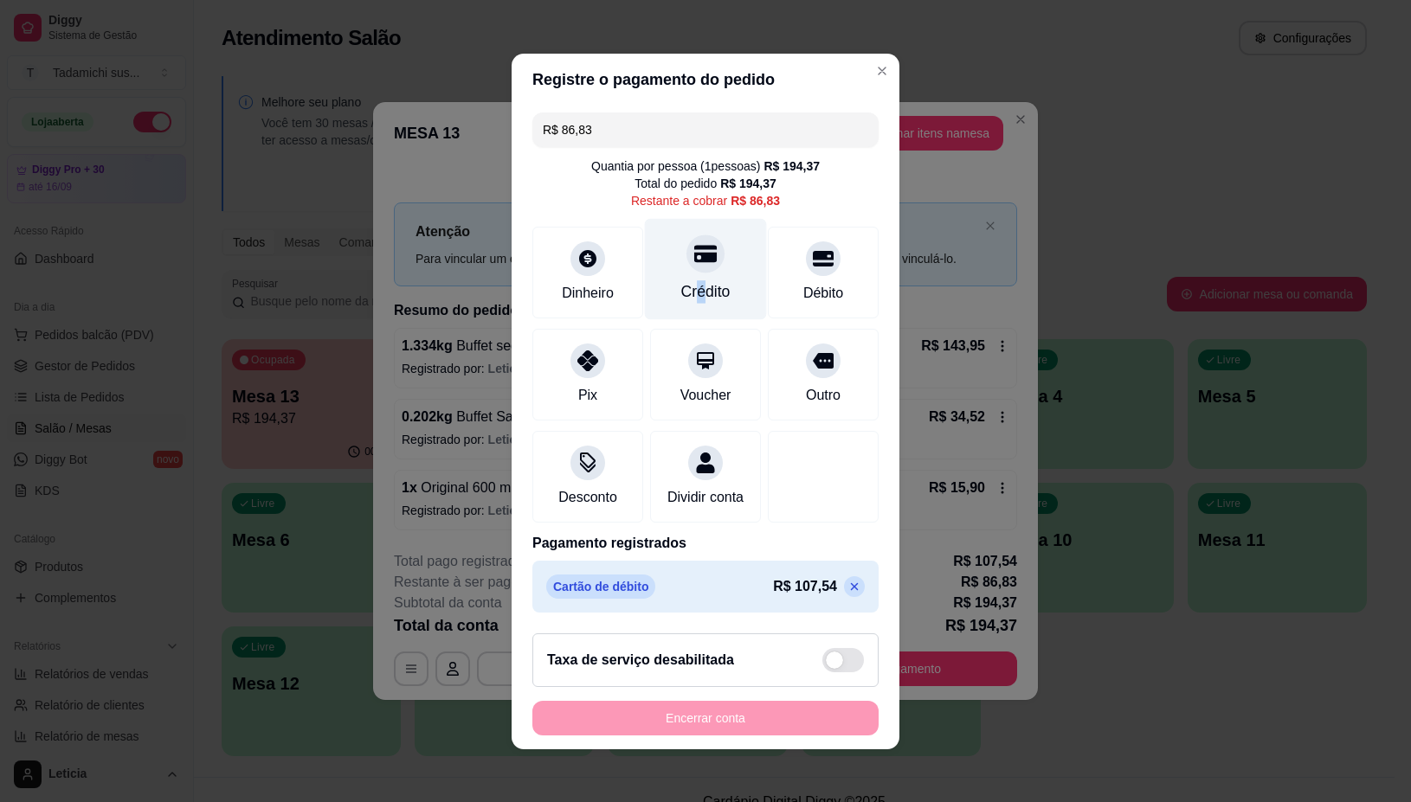
click at [684, 280] on div "Crédito" at bounding box center [705, 291] width 49 height 23
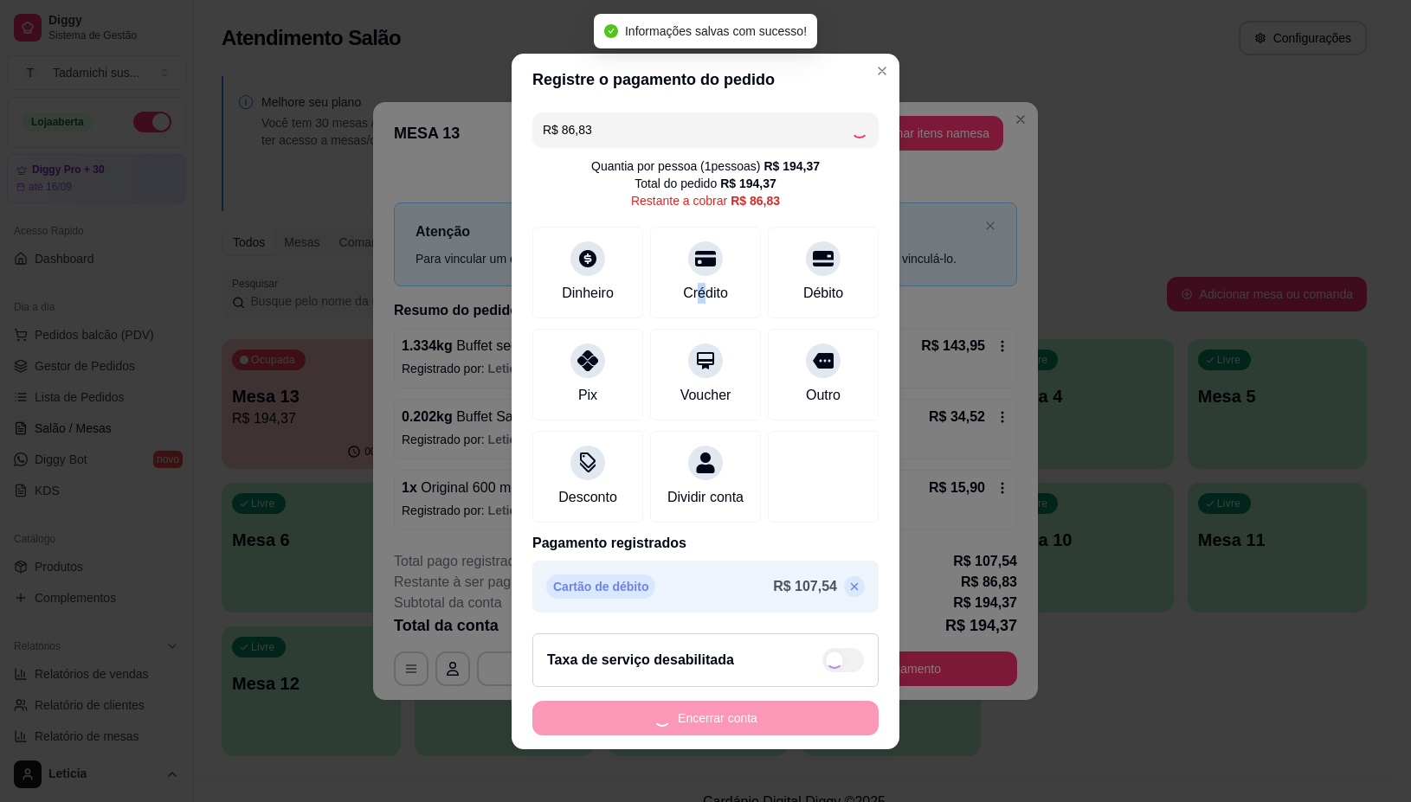
type input "R$ 0,00"
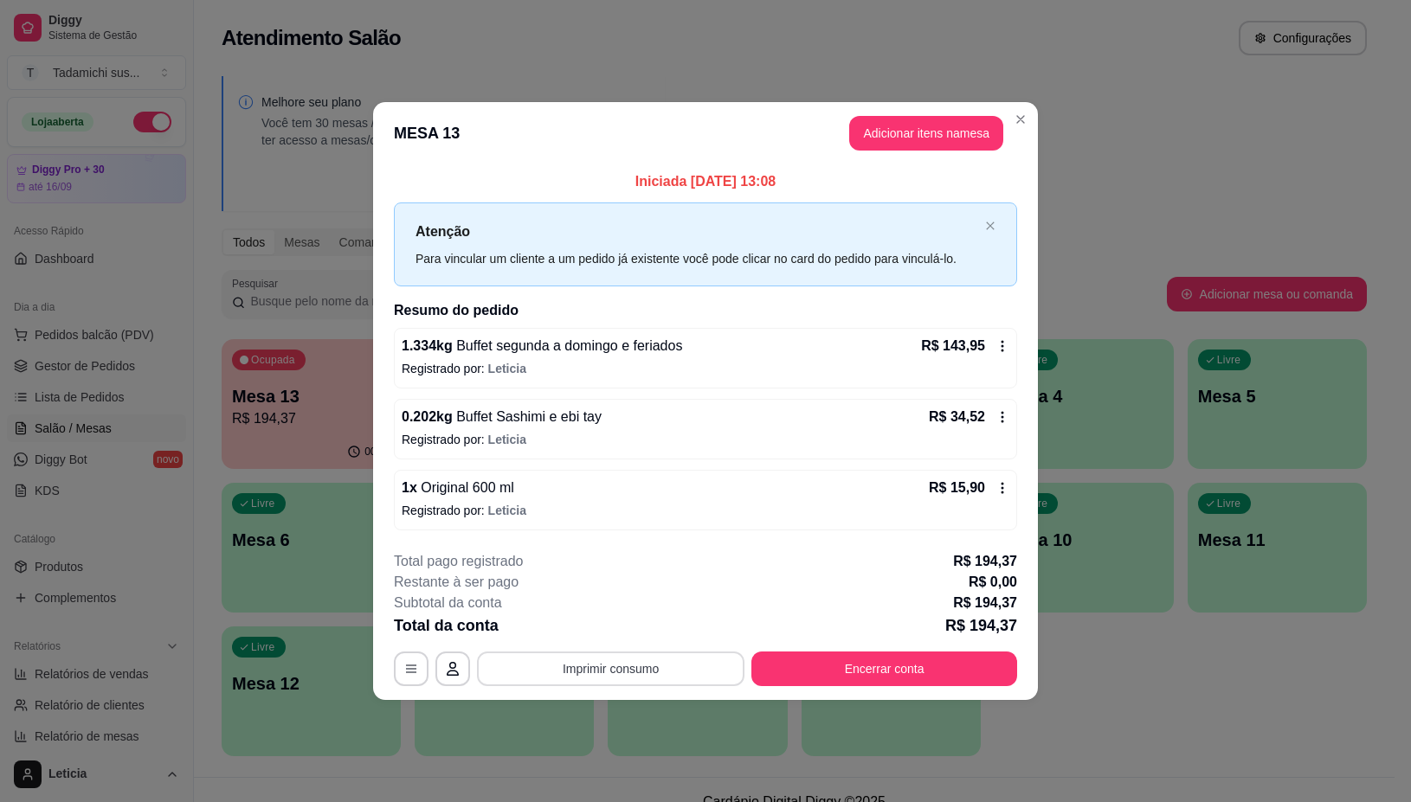
click at [600, 667] on button "Imprimir consumo" at bounding box center [610, 669] width 267 height 35
click at [611, 594] on button "IMPRESSORA" at bounding box center [615, 595] width 129 height 27
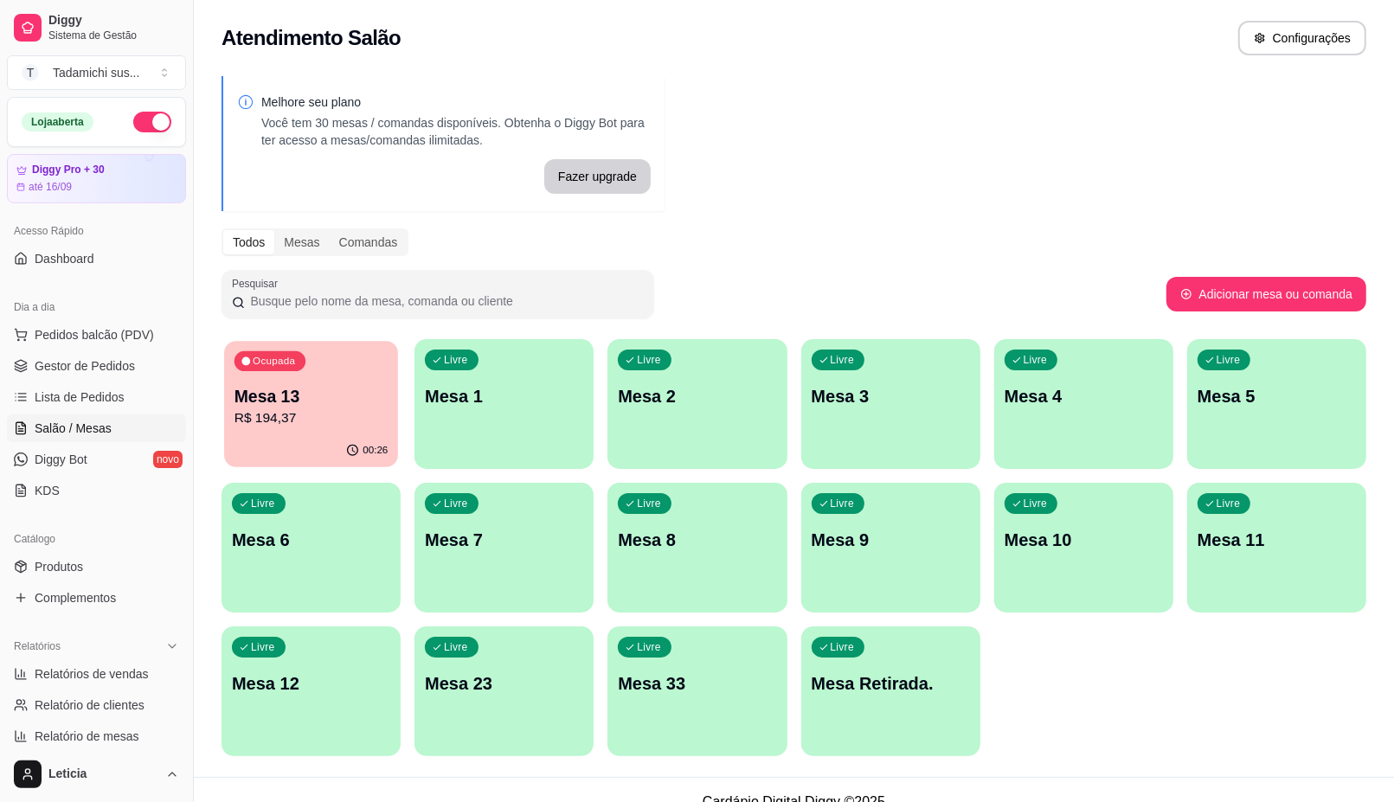
click at [318, 378] on div "Ocupada Mesa 13 R$ 194,37" at bounding box center [311, 387] width 174 height 93
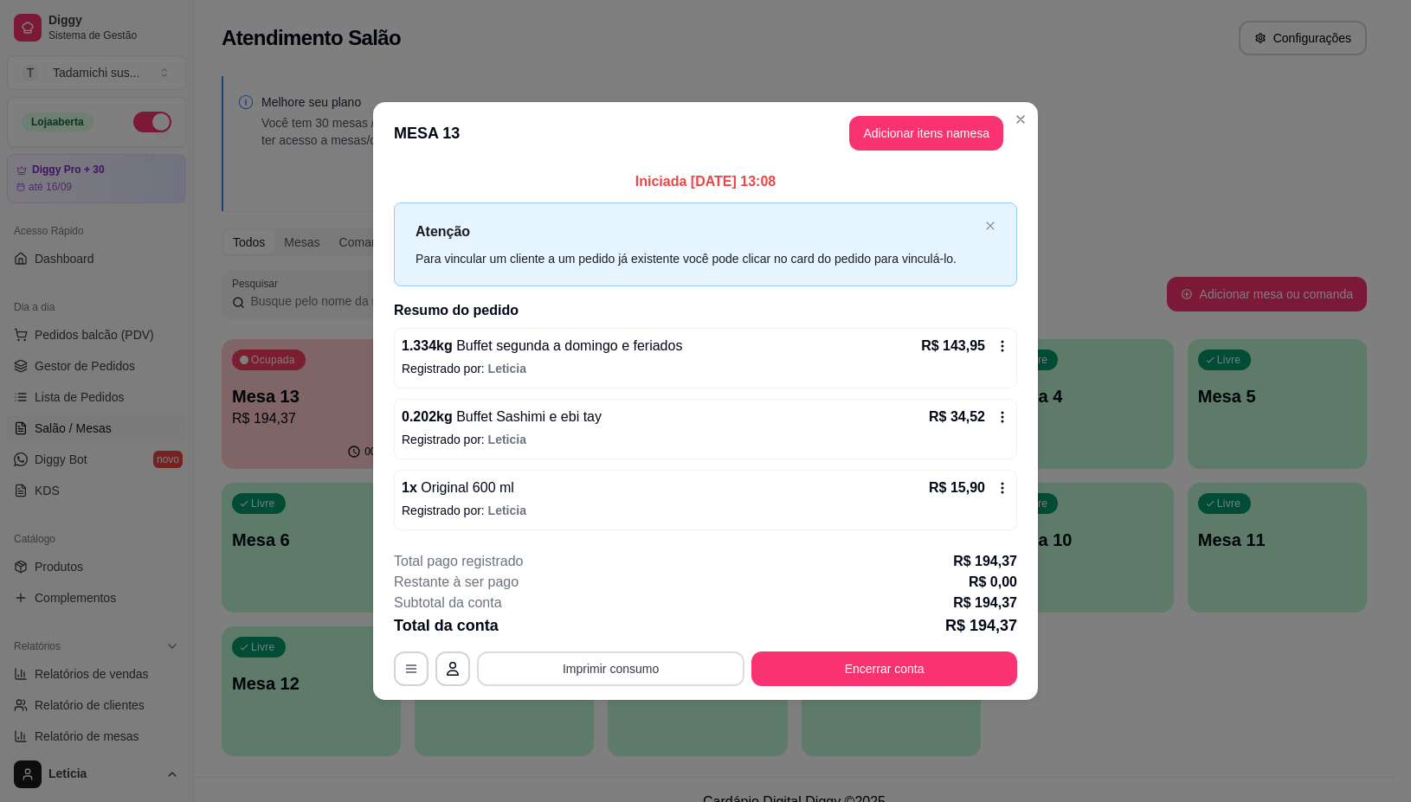
click at [594, 658] on button "Imprimir consumo" at bounding box center [610, 669] width 267 height 35
click at [589, 589] on button "IMPRESSORA" at bounding box center [615, 595] width 129 height 27
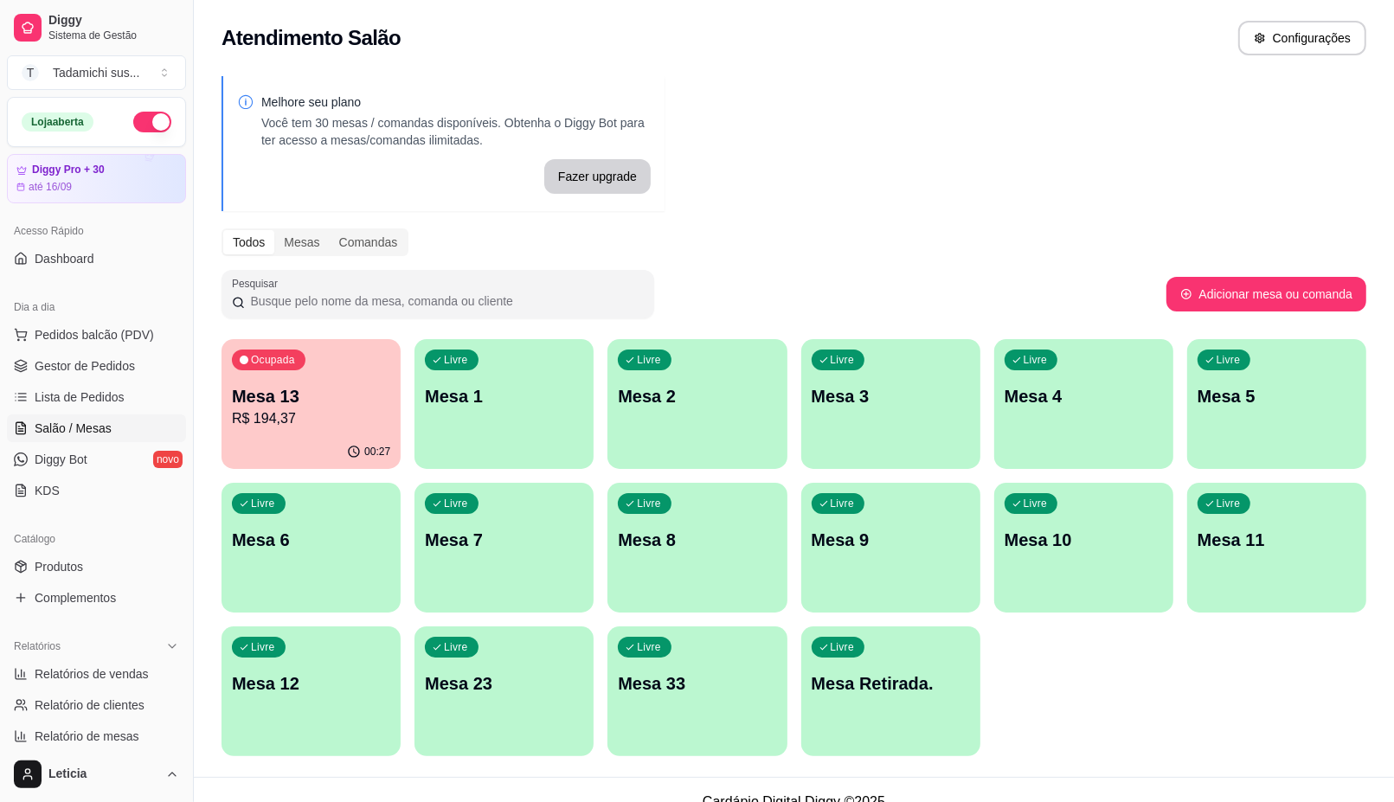
click at [303, 384] on p "Mesa 13" at bounding box center [311, 396] width 158 height 24
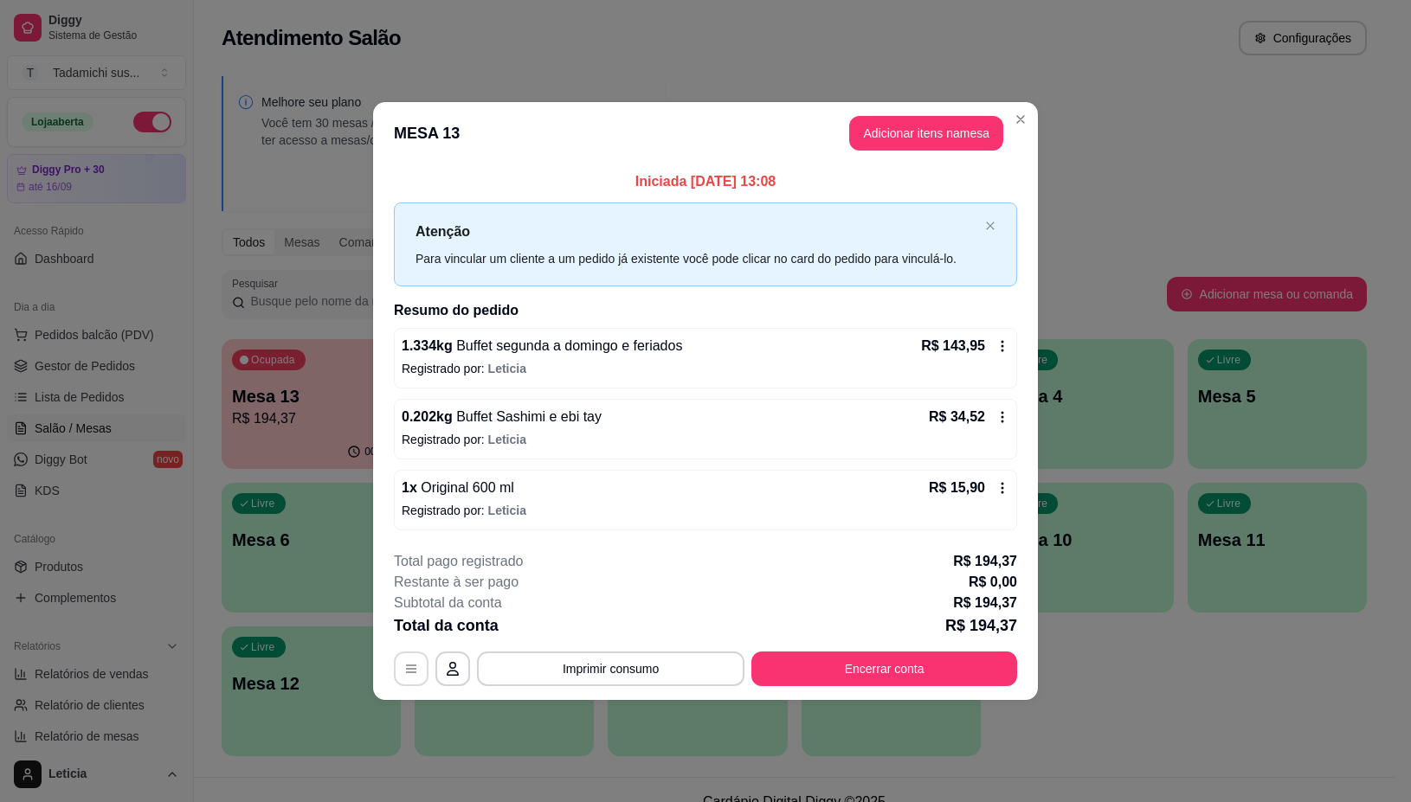
click at [405, 680] on button "button" at bounding box center [411, 669] width 35 height 35
click at [920, 672] on button "Encerrar conta" at bounding box center [884, 669] width 266 height 35
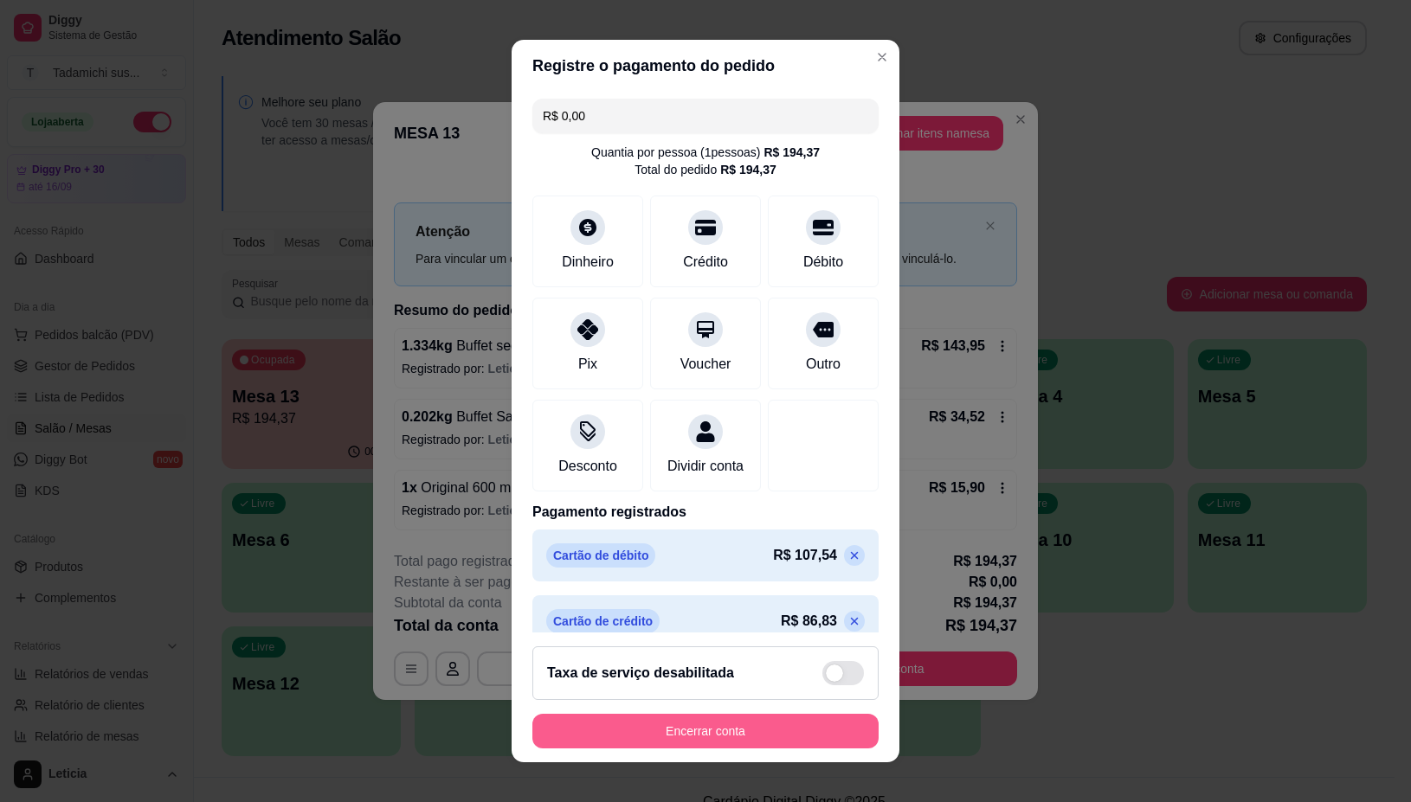
click at [720, 729] on button "Encerrar conta" at bounding box center [705, 731] width 346 height 35
